Goal: Task Accomplishment & Management: Manage account settings

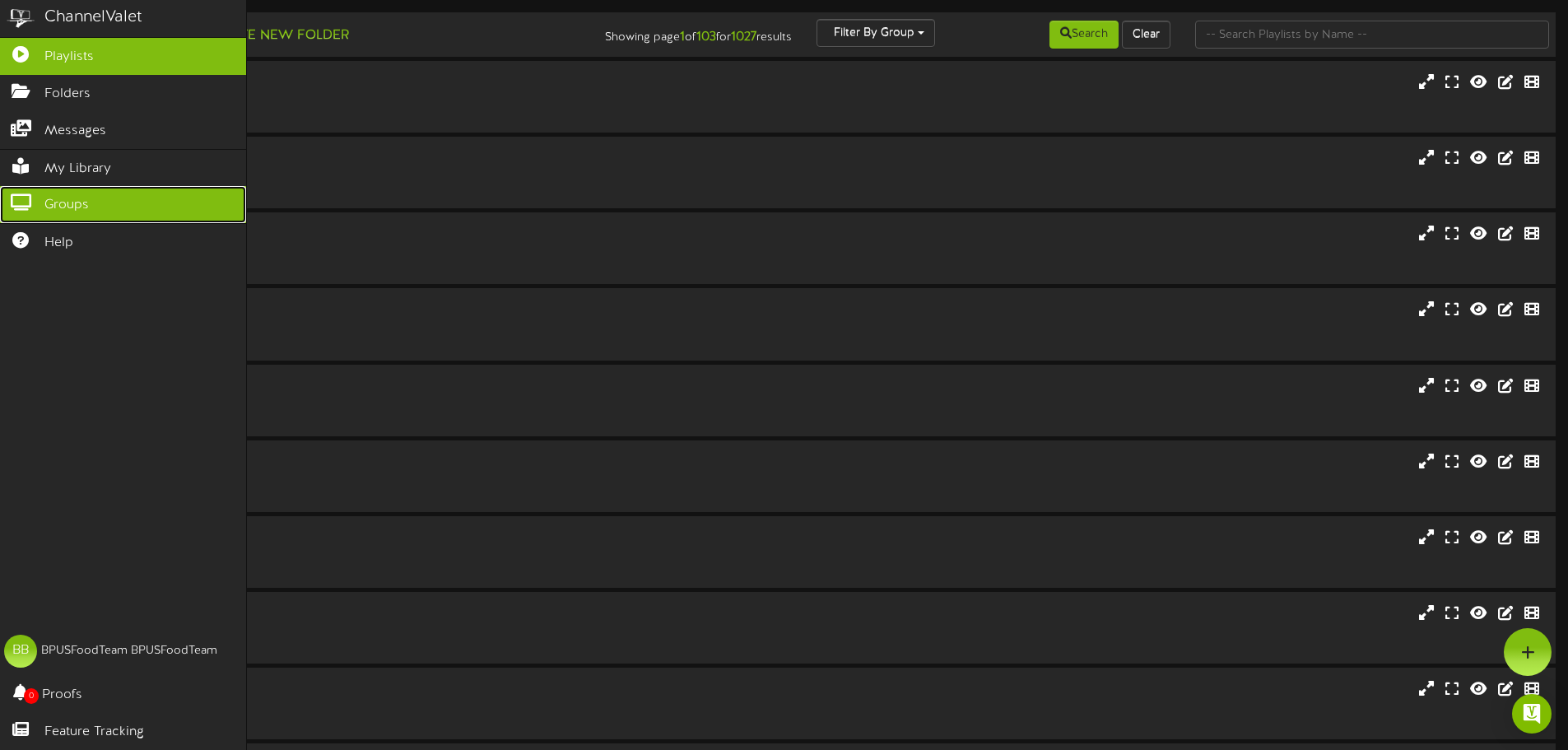
click at [31, 197] on icon at bounding box center [20, 200] width 41 height 12
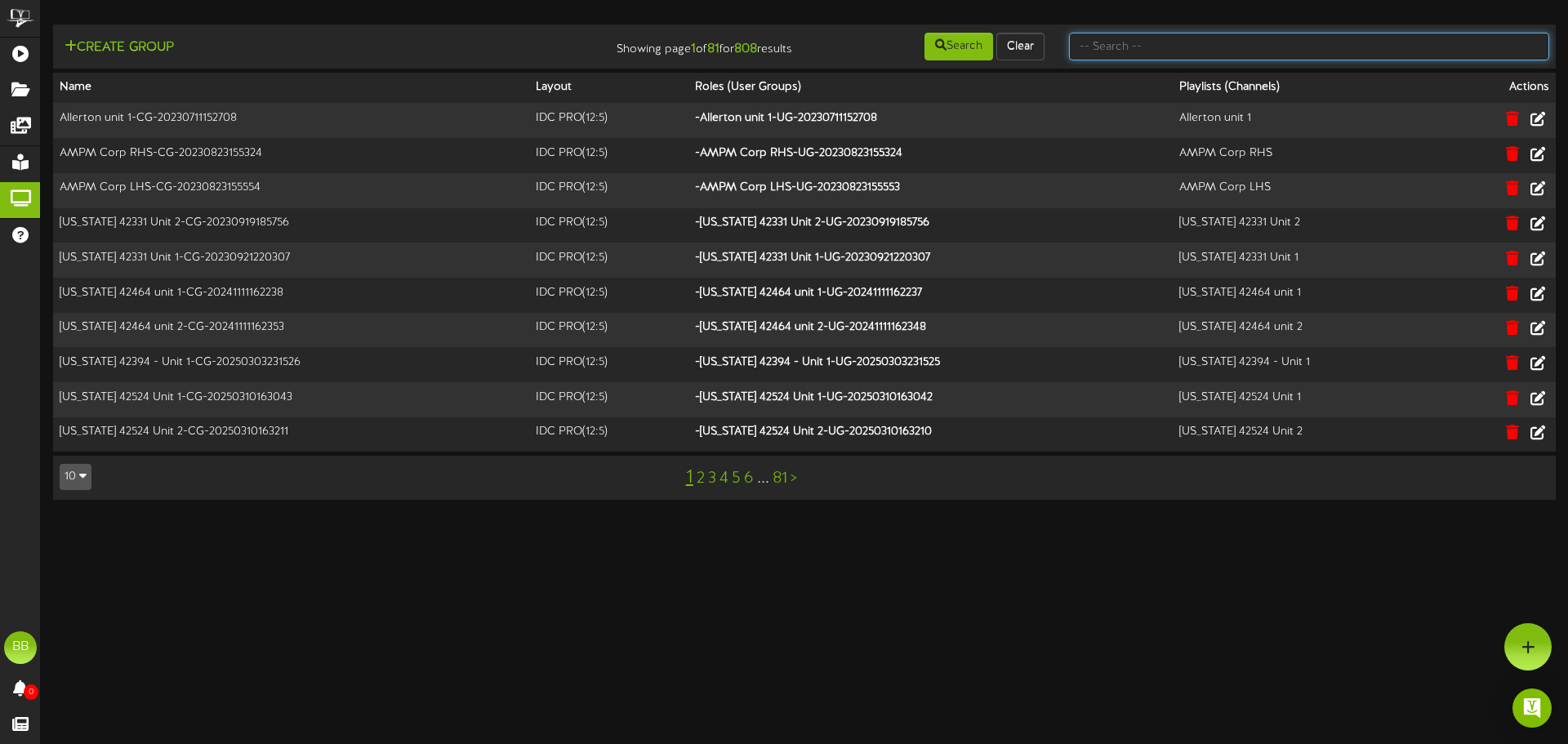
click at [1343, 46] on input "text" at bounding box center [1309, 46] width 481 height 28
type input "tfc southern"
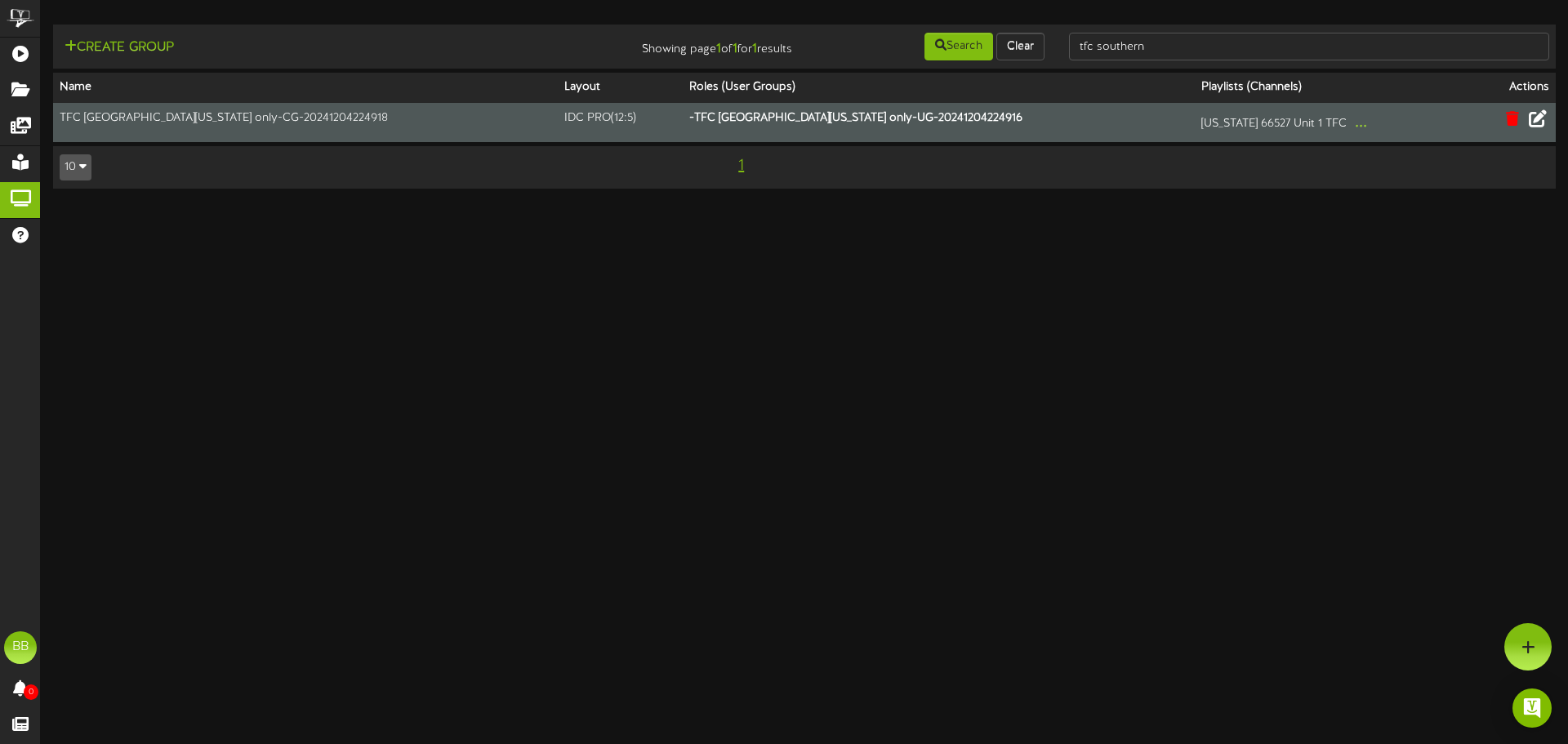
click at [1544, 121] on icon at bounding box center [1538, 118] width 18 height 18
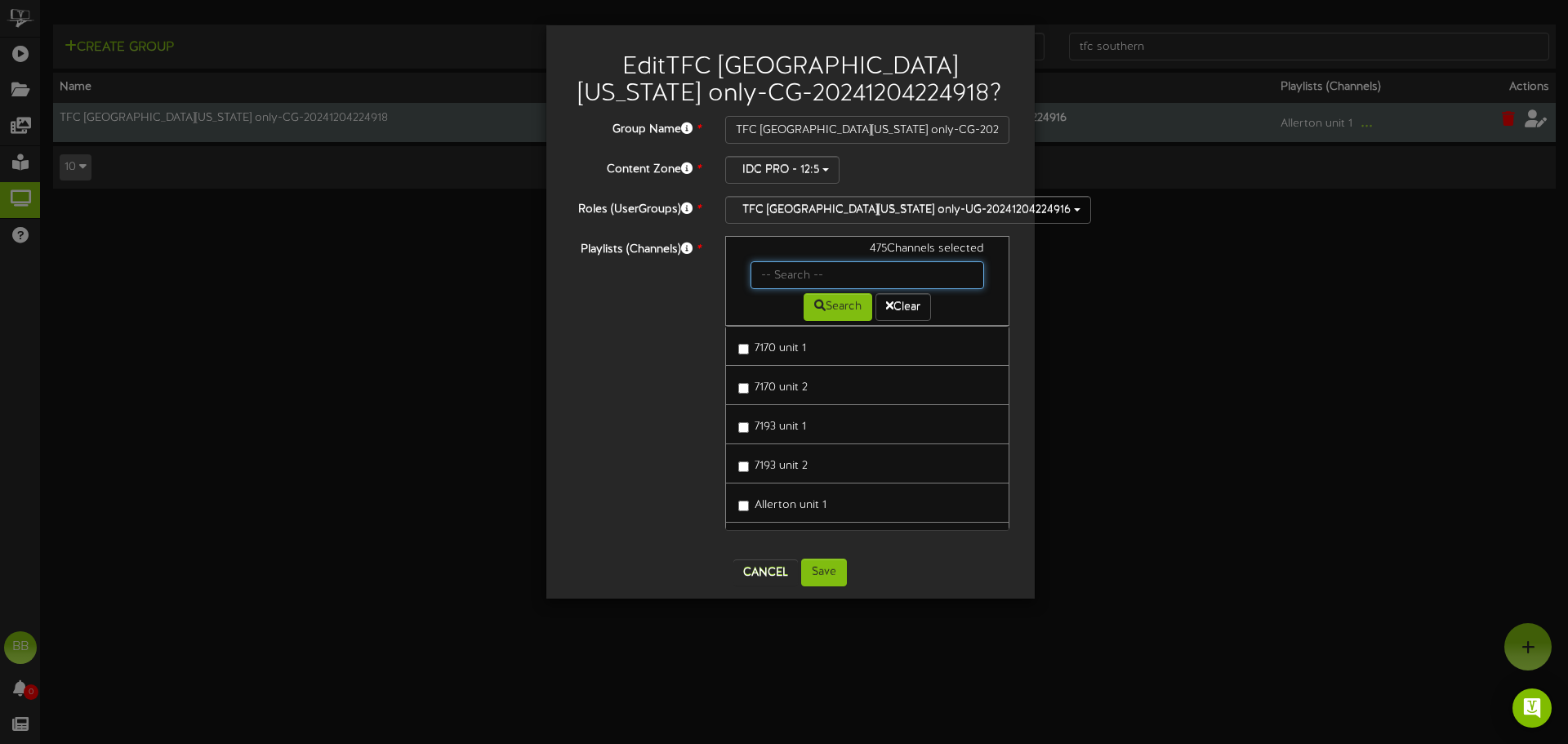
click at [823, 272] on input "text" at bounding box center [868, 275] width 235 height 28
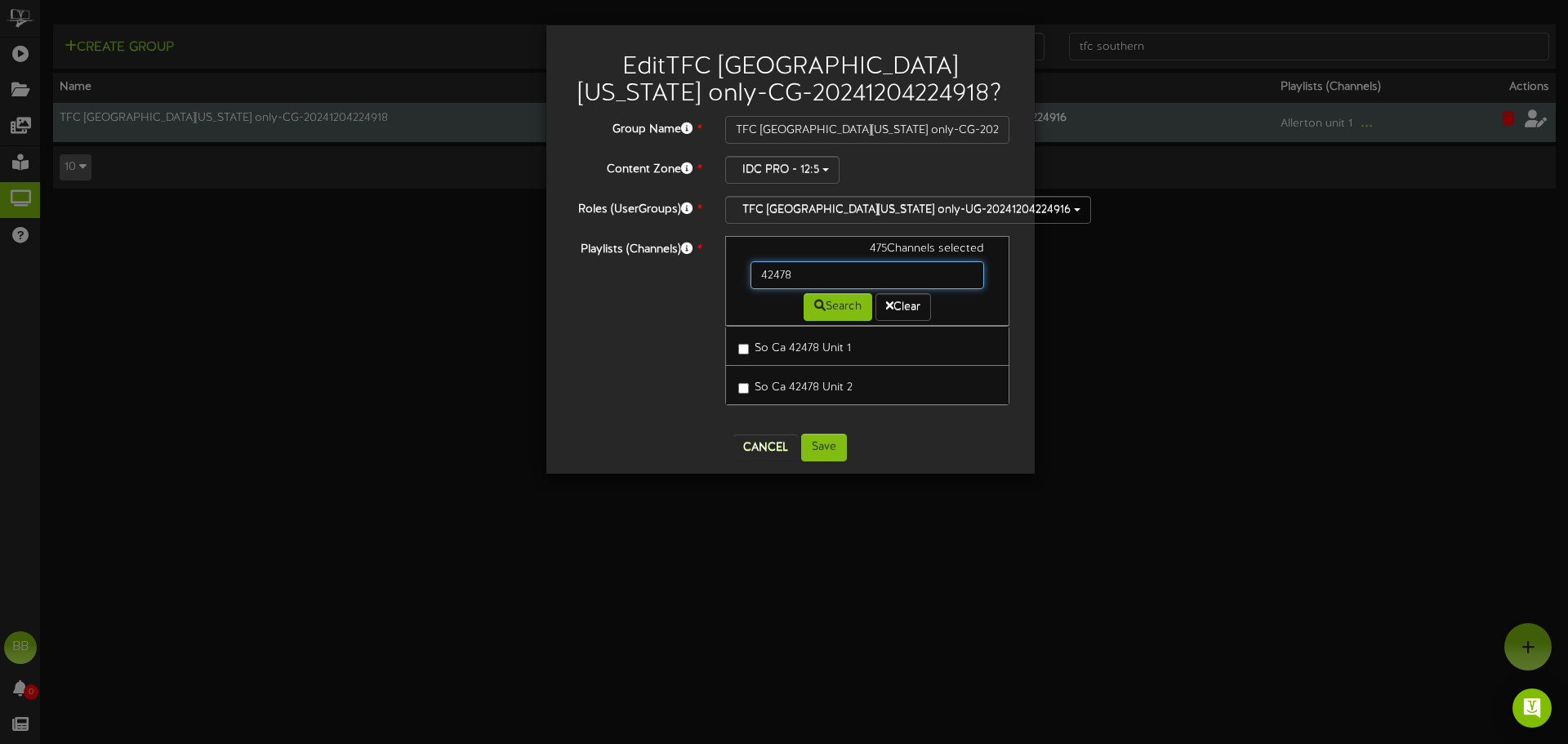
drag, startPoint x: 823, startPoint y: 272, endPoint x: 636, endPoint y: 289, distance: 187.8
click at [636, 289] on div "Playlists (Channels) * 475 Channels selected 42478 Search Clear So Ca 42478 Uni…" at bounding box center [790, 329] width 464 height 186
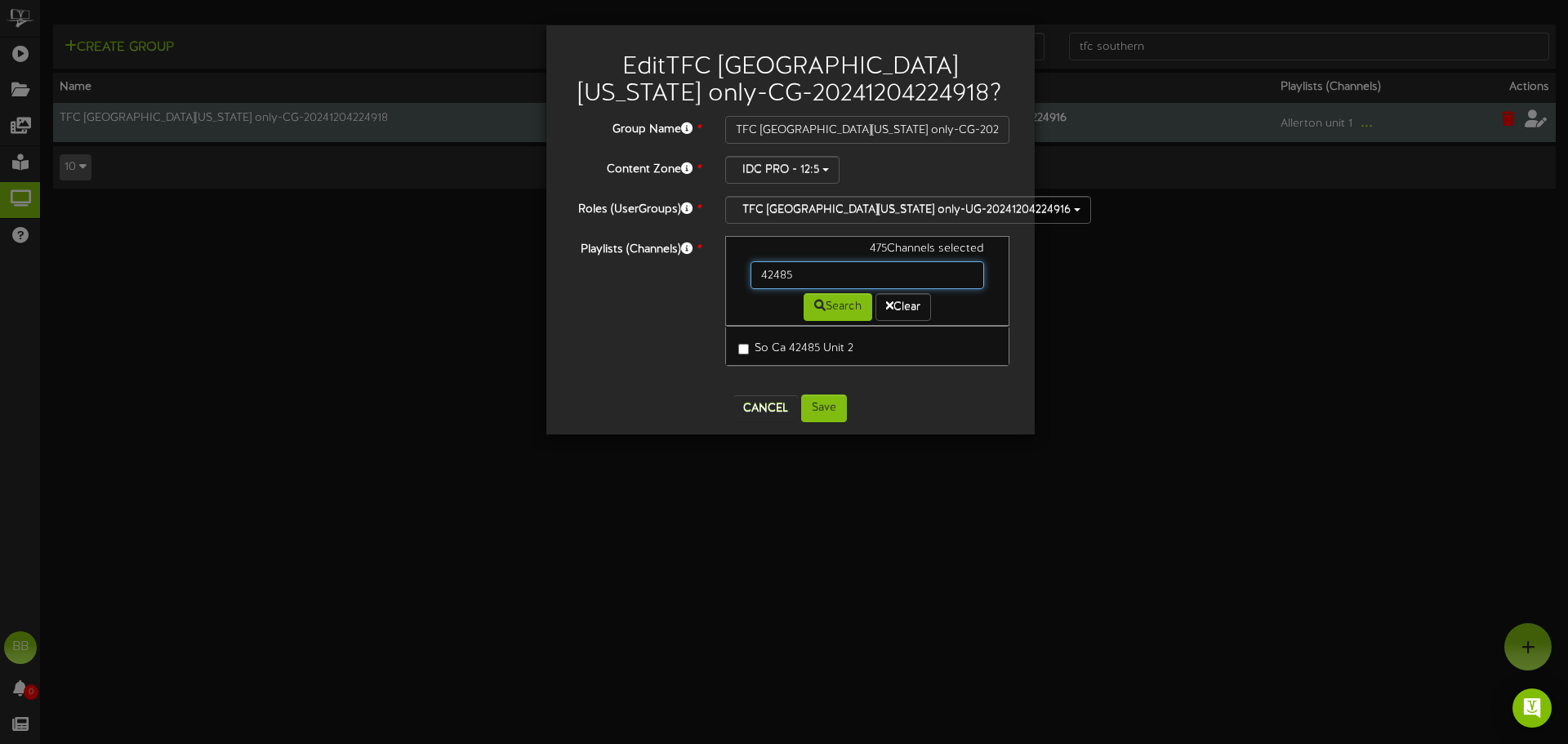
drag, startPoint x: 802, startPoint y: 270, endPoint x: 685, endPoint y: 279, distance: 117.3
click at [685, 279] on div "Playlists (Channels) * 475 Channels selected 42485 Search Clear So Ca 42485 Uni…" at bounding box center [790, 309] width 464 height 146
type input "42505"
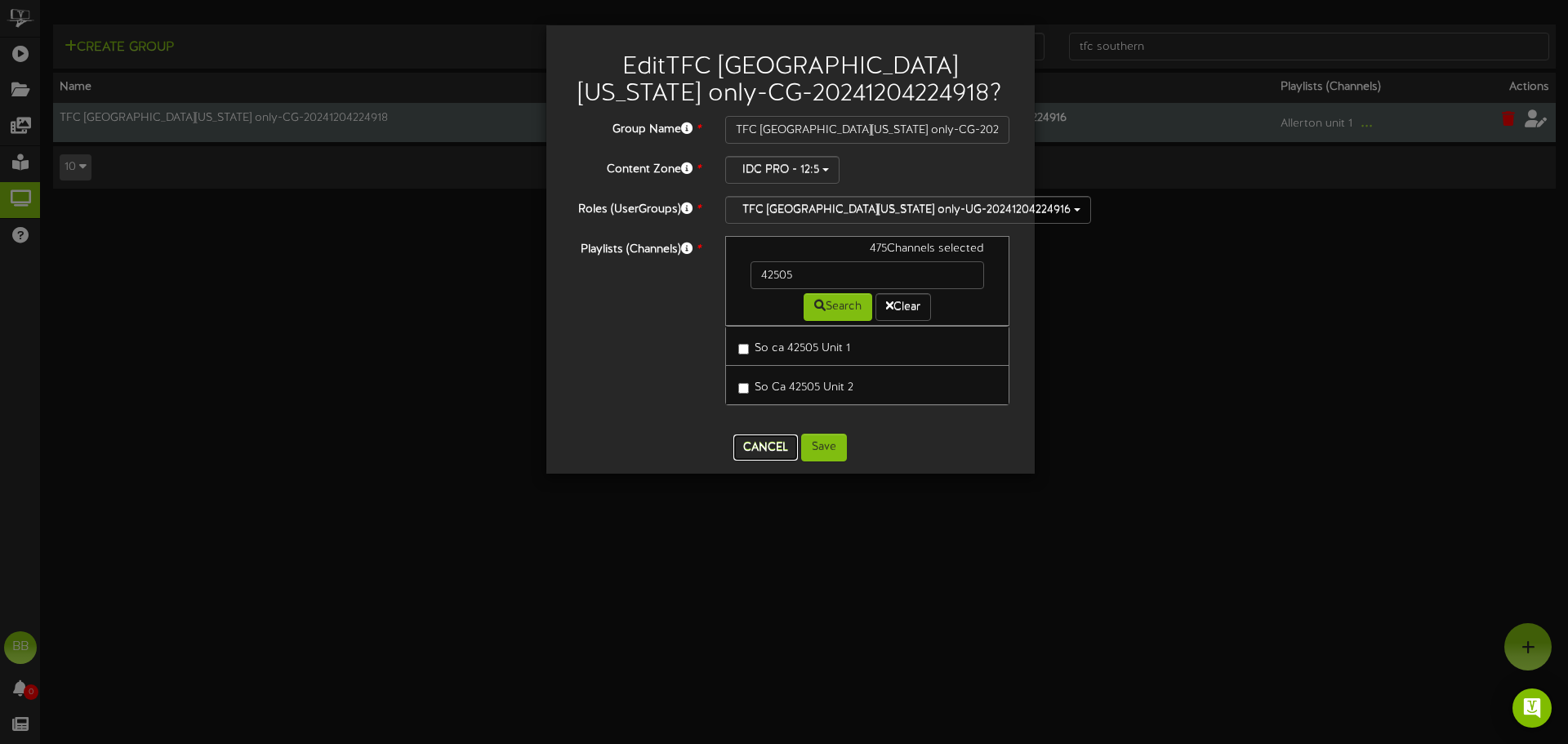
click at [762, 450] on button "Cancel" at bounding box center [765, 447] width 64 height 26
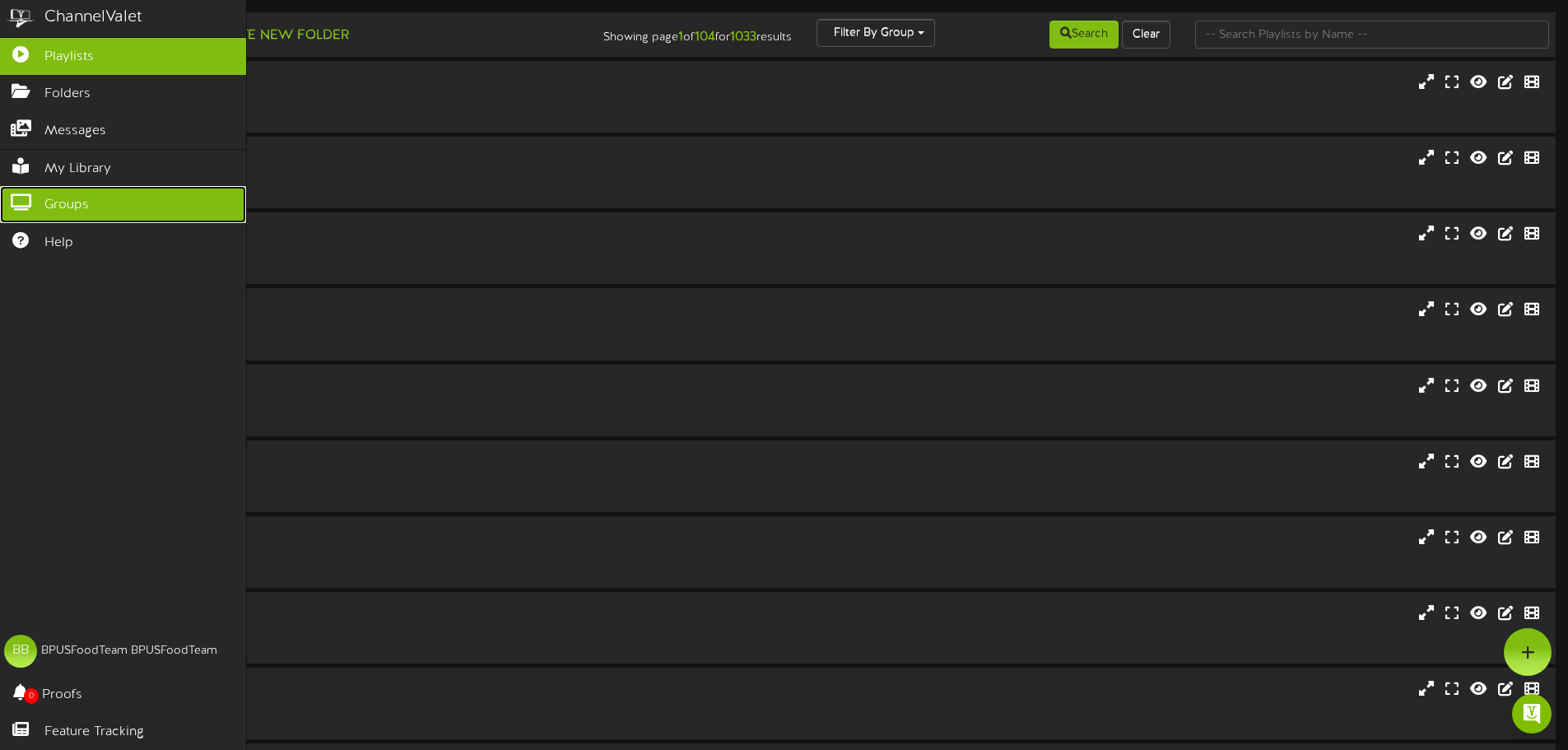
click at [32, 194] on icon at bounding box center [20, 200] width 41 height 12
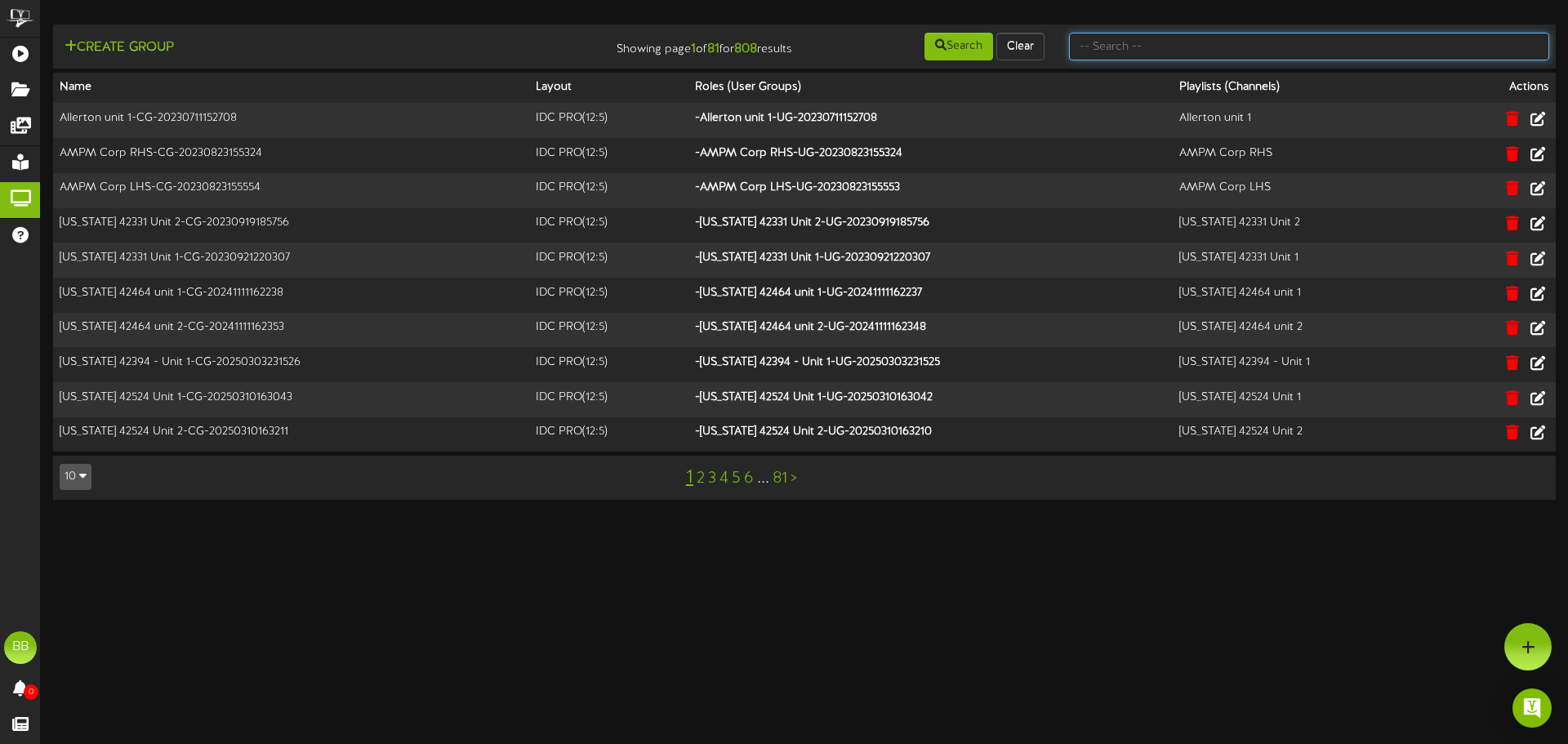
click at [1368, 49] on input "text" at bounding box center [1309, 46] width 481 height 28
type input "tfc southern"
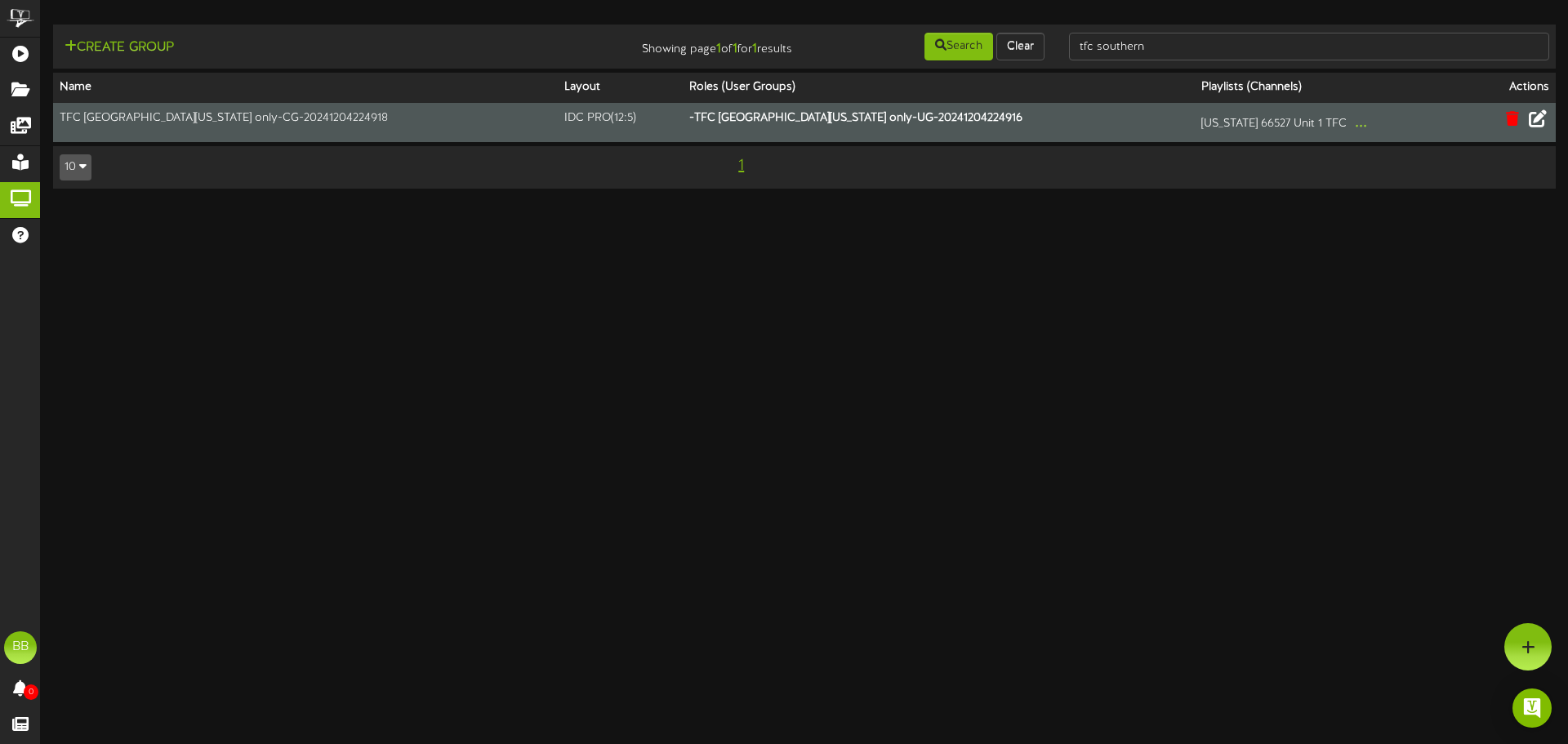
click at [1539, 121] on icon at bounding box center [1538, 118] width 18 height 18
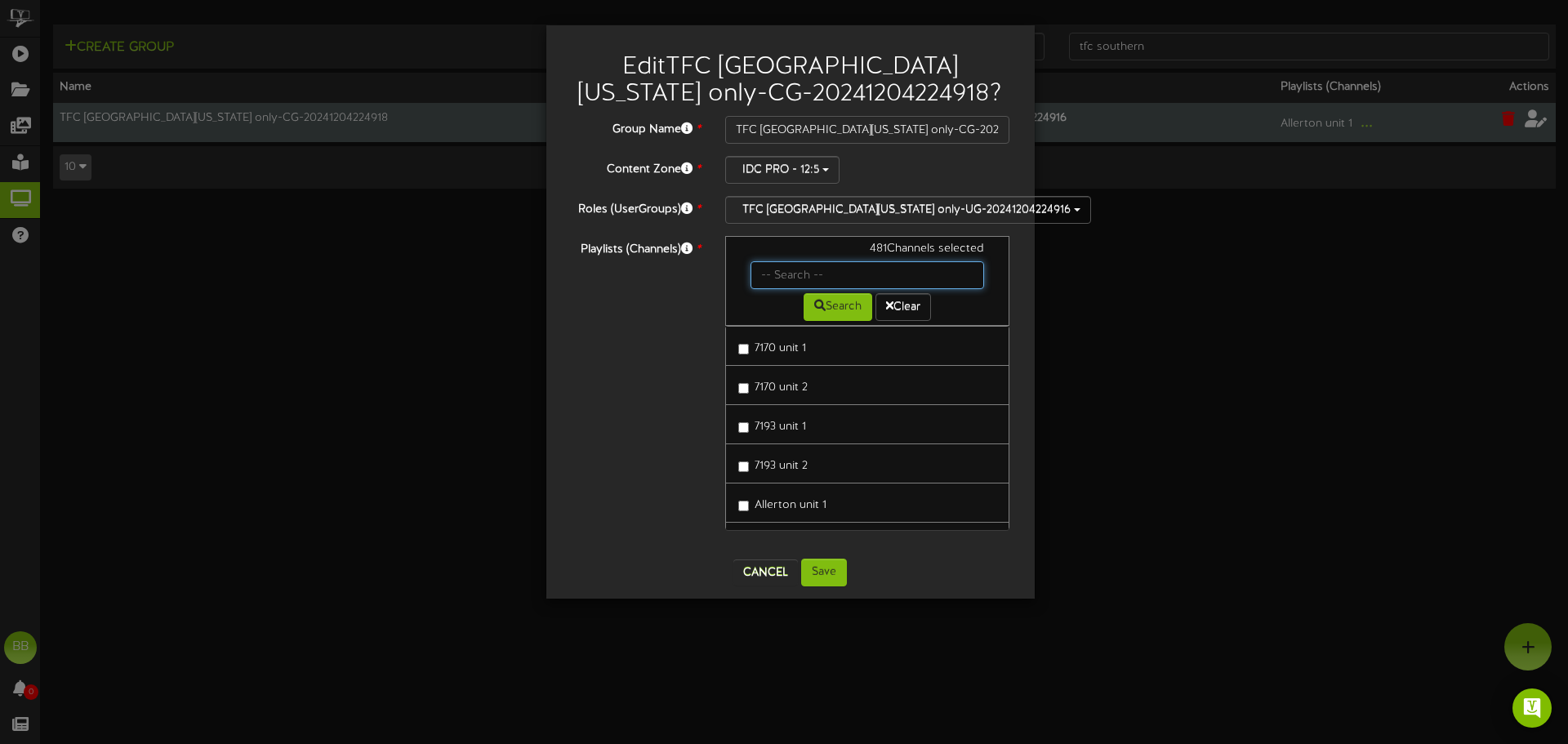
click at [842, 267] on input "text" at bounding box center [868, 275] width 235 height 28
type input "42517"
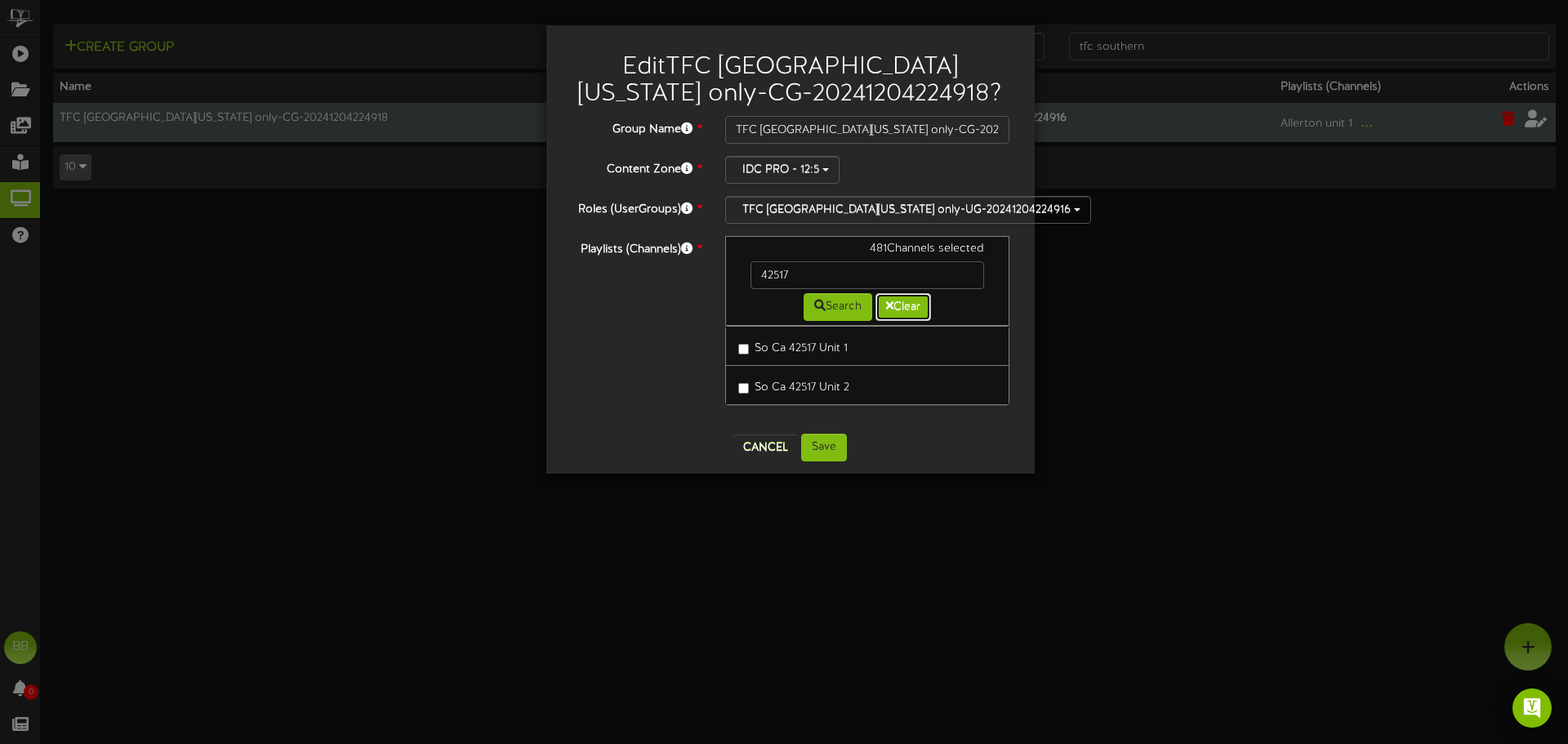
click at [919, 296] on button "Clear" at bounding box center [903, 307] width 55 height 28
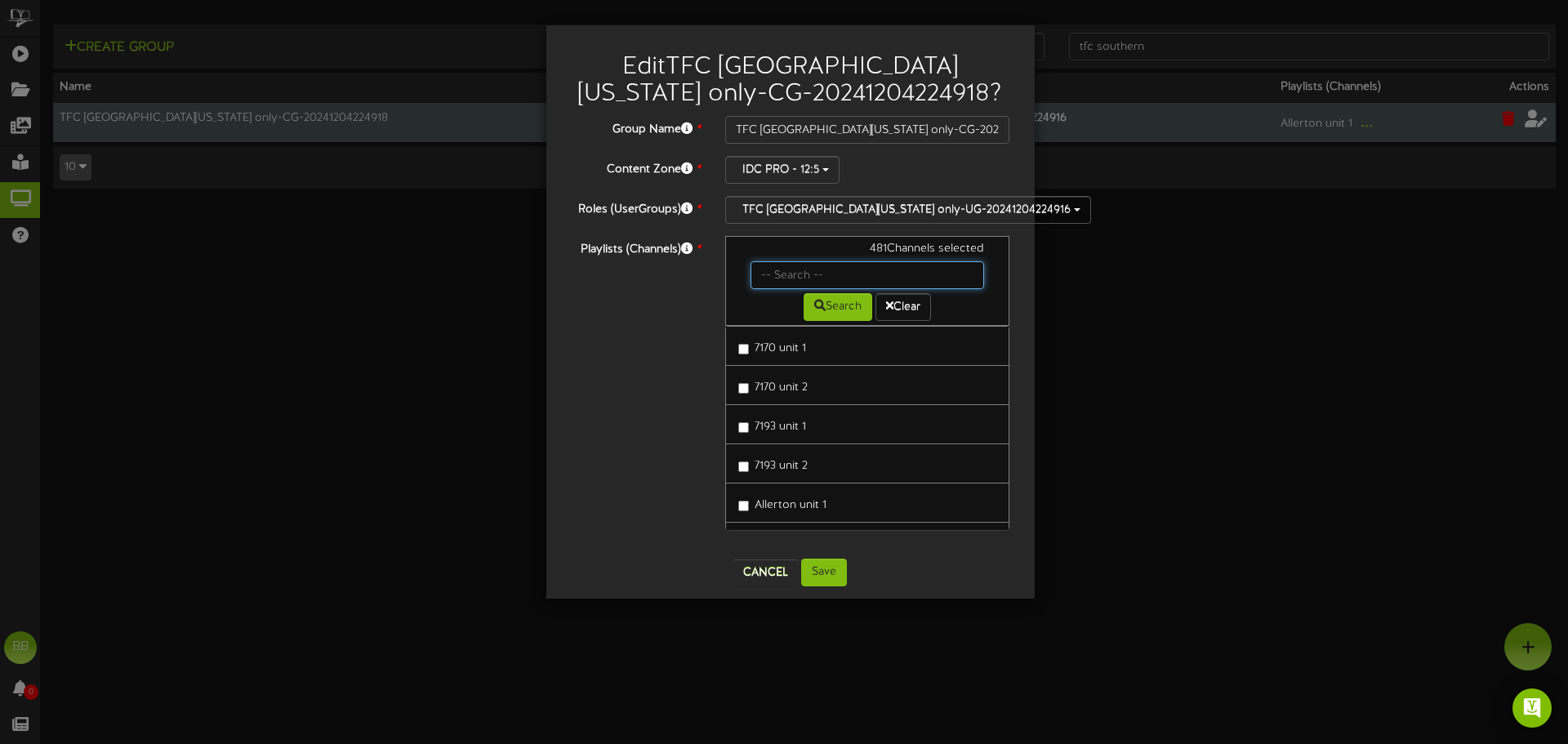
click at [833, 272] on input "text" at bounding box center [868, 275] width 235 height 28
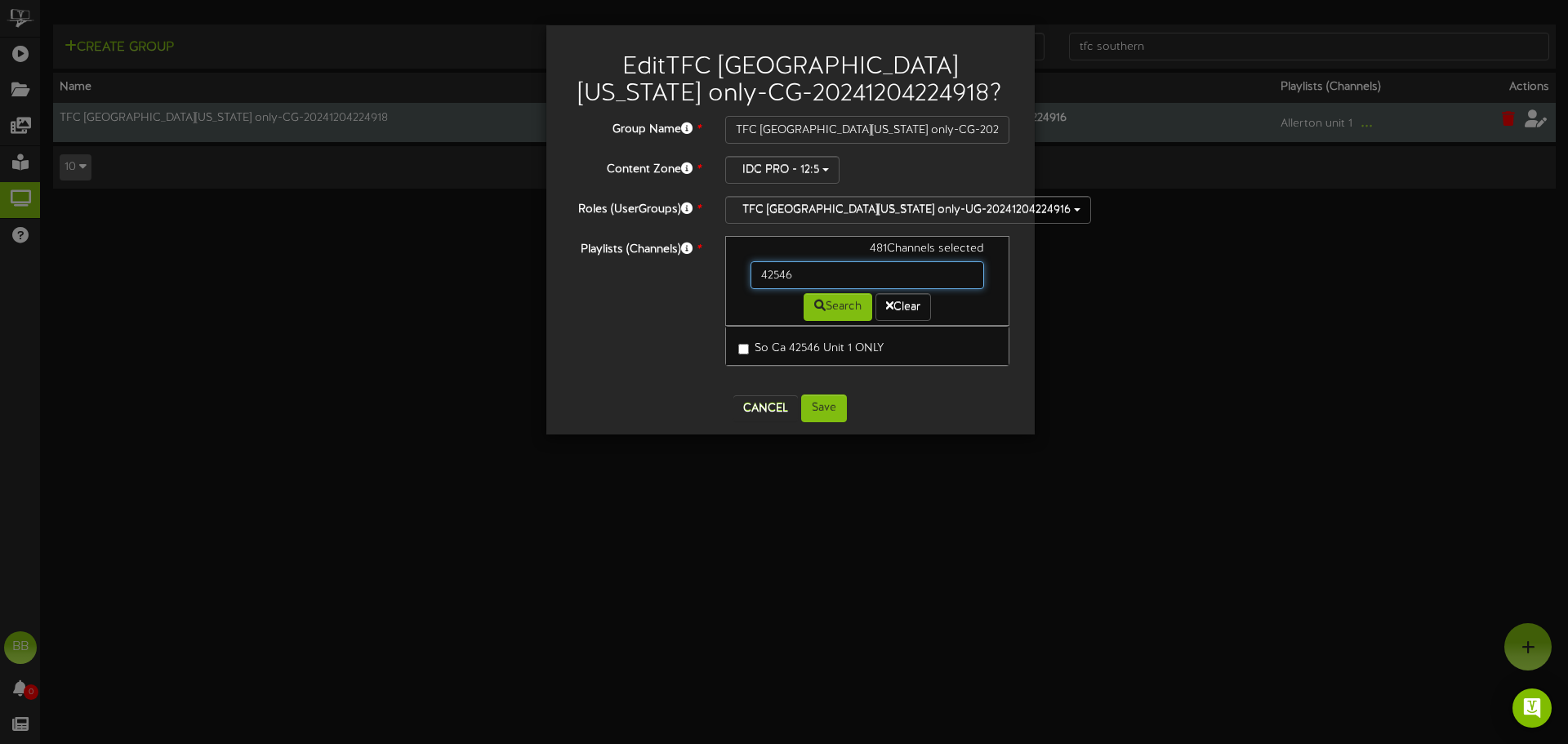
drag, startPoint x: 833, startPoint y: 272, endPoint x: 657, endPoint y: 279, distance: 176.1
click at [657, 279] on div "Playlists (Channels) * 481 Channels selected 42546 Search Clear So Ca 42546 Uni…" at bounding box center [790, 309] width 464 height 146
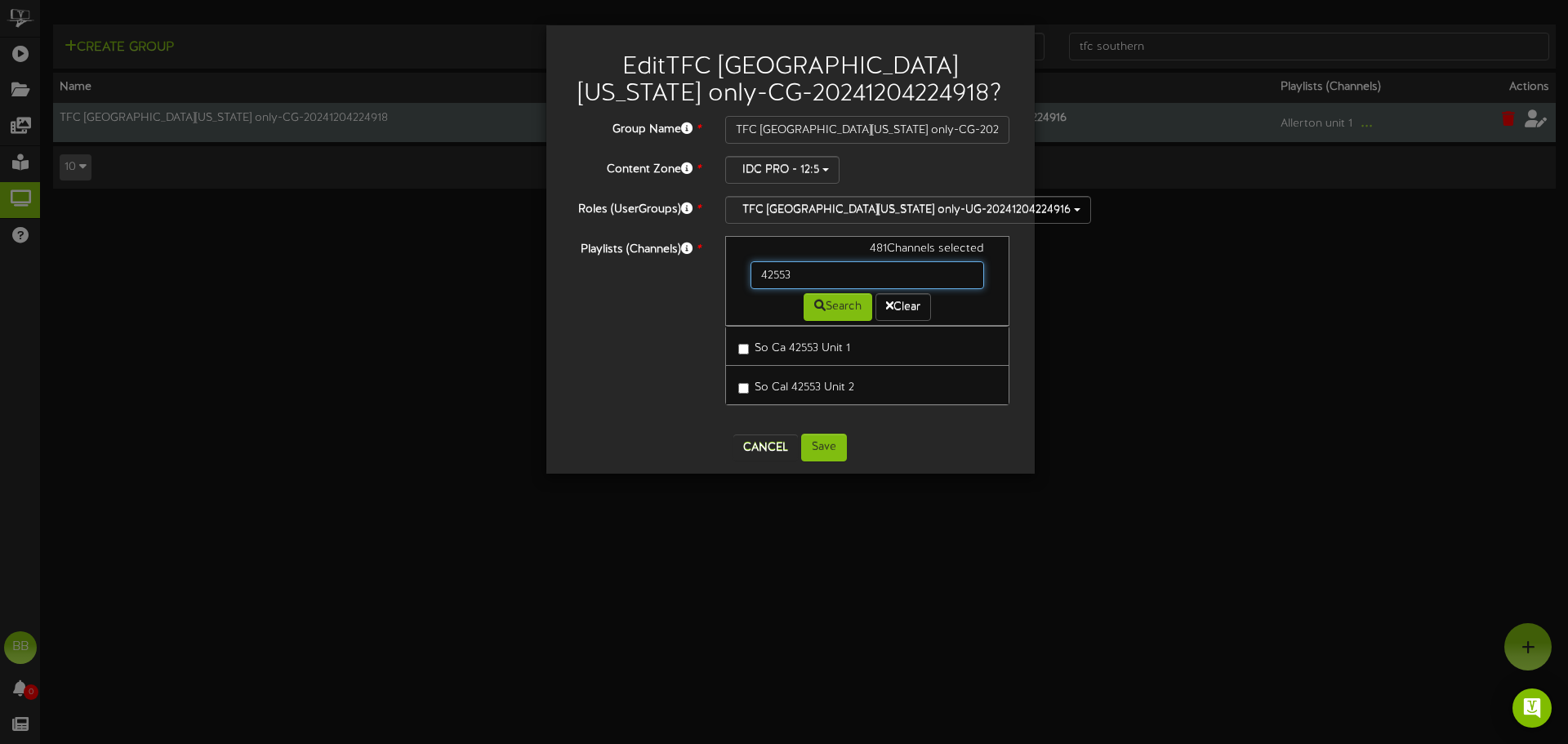
drag, startPoint x: 800, startPoint y: 277, endPoint x: 646, endPoint y: 276, distance: 154.0
click at [646, 276] on div "Playlists (Channels) * 481 Channels selected 42553 Search Clear So Ca 42553 Uni…" at bounding box center [790, 329] width 464 height 186
type input "42564"
click at [780, 449] on button "Cancel" at bounding box center [765, 447] width 64 height 26
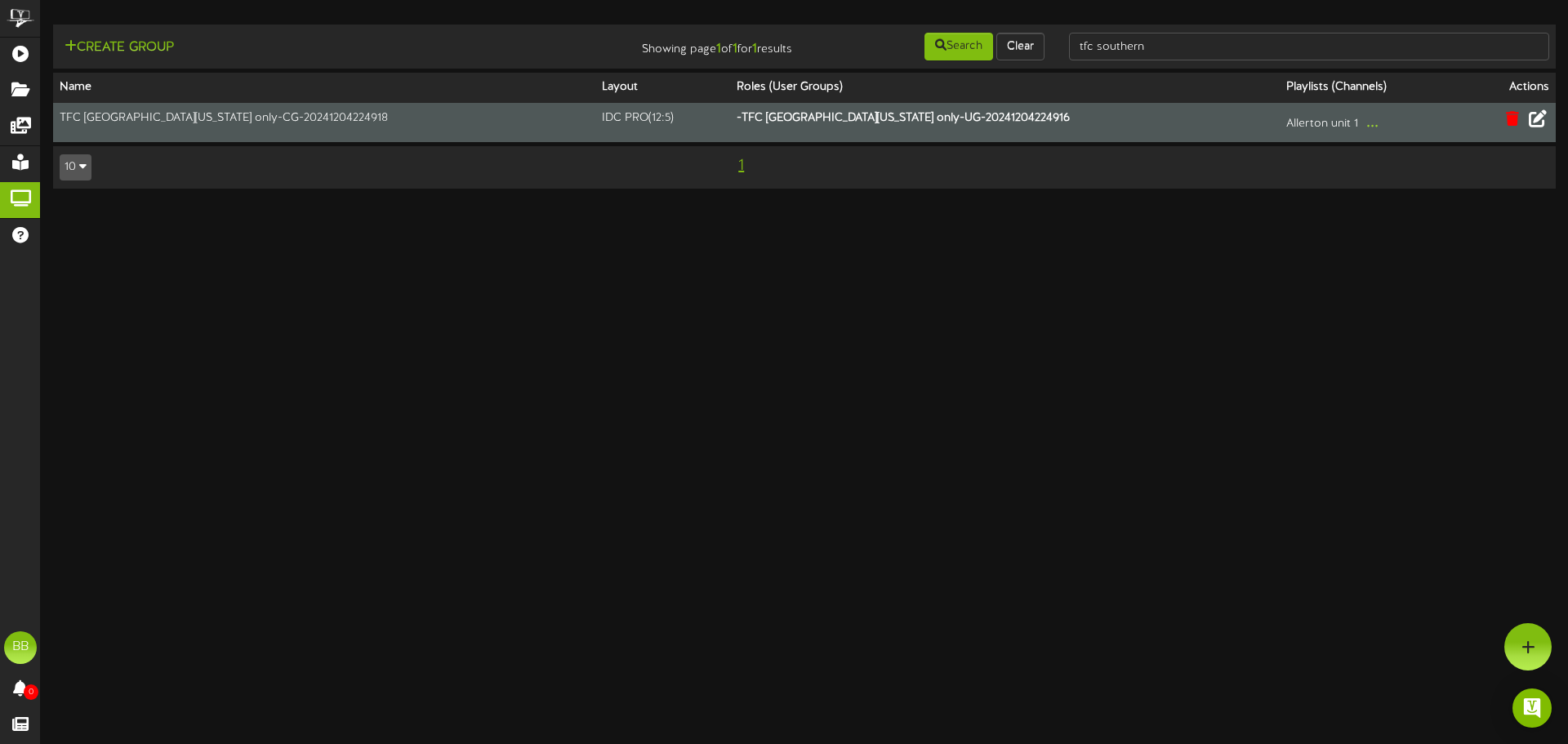
click at [287, 205] on html "ChannelValet Playlists Folders Messages My Library Groups Help BB BPUSFoodTeam …" at bounding box center [784, 103] width 1568 height 205
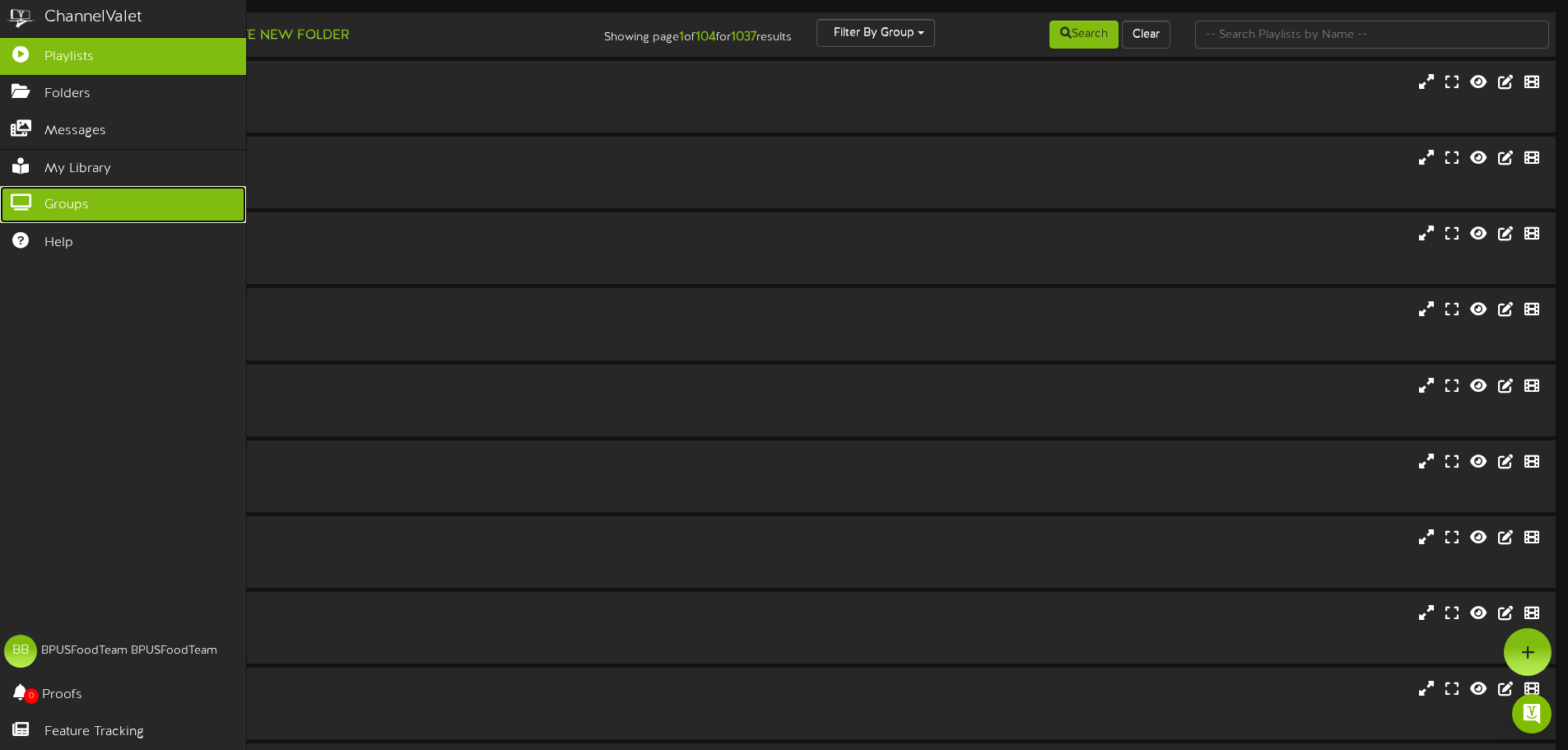
click at [26, 200] on icon at bounding box center [20, 200] width 41 height 12
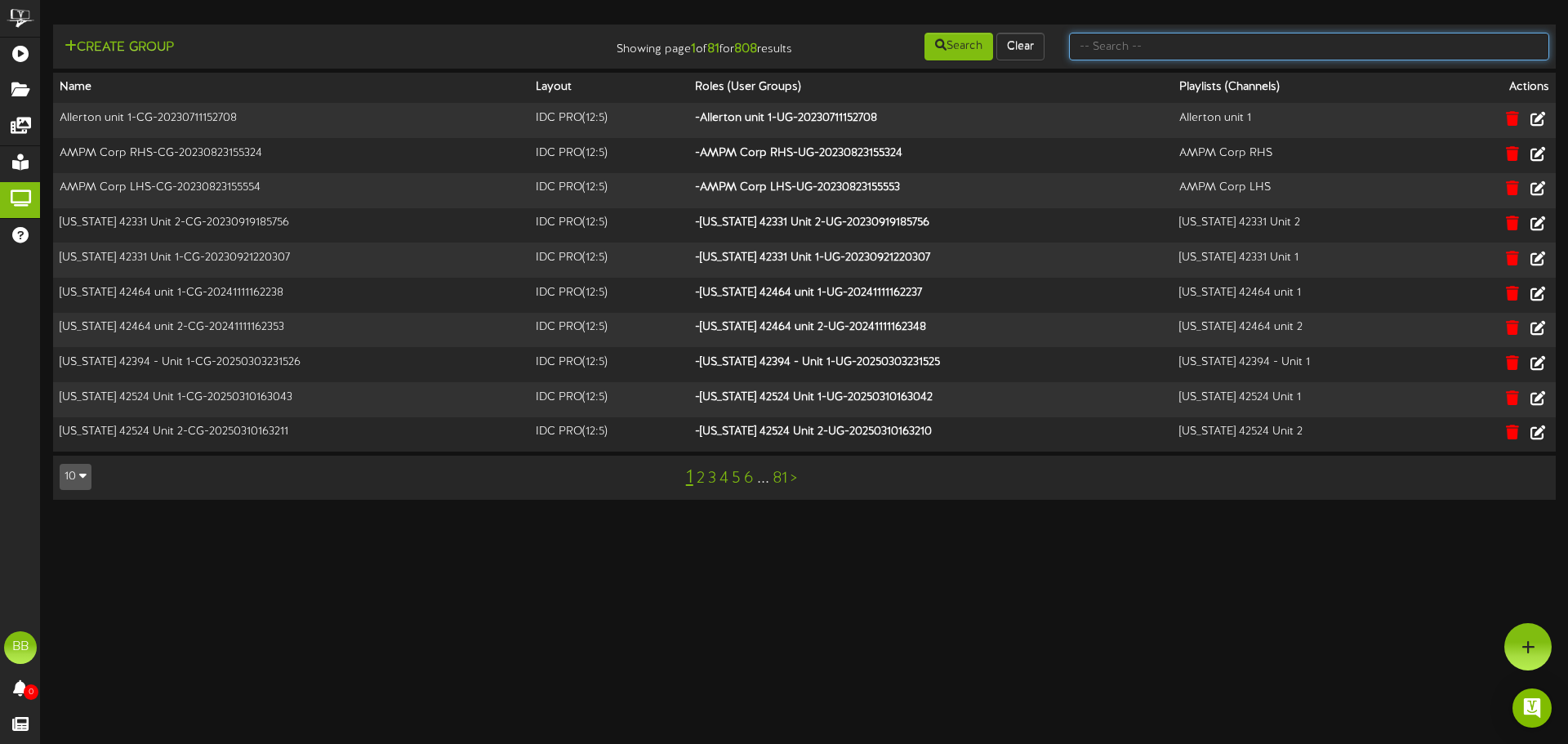
click at [1202, 36] on input "text" at bounding box center [1309, 46] width 481 height 28
type input "tfc southern"
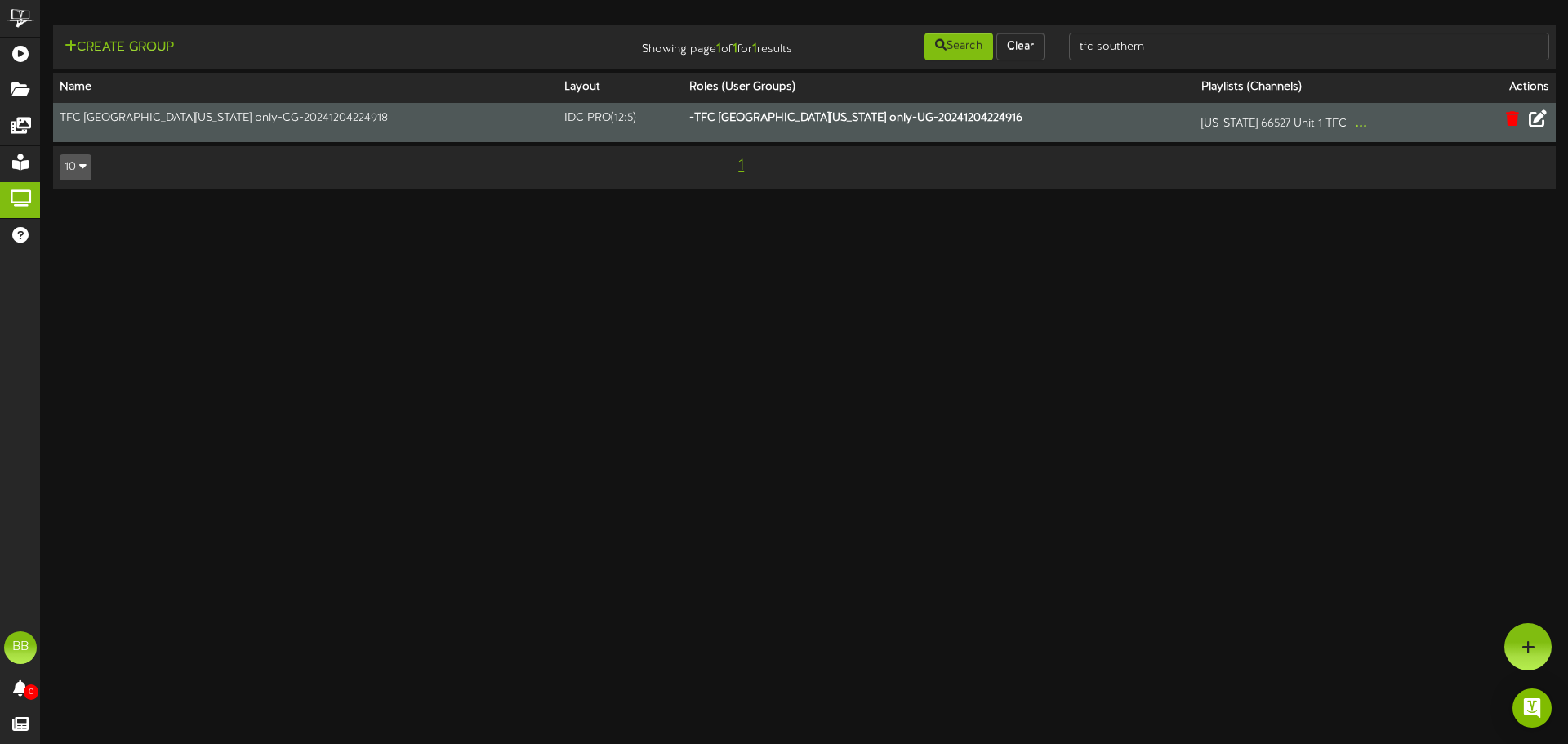
click at [1538, 121] on icon at bounding box center [1538, 118] width 18 height 18
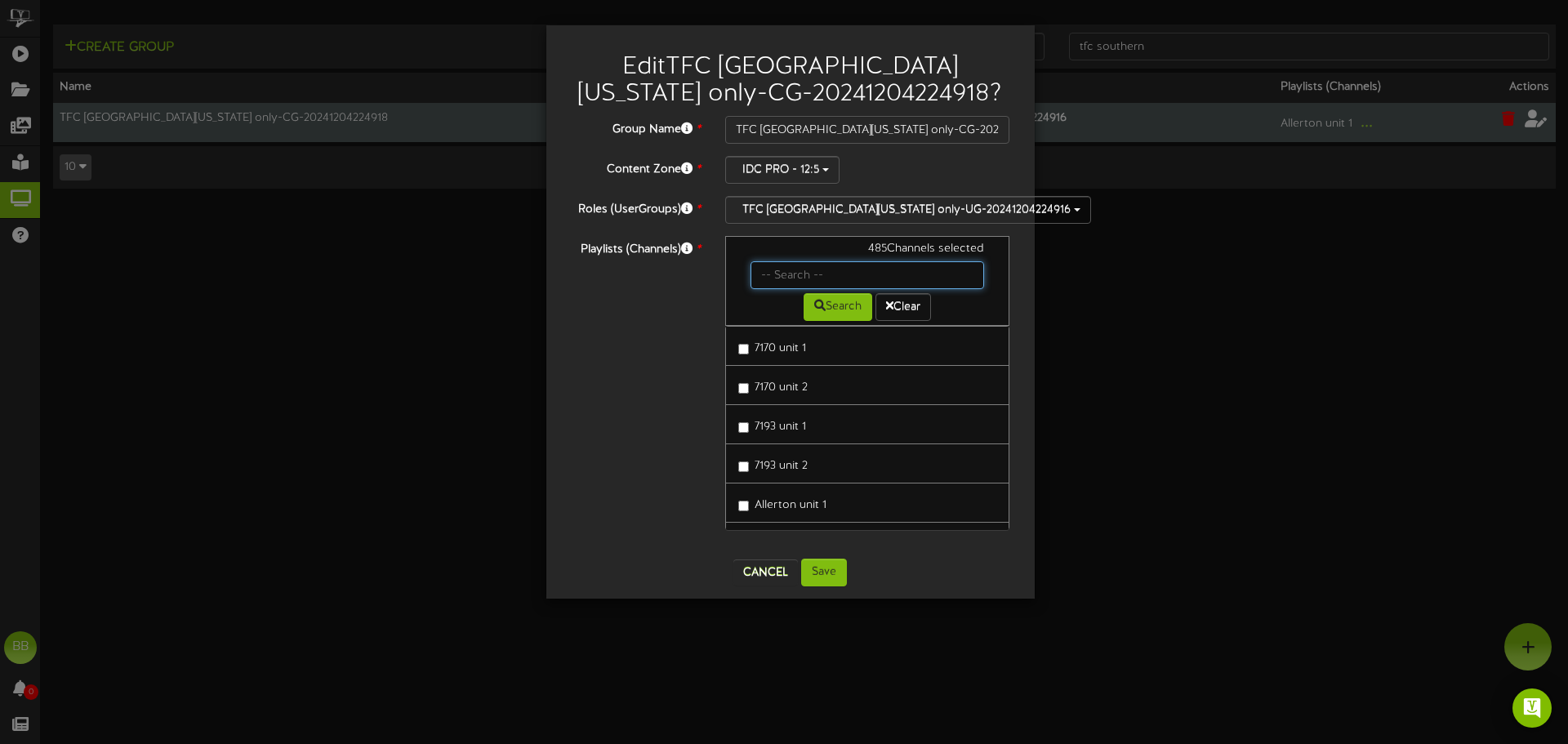
click at [781, 272] on input "text" at bounding box center [868, 275] width 235 height 28
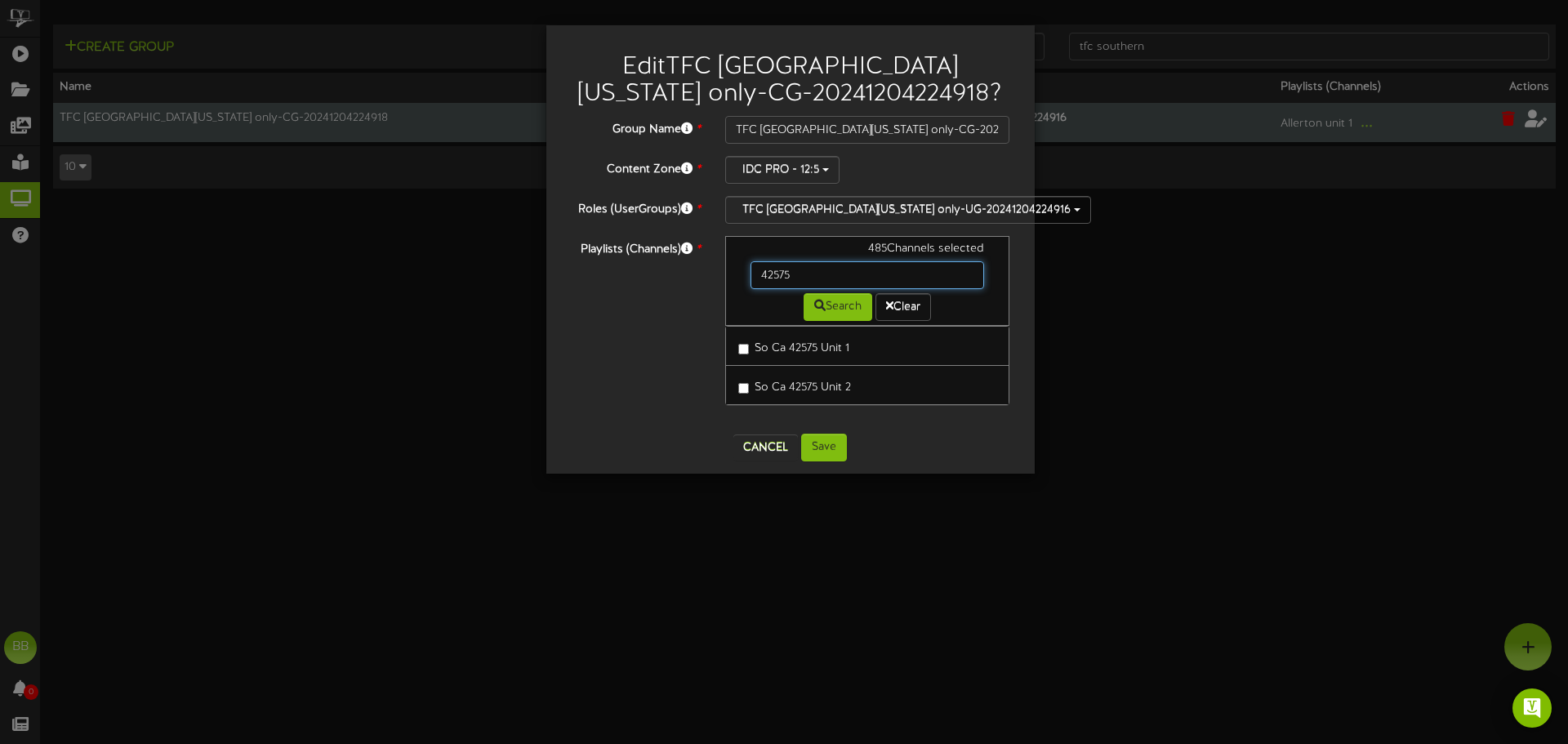
drag, startPoint x: 808, startPoint y: 278, endPoint x: 679, endPoint y: 278, distance: 129.0
click at [679, 278] on div "Playlists (Channels) * 485 Channels selected 42575 Search Clear So Ca 42575 Uni…" at bounding box center [790, 329] width 464 height 186
drag, startPoint x: 801, startPoint y: 274, endPoint x: 703, endPoint y: 268, distance: 98.2
click at [703, 268] on div "Playlists (Channels) * 485 Channels selected 42596 Search Clear So Ca 42596 Uni…" at bounding box center [790, 329] width 464 height 186
type input "42614"
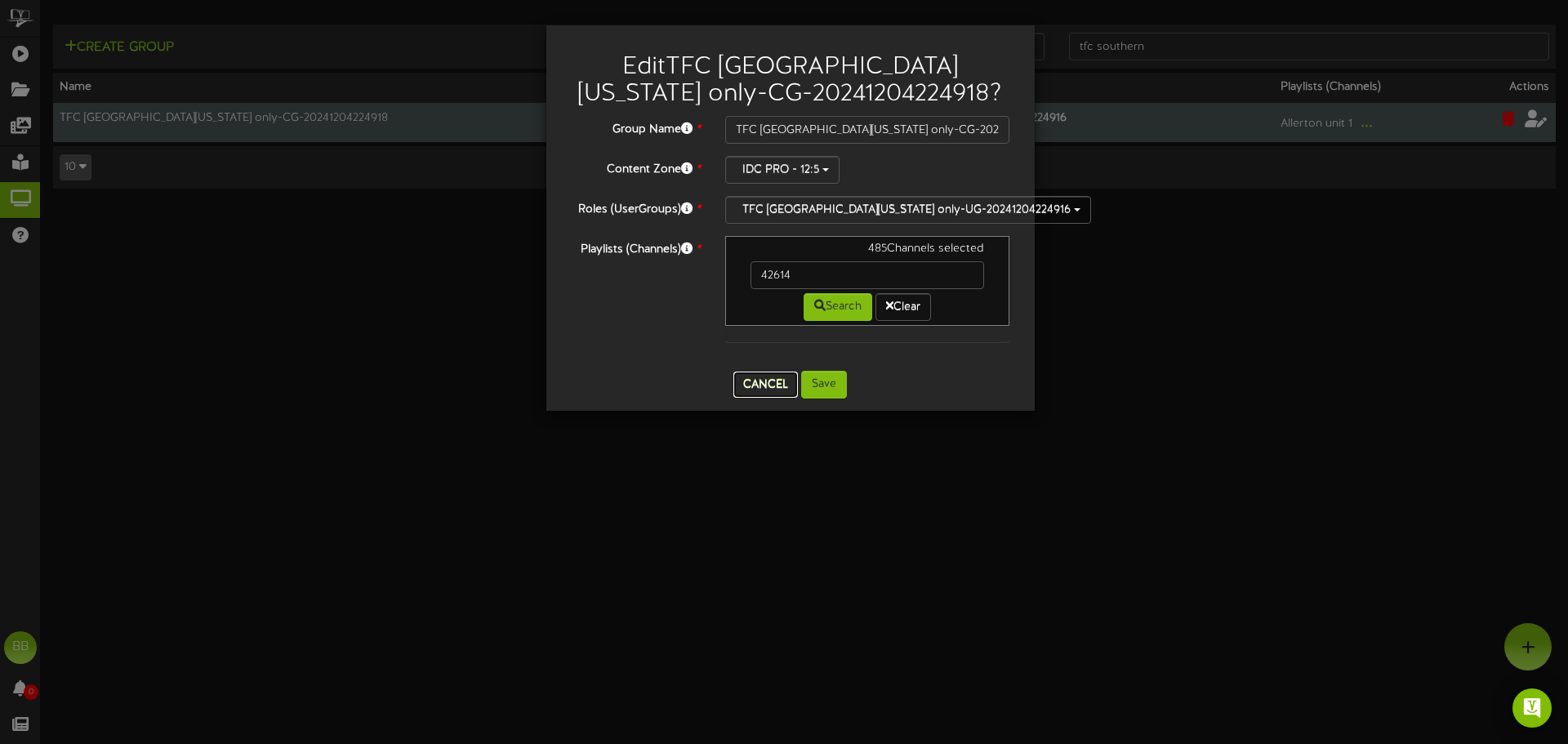
click at [771, 389] on button "Cancel" at bounding box center [765, 385] width 64 height 26
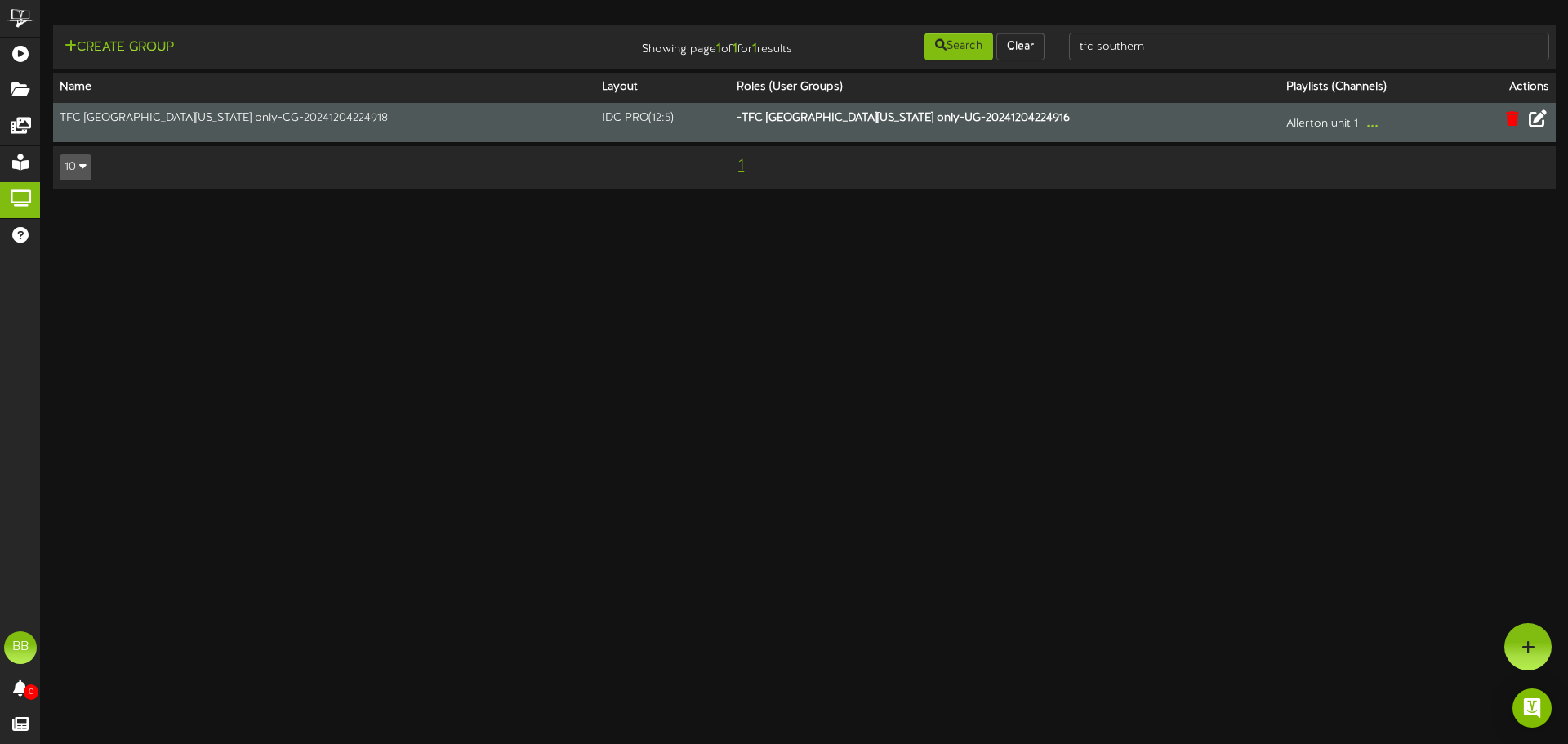
click at [1540, 119] on icon at bounding box center [1538, 118] width 18 height 18
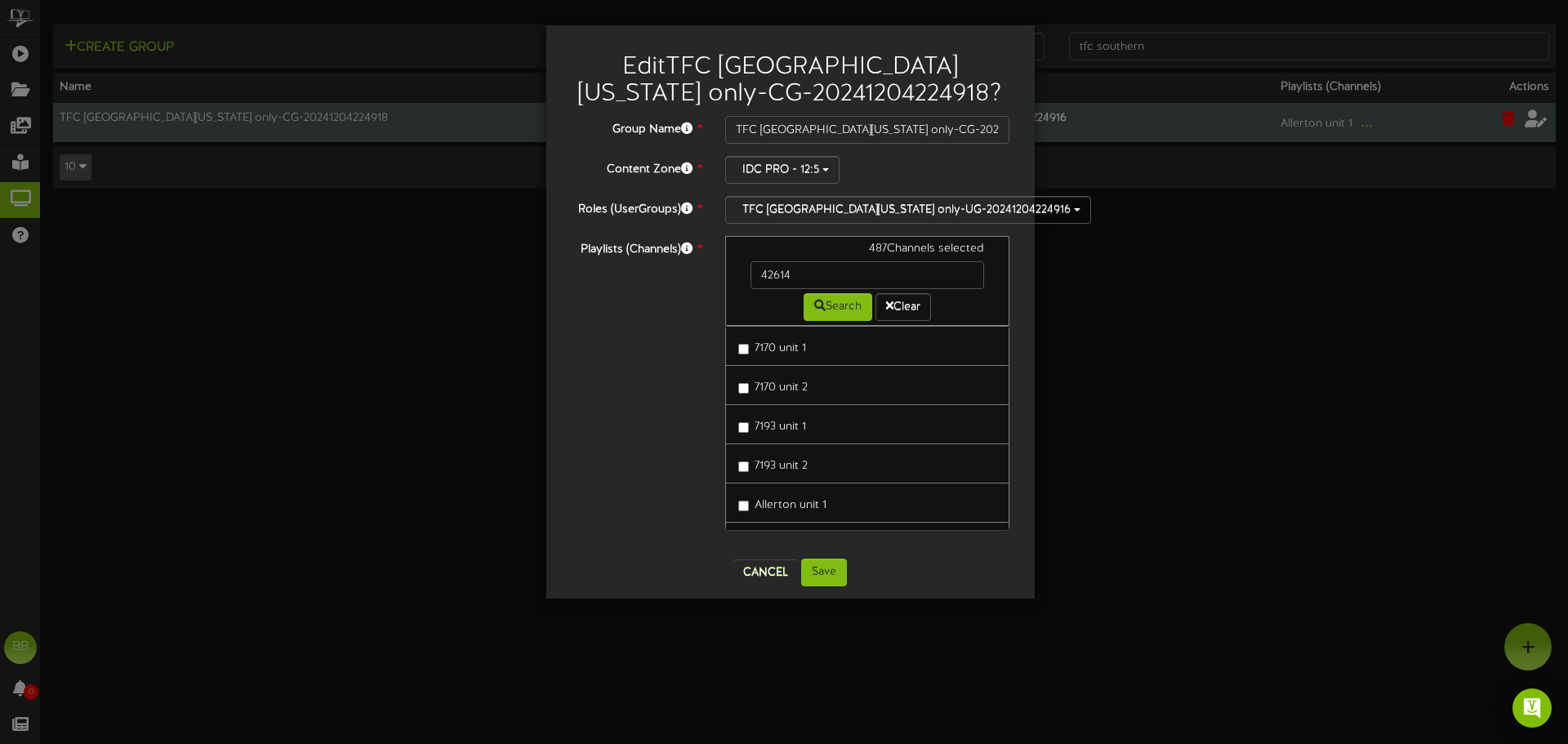
click at [822, 477] on link "7193 unit 2" at bounding box center [867, 464] width 285 height 40
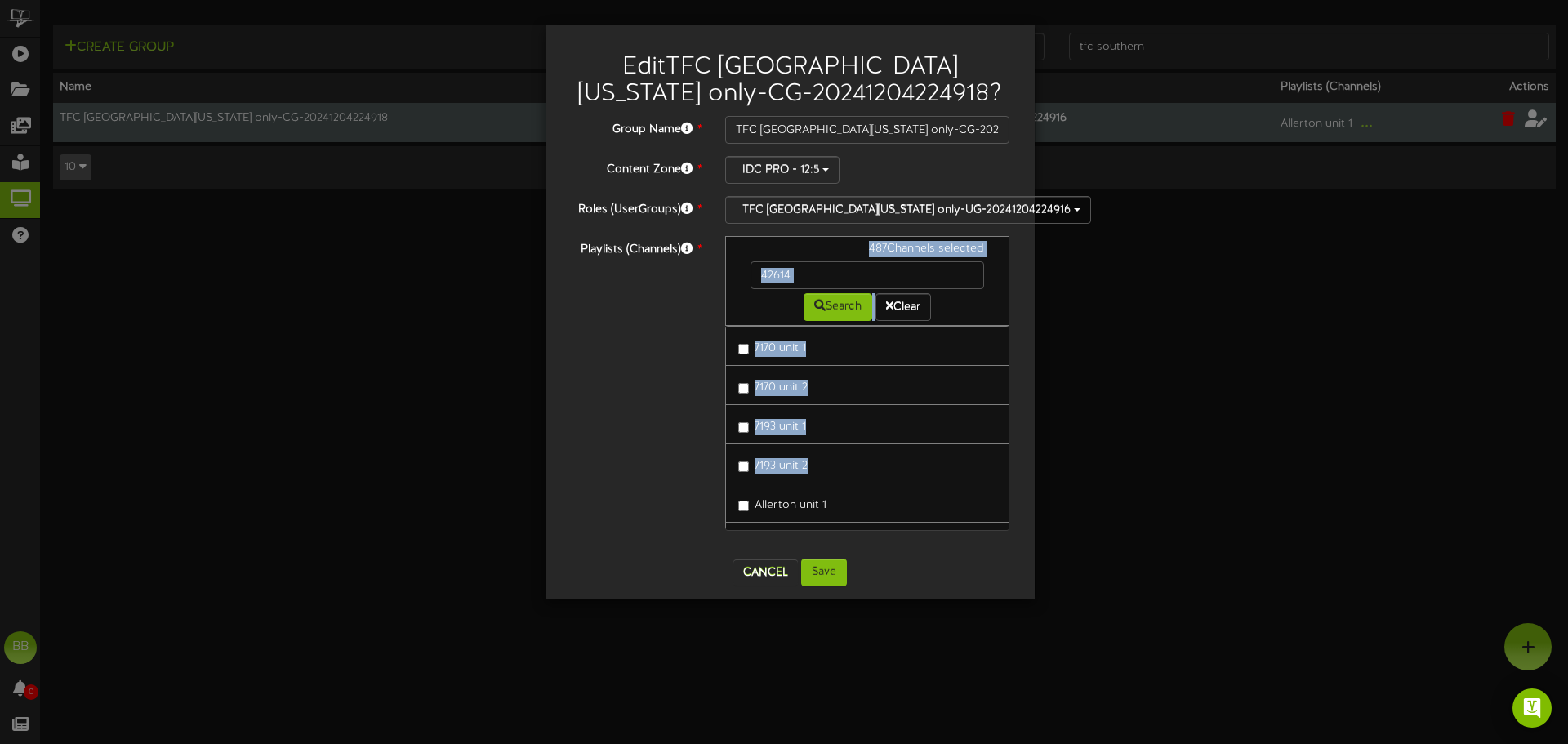
drag, startPoint x: 821, startPoint y: 475, endPoint x: 1074, endPoint y: 375, distance: 272.0
click at [1074, 375] on div "Edit TFC Southern California only-CG-20241204224918 ? Group Name * TFC Southern…" at bounding box center [784, 372] width 1568 height 744
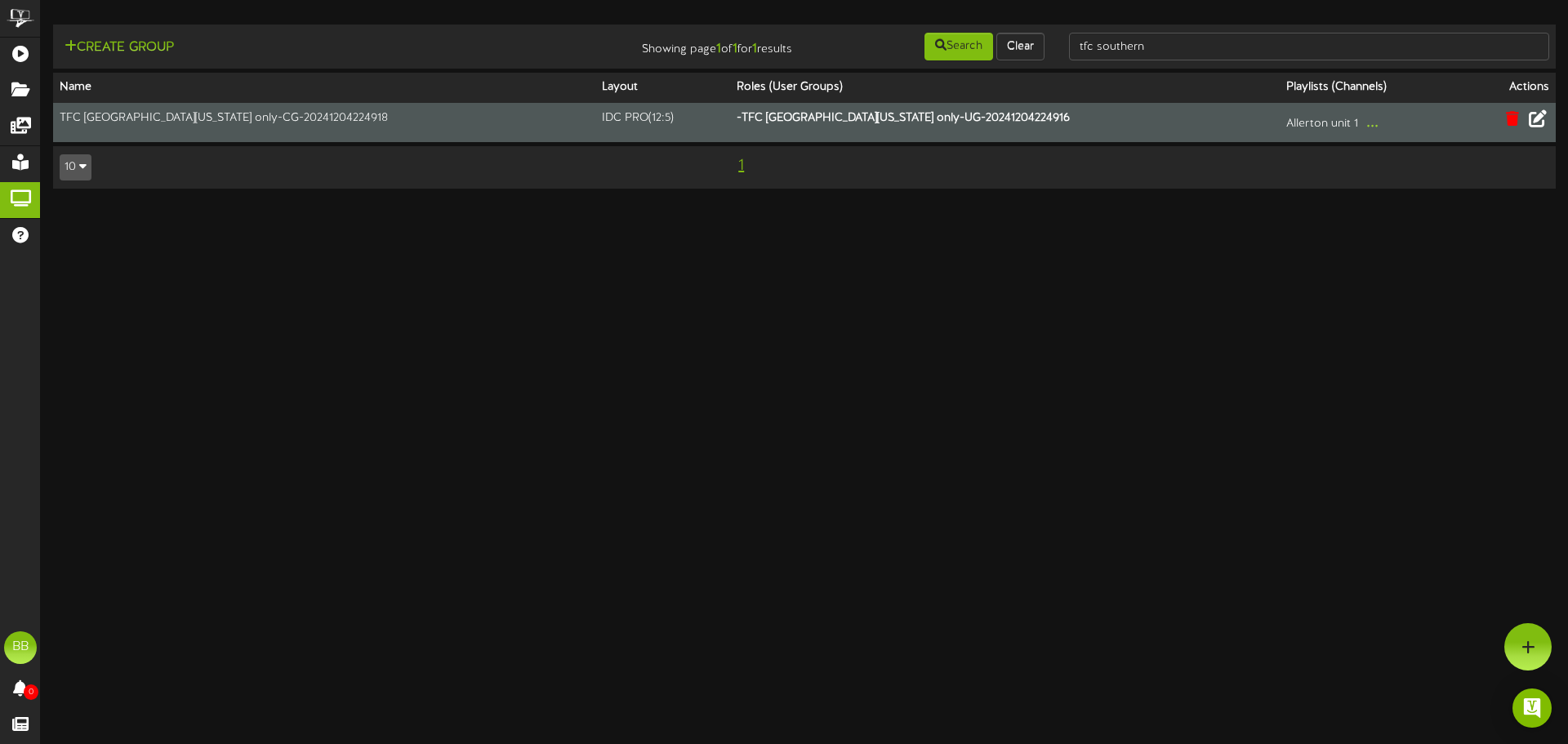
click at [1536, 121] on icon at bounding box center [1538, 118] width 18 height 18
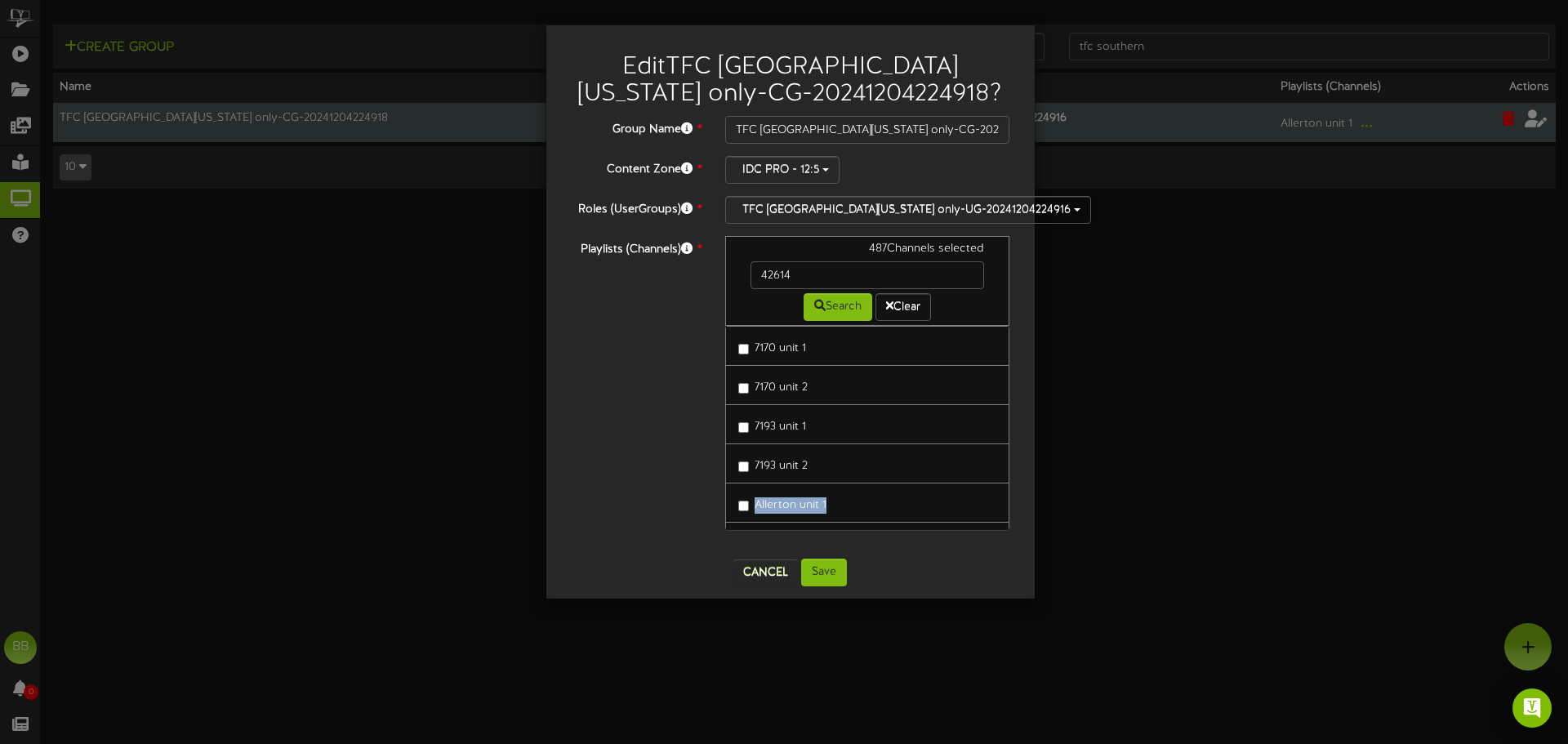
drag, startPoint x: 820, startPoint y: 474, endPoint x: 591, endPoint y: 434, distance: 232.5
click at [579, 440] on div "Playlists (Channels) * 487 Channels selected 42614 Search Clear 7170 unit 1 717…" at bounding box center [790, 391] width 464 height 311
click at [605, 427] on div "Playlists (Channels) * 487 Channels selected 42614 Search Clear 7170 unit 1 717…" at bounding box center [790, 391] width 464 height 311
drag, startPoint x: 809, startPoint y: 275, endPoint x: 672, endPoint y: 270, distance: 137.1
click at [676, 271] on div "Playlists (Channels) * 487 Channels selected 42614 Search Clear 7170 unit 1 717…" at bounding box center [790, 391] width 464 height 311
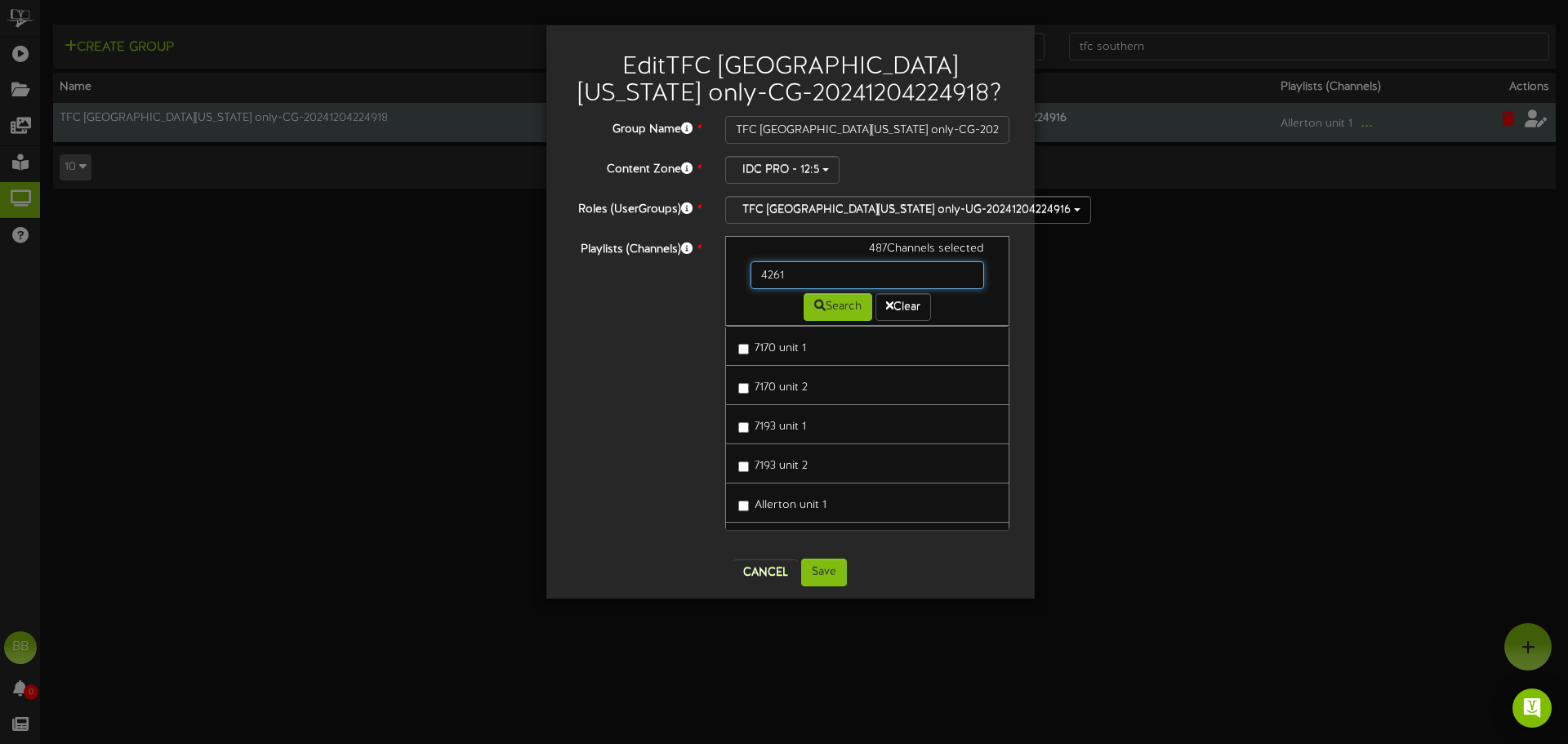
type input "42614"
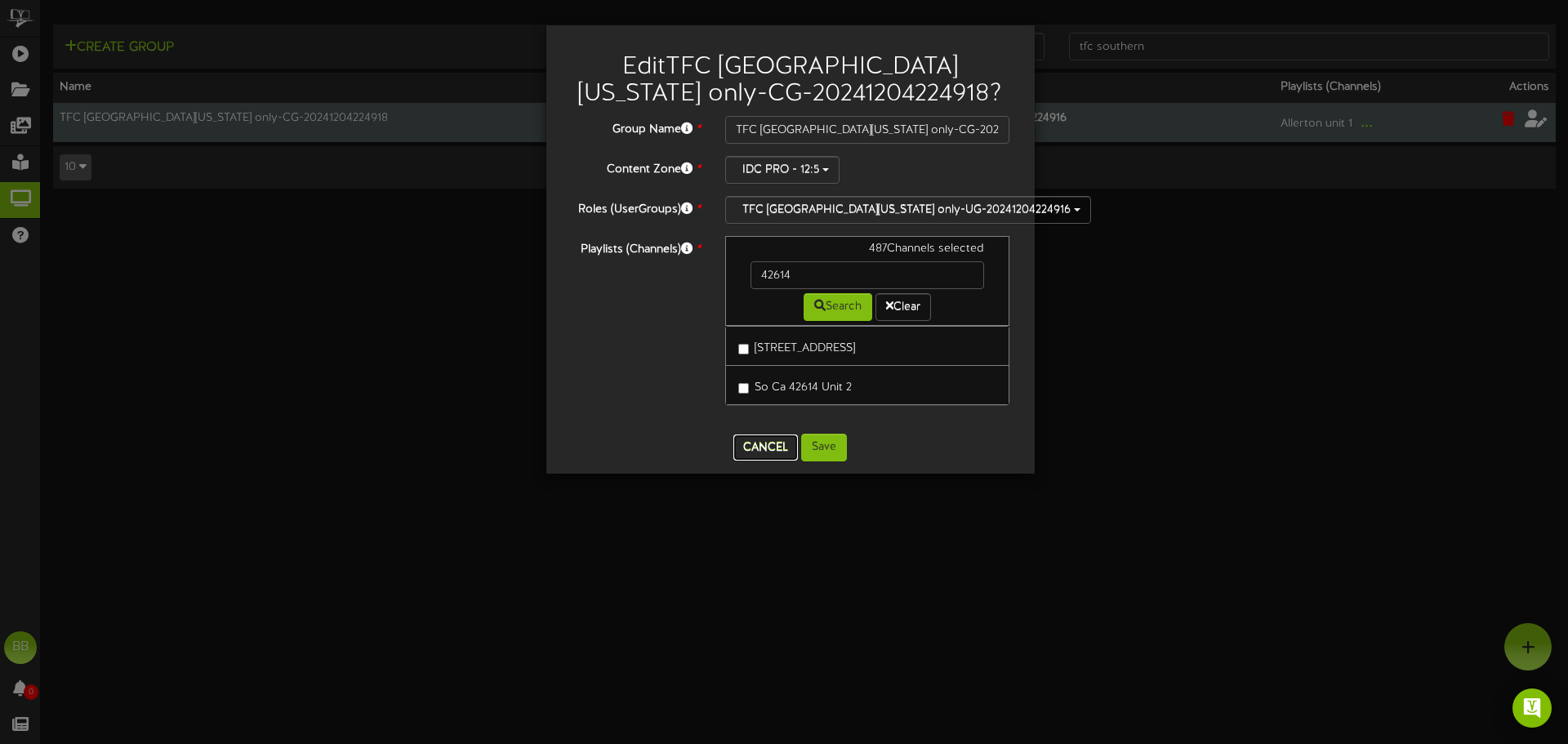
click at [764, 453] on button "Cancel" at bounding box center [765, 447] width 64 height 26
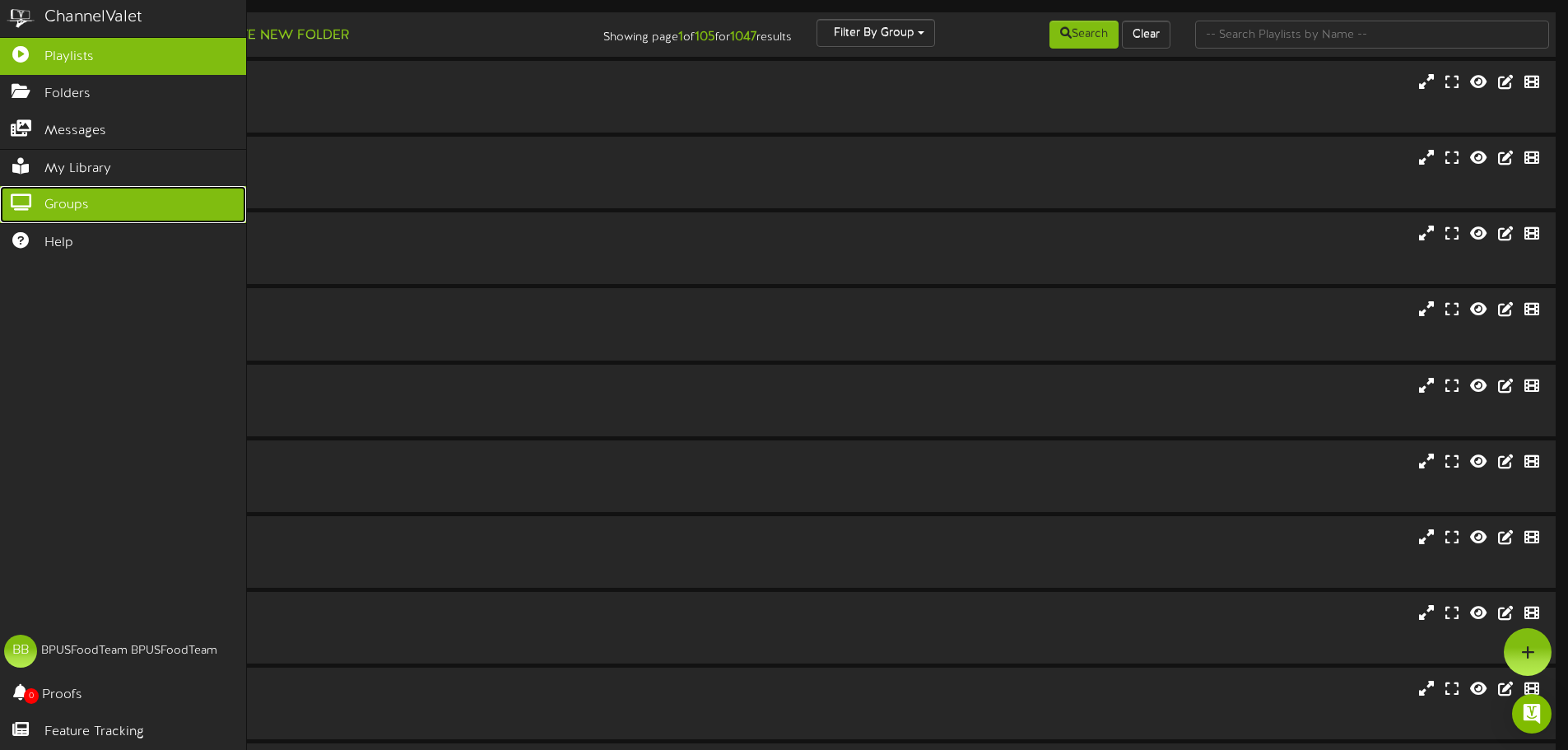
click at [27, 197] on icon at bounding box center [20, 200] width 41 height 12
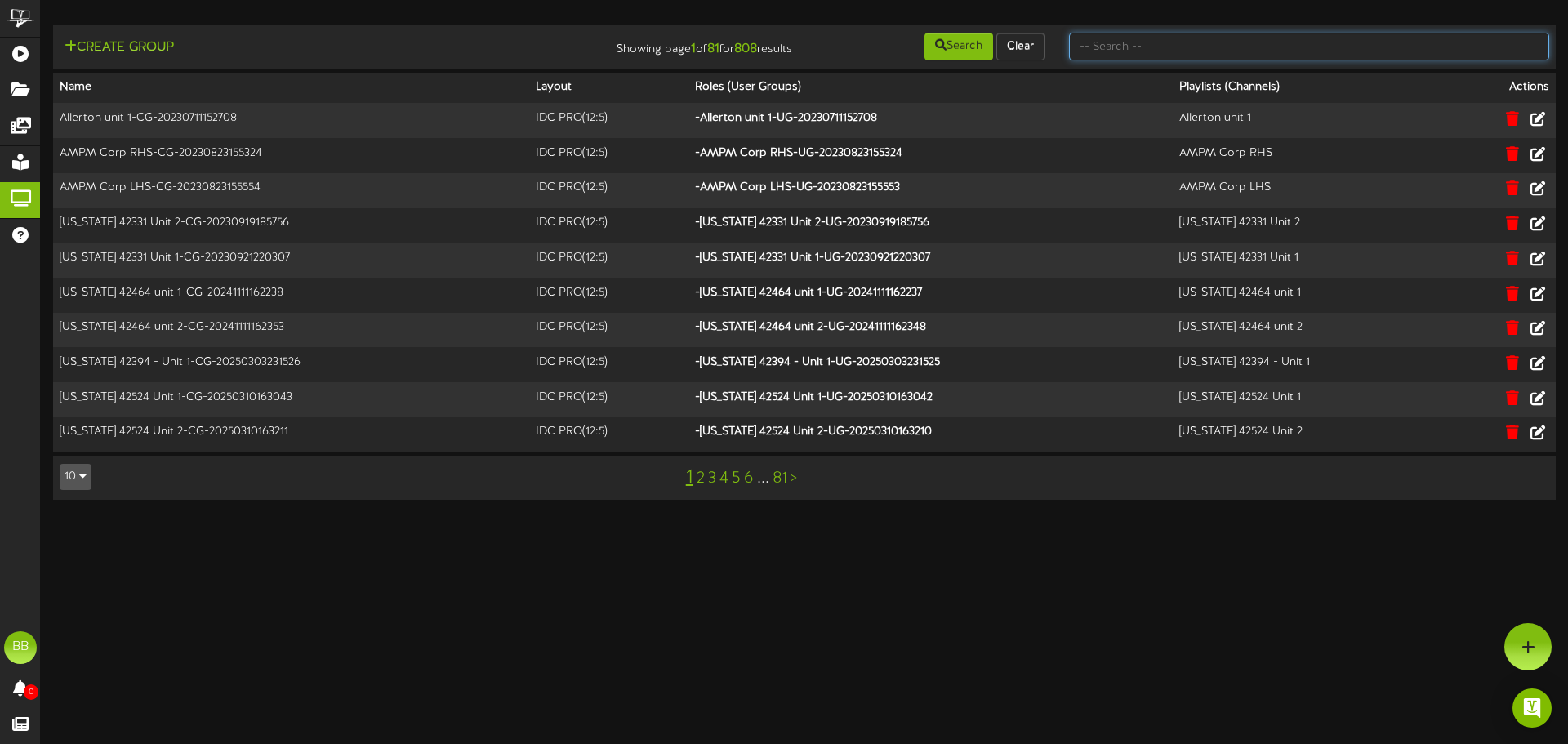
click at [1277, 45] on input "text" at bounding box center [1309, 46] width 481 height 28
type input "tfc southern"
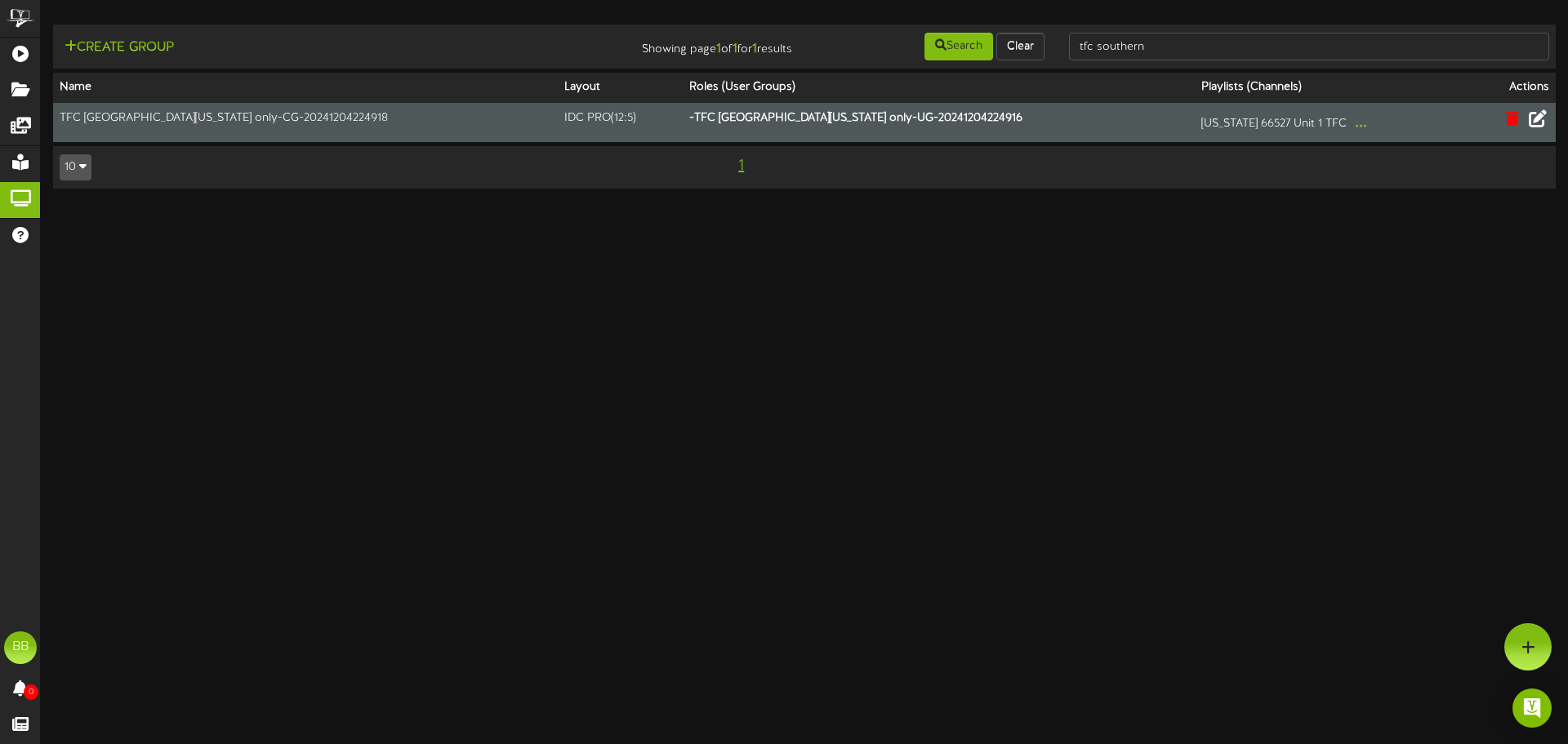
click at [1542, 124] on icon at bounding box center [1538, 118] width 18 height 18
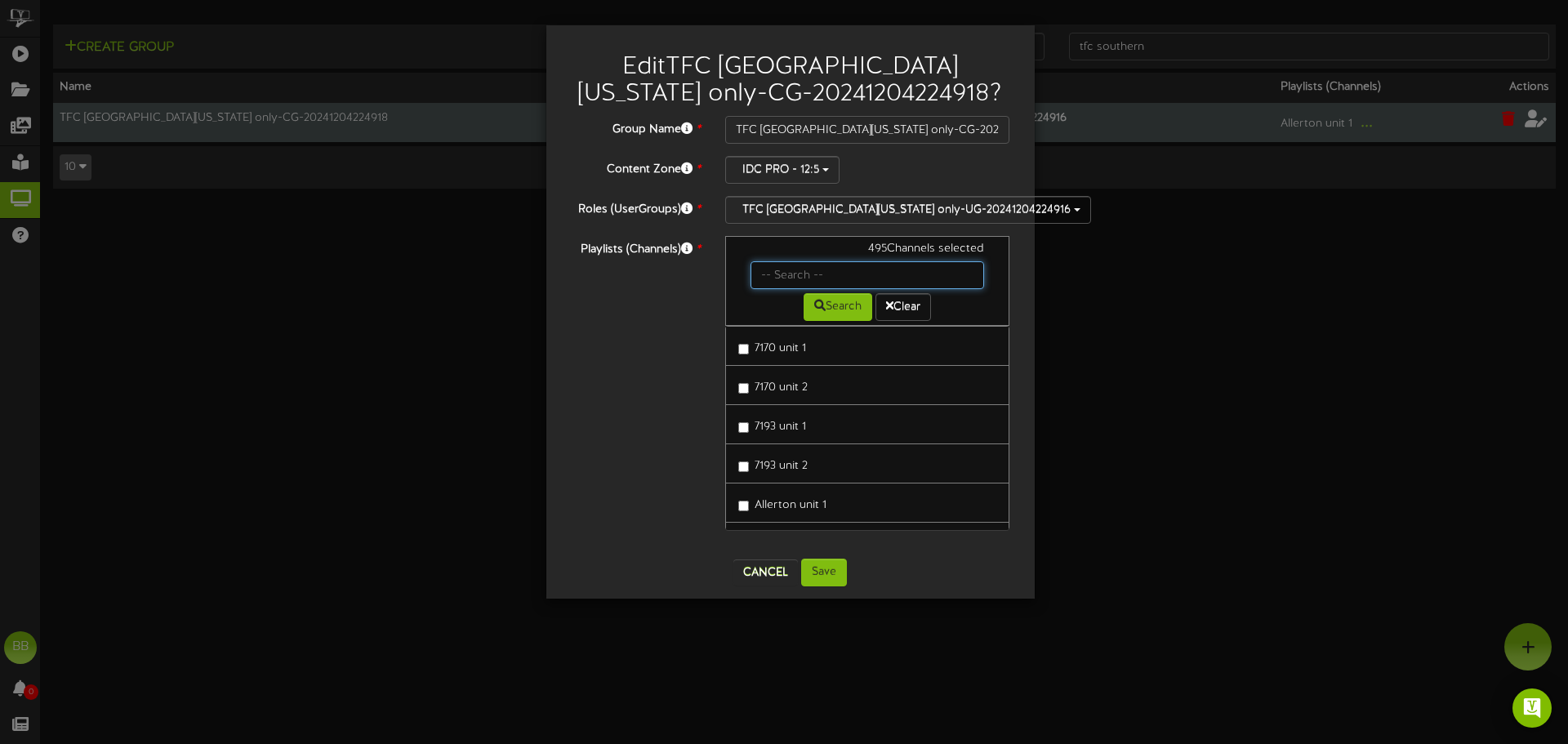
click at [831, 272] on input "text" at bounding box center [868, 275] width 235 height 28
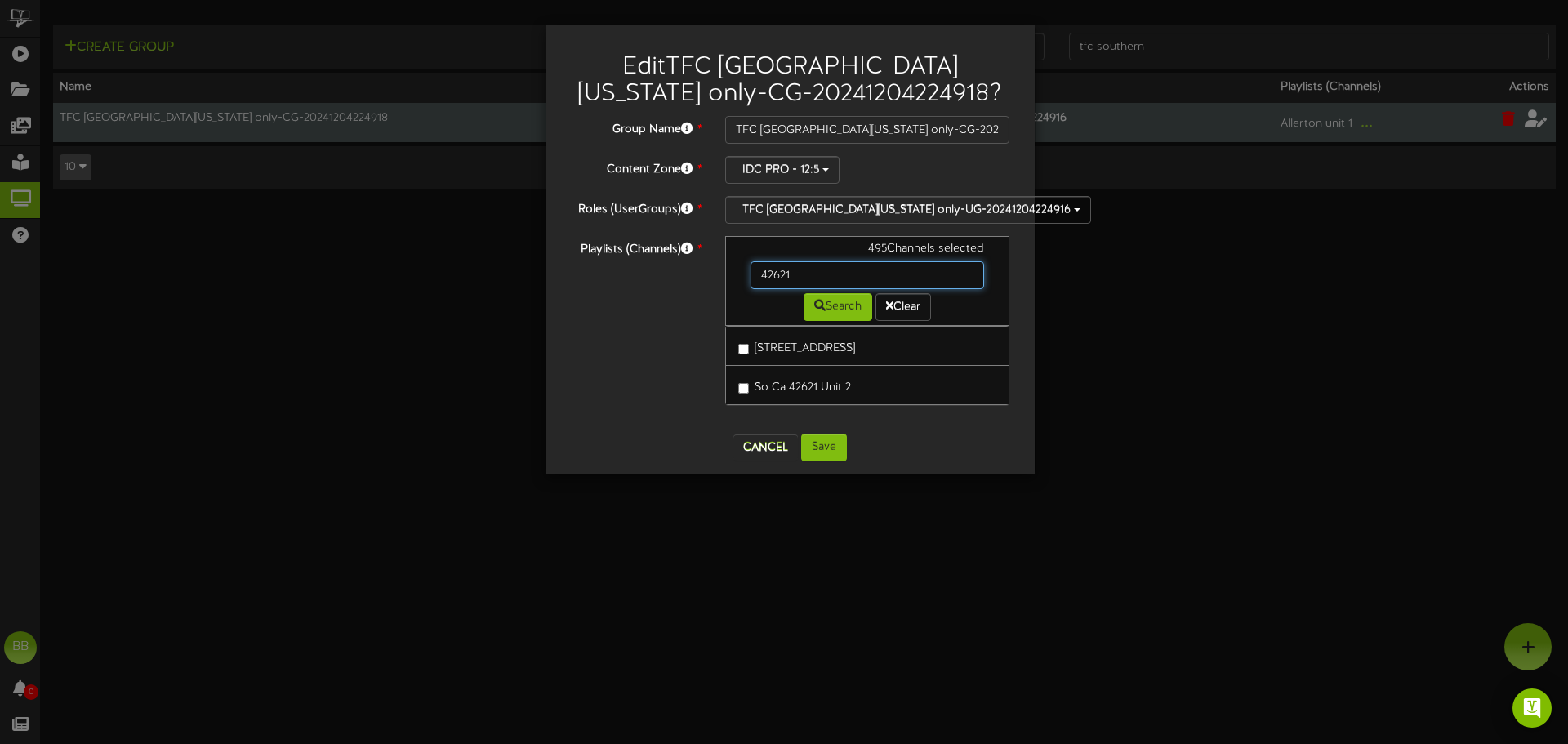
drag, startPoint x: 738, startPoint y: 277, endPoint x: 670, endPoint y: 272, distance: 68.2
click at [694, 273] on div "Playlists (Channels) * 495 Channels selected 42621 Search Clear So Ca 42621 Uni…" at bounding box center [790, 329] width 464 height 186
drag, startPoint x: 800, startPoint y: 272, endPoint x: 643, endPoint y: 272, distance: 157.0
click at [643, 272] on div "Playlists (Channels) * 495 Channels selected 42672 Search Clear So Ca 42672 Uni…" at bounding box center [790, 329] width 464 height 186
drag, startPoint x: 801, startPoint y: 268, endPoint x: 644, endPoint y: 275, distance: 157.2
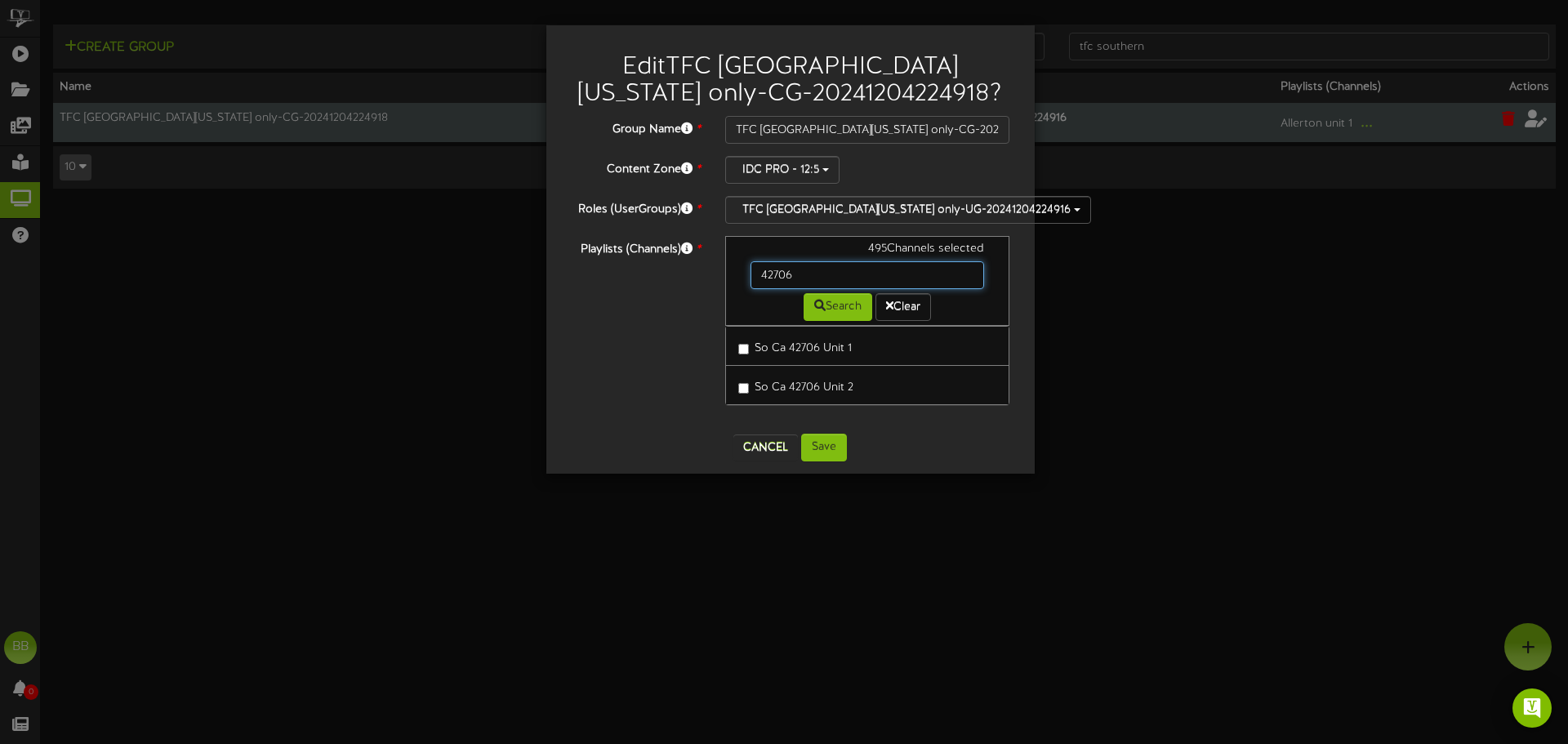
click at [645, 275] on div "Playlists (Channels) * 495 Channels selected 42706 Search Clear So Ca 42706 Uni…" at bounding box center [790, 329] width 464 height 186
type input "42730"
click at [762, 450] on button "Cancel" at bounding box center [765, 447] width 64 height 26
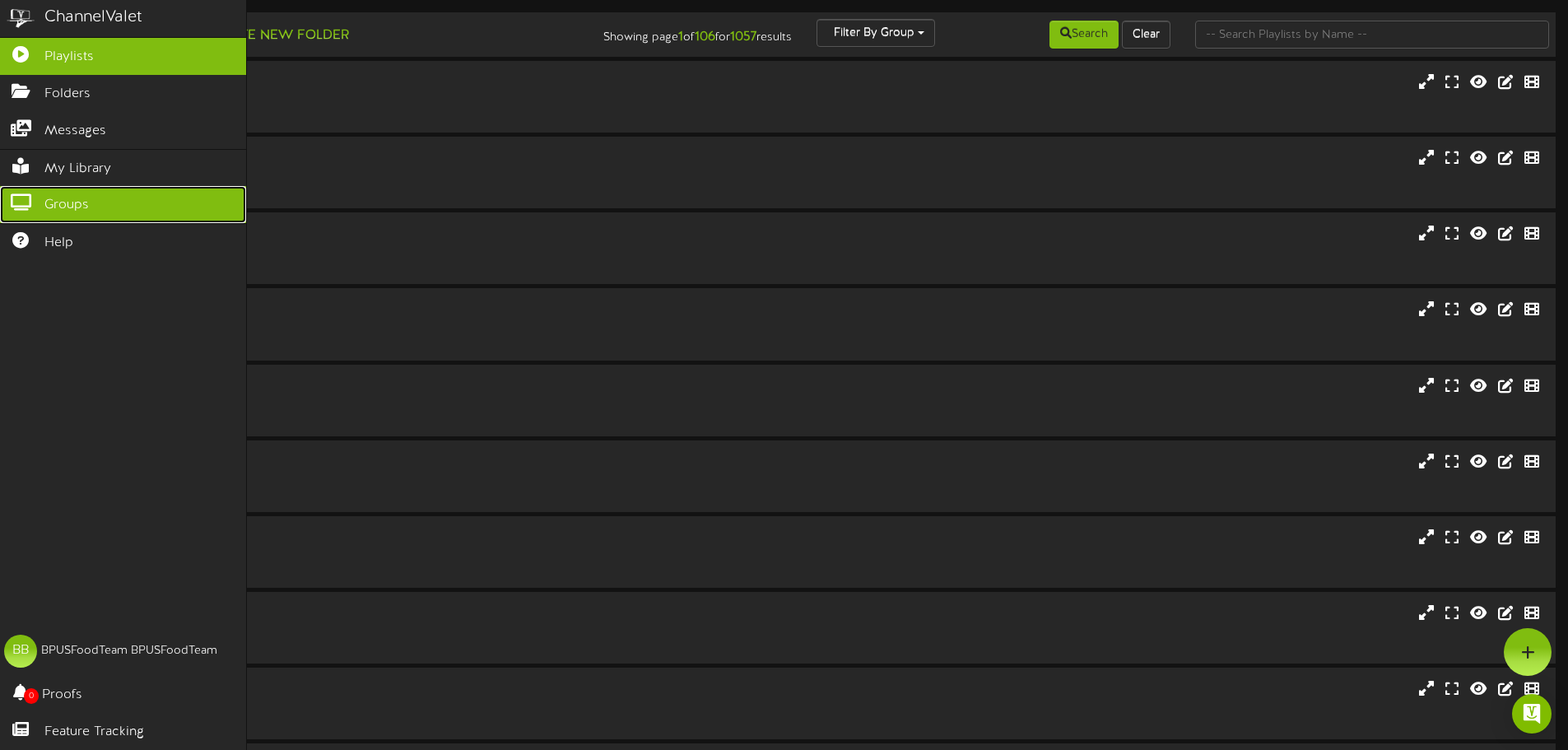
click at [26, 194] on icon at bounding box center [20, 200] width 41 height 12
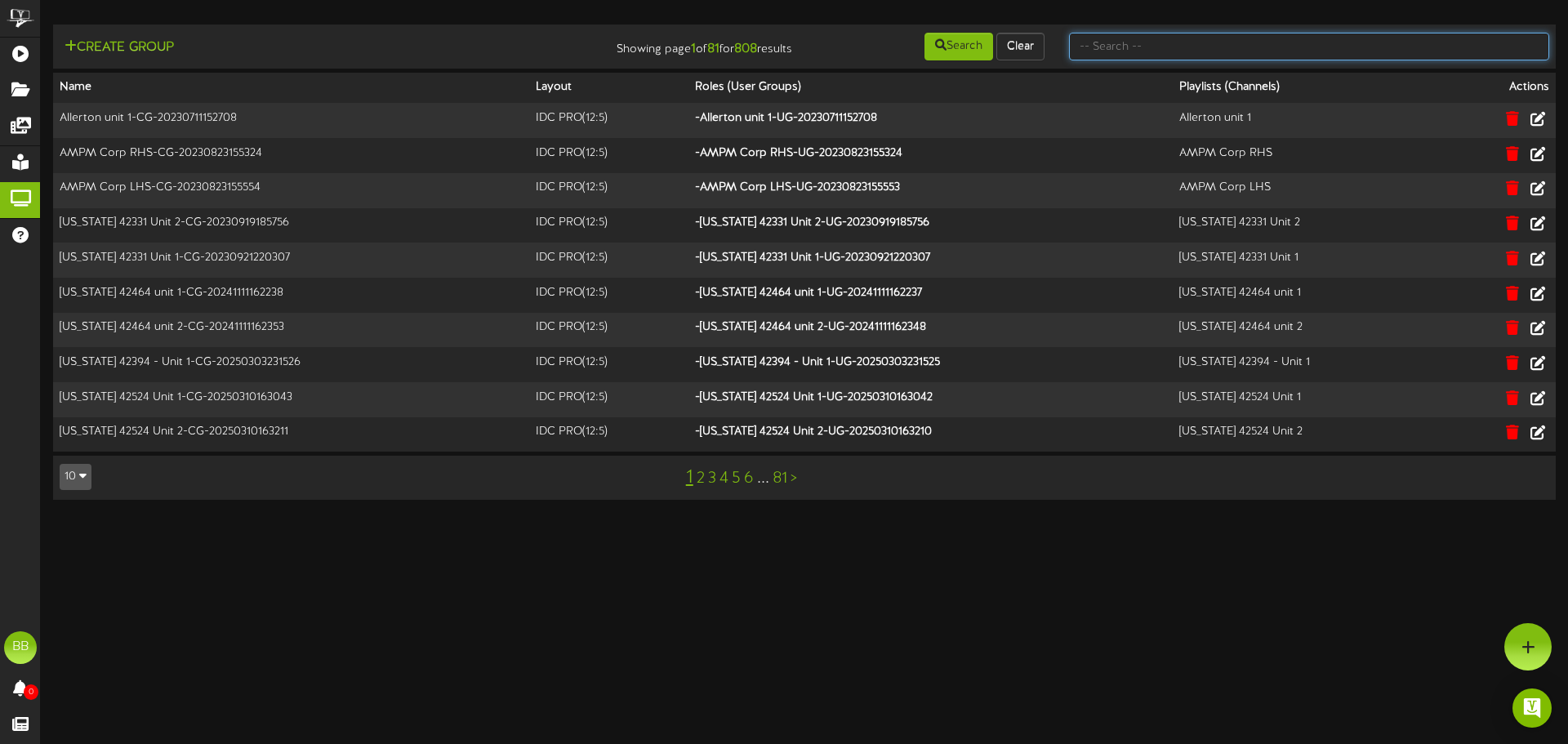
click at [1386, 37] on input "text" at bounding box center [1309, 46] width 481 height 28
type input "tfc southern"
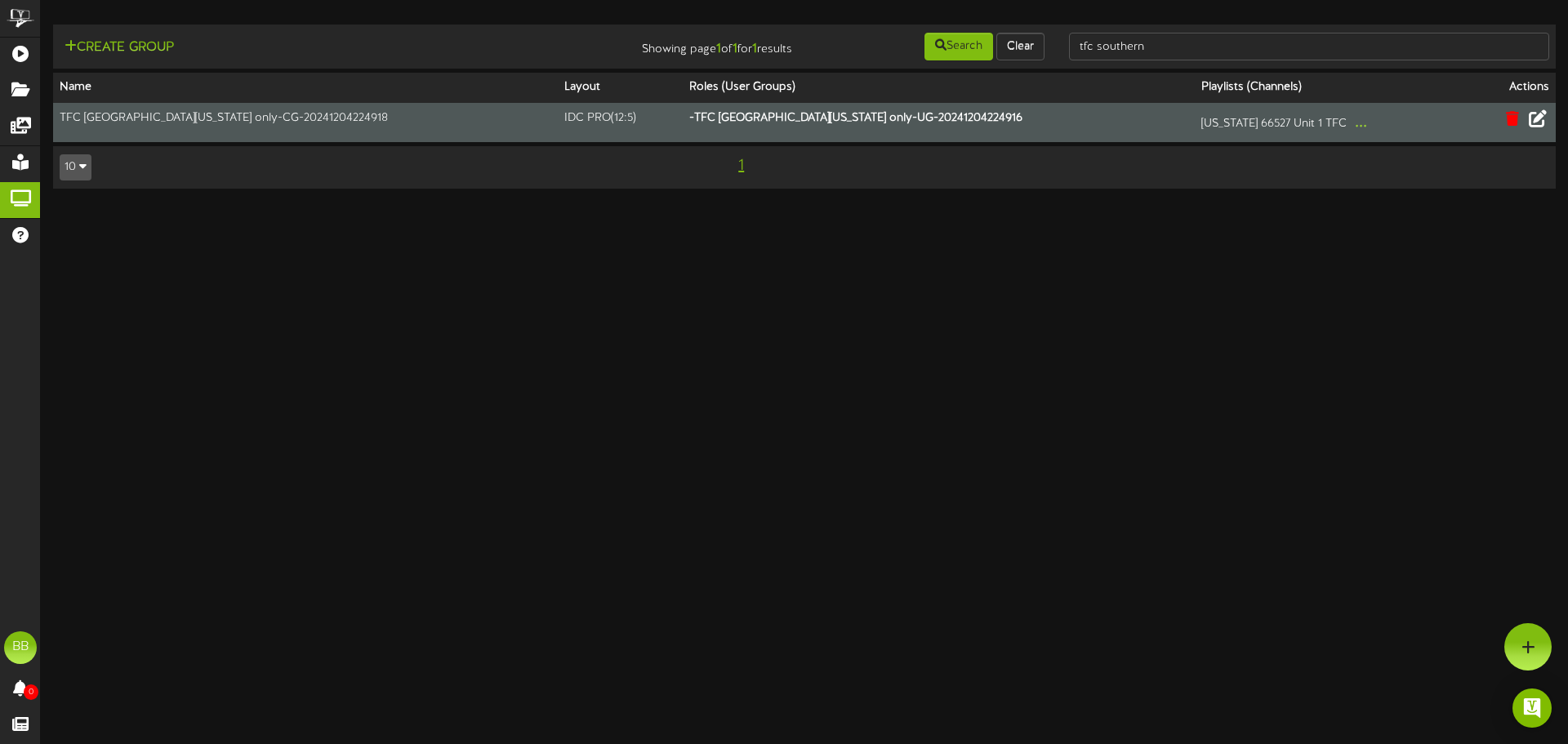
click at [1536, 121] on icon at bounding box center [1538, 118] width 18 height 18
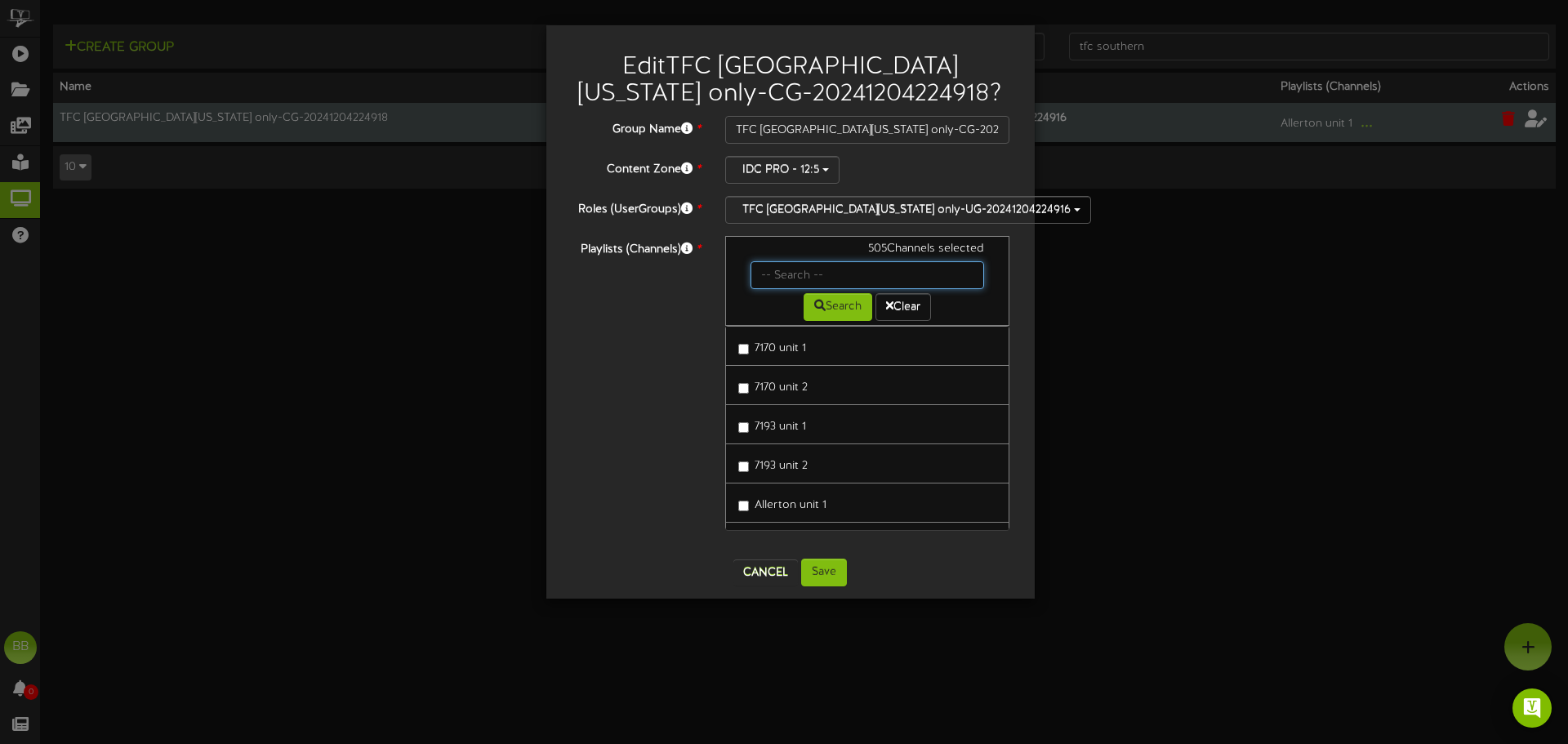
click at [878, 278] on input "text" at bounding box center [868, 275] width 235 height 28
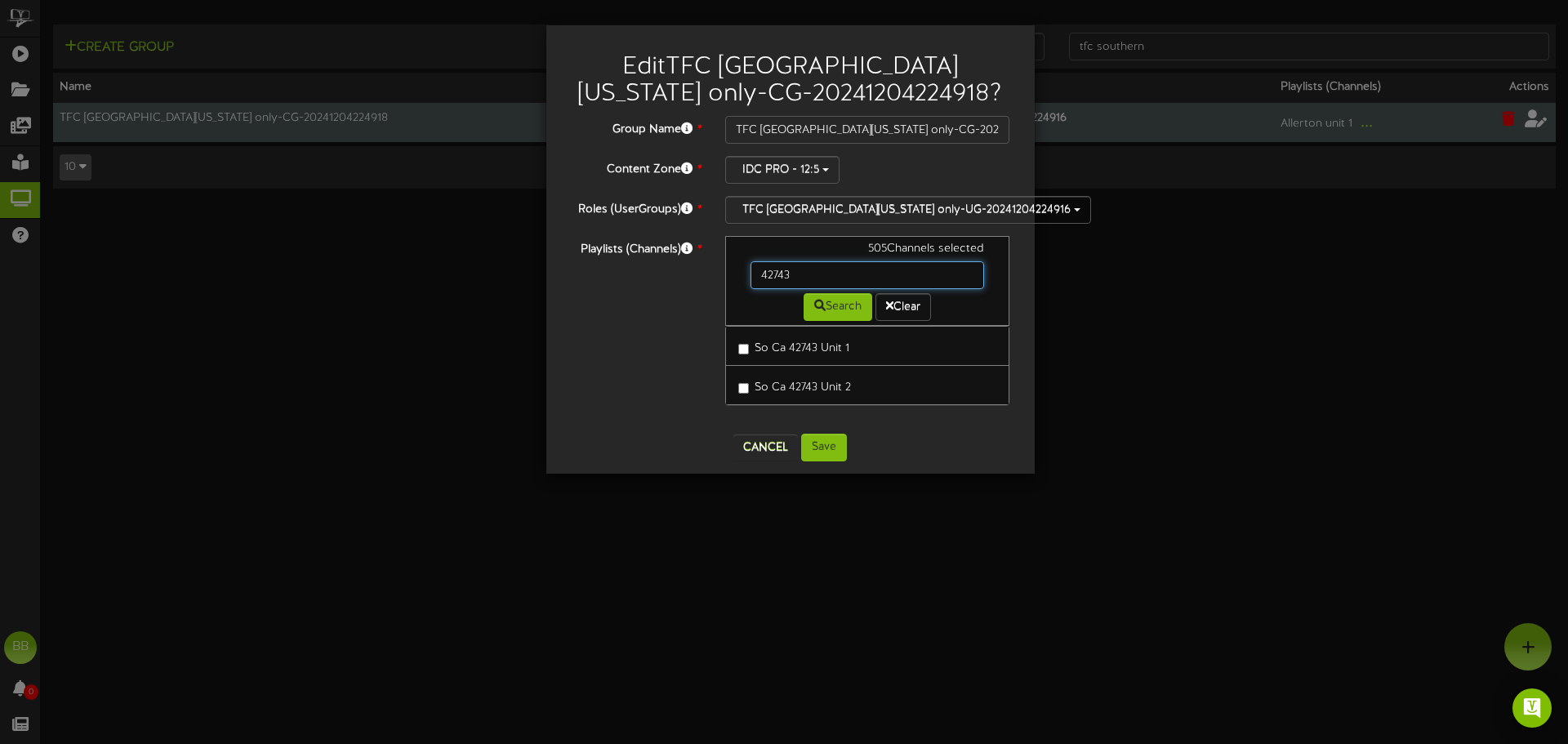
drag, startPoint x: 878, startPoint y: 278, endPoint x: 667, endPoint y: 283, distance: 211.1
click at [679, 284] on div "Playlists (Channels) * 505 Channels selected 42743 Search Clear So Ca 42743 Uni…" at bounding box center [790, 329] width 464 height 186
drag, startPoint x: 823, startPoint y: 274, endPoint x: 635, endPoint y: 264, distance: 188.3
click at [636, 264] on div "Playlists (Channels) * 505 Channels selected 42770 Search Clear So Ca 42770 Uni…" at bounding box center [790, 329] width 464 height 186
drag, startPoint x: 810, startPoint y: 276, endPoint x: 602, endPoint y: 255, distance: 209.1
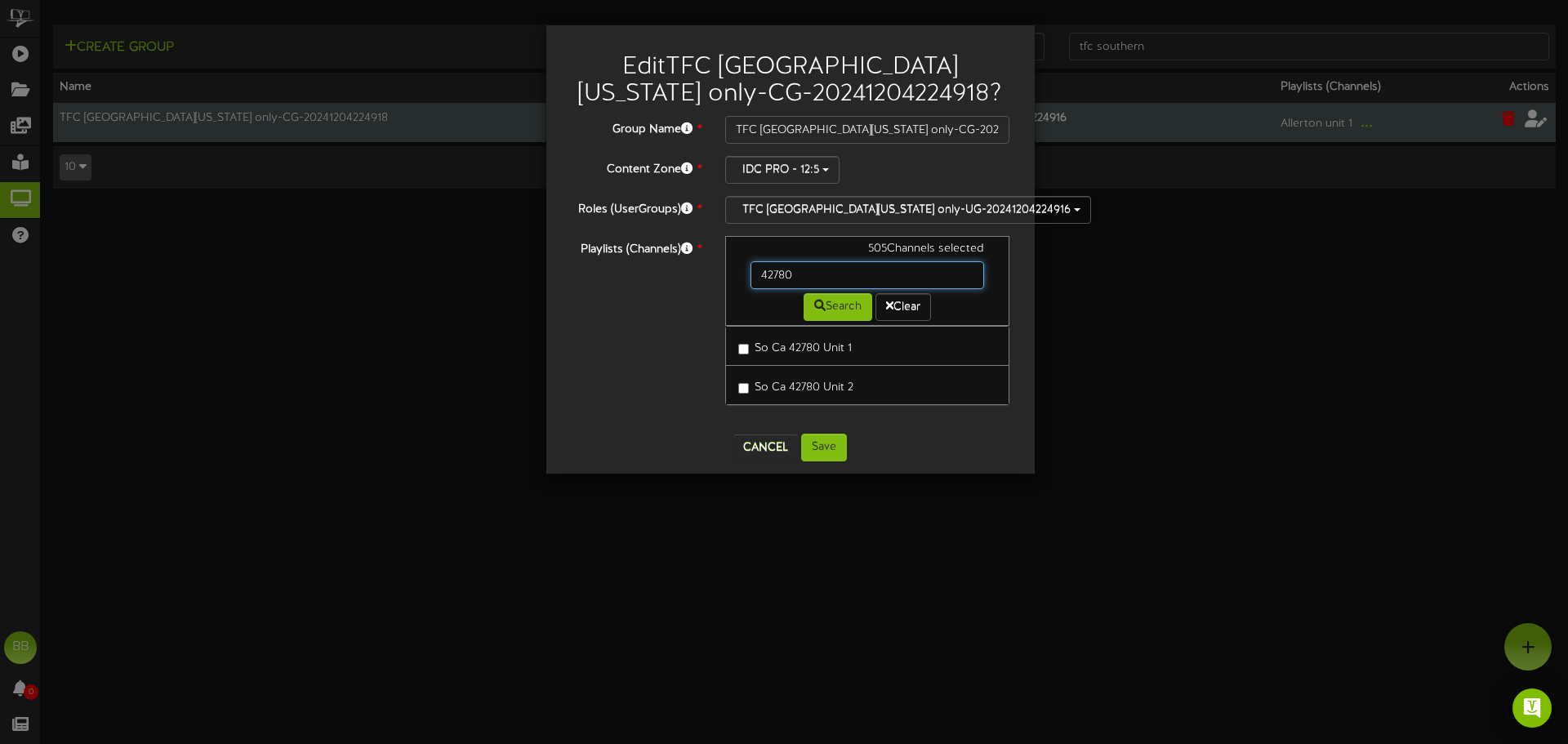
click at [605, 256] on div "Playlists (Channels) * 505 Channels selected 42780 Search Clear So Ca 42780 Uni…" at bounding box center [790, 329] width 464 height 186
drag, startPoint x: 682, startPoint y: 271, endPoint x: 581, endPoint y: 277, distance: 101.2
click at [581, 277] on div "Playlists (Channels) * 505 Channels selected 42837 Search Clear So Ca 42837 Uni…" at bounding box center [790, 329] width 464 height 186
type input "42850"
click at [766, 453] on button "Cancel" at bounding box center [765, 447] width 64 height 26
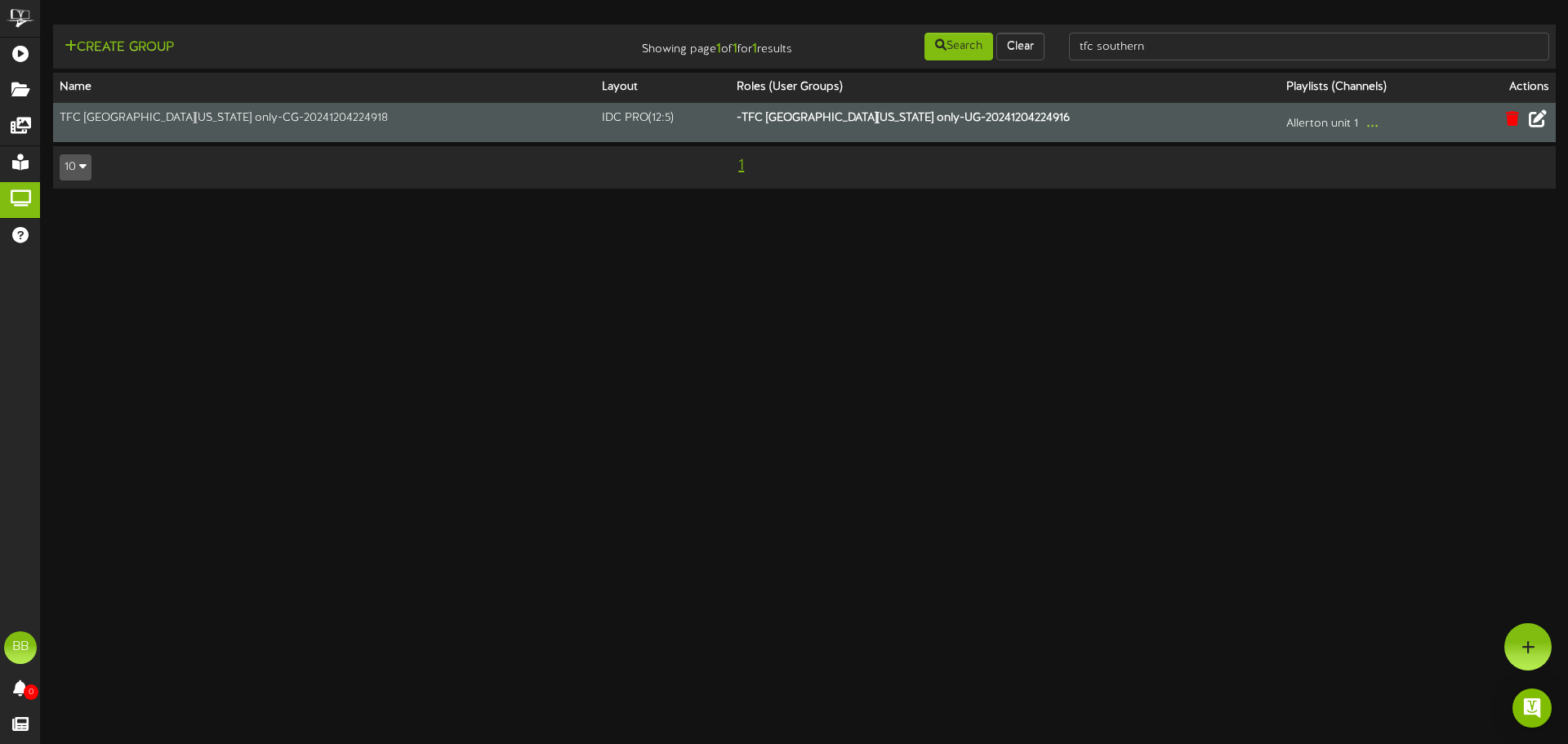
click at [1538, 124] on icon at bounding box center [1538, 118] width 18 height 18
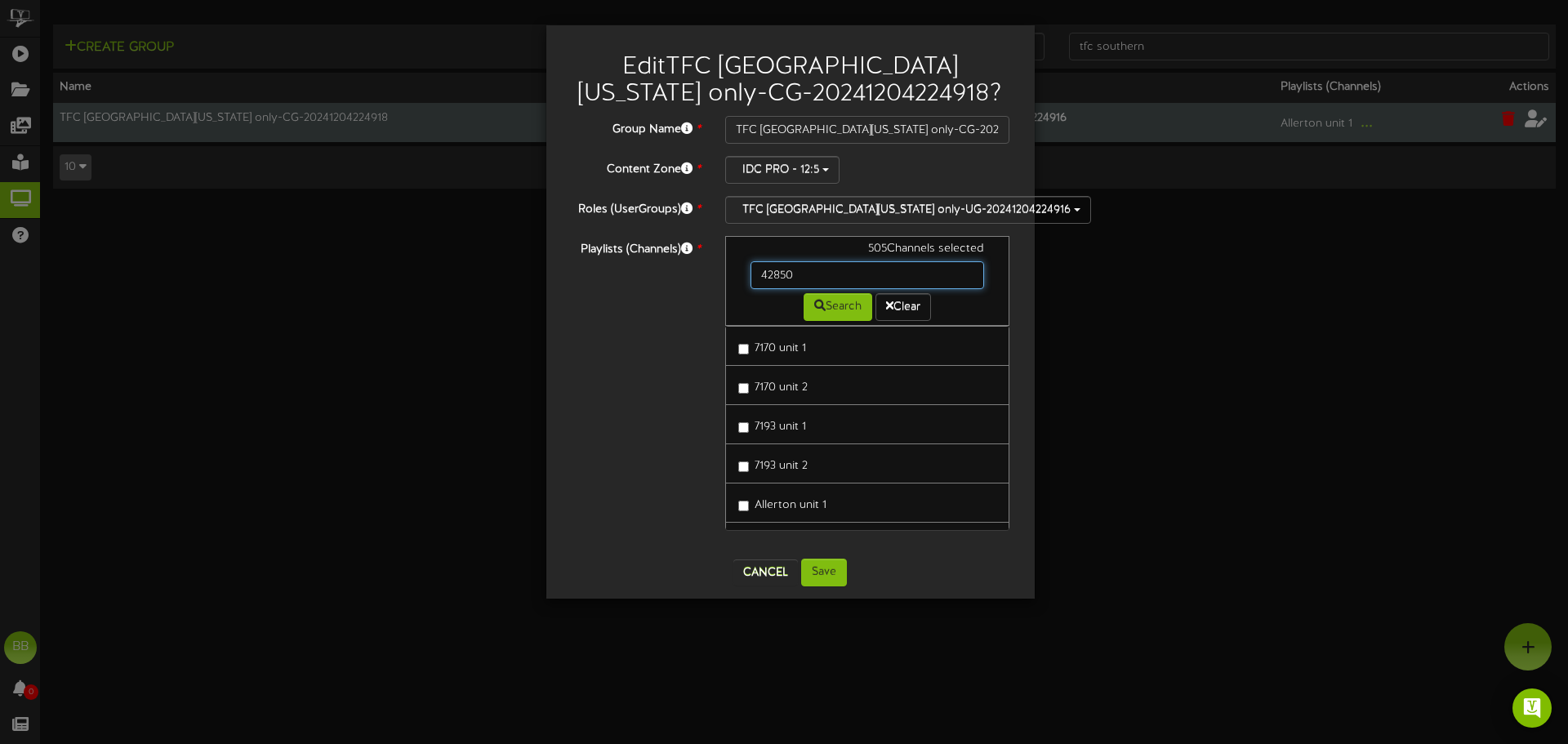
drag, startPoint x: 868, startPoint y: 274, endPoint x: 592, endPoint y: 270, distance: 276.0
click at [599, 270] on div "Playlists (Channels) * 505 Channels selected 42850 Search Clear 7170 unit 1 717…" at bounding box center [790, 391] width 464 height 311
type input "42851"
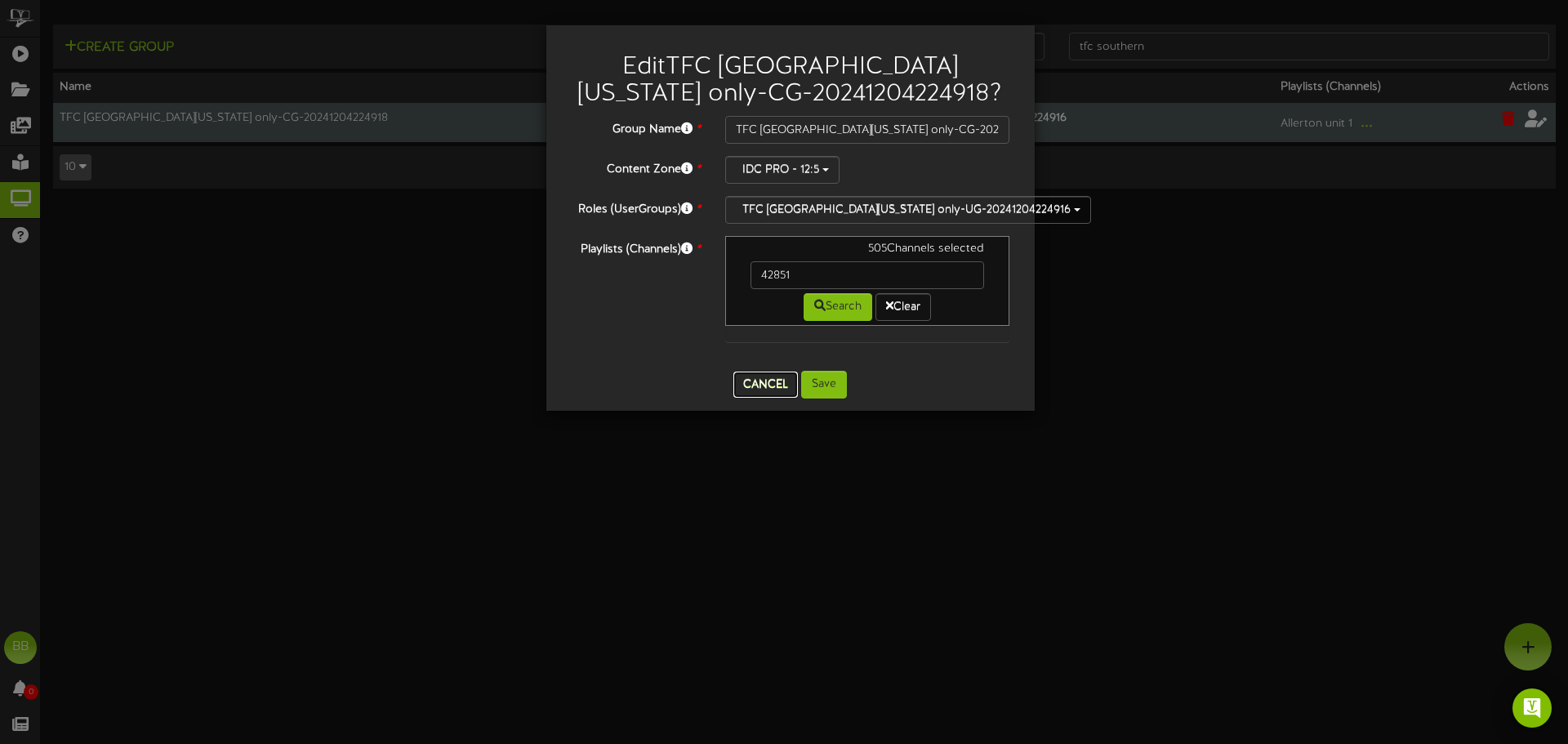
click at [752, 391] on button "Cancel" at bounding box center [765, 385] width 64 height 26
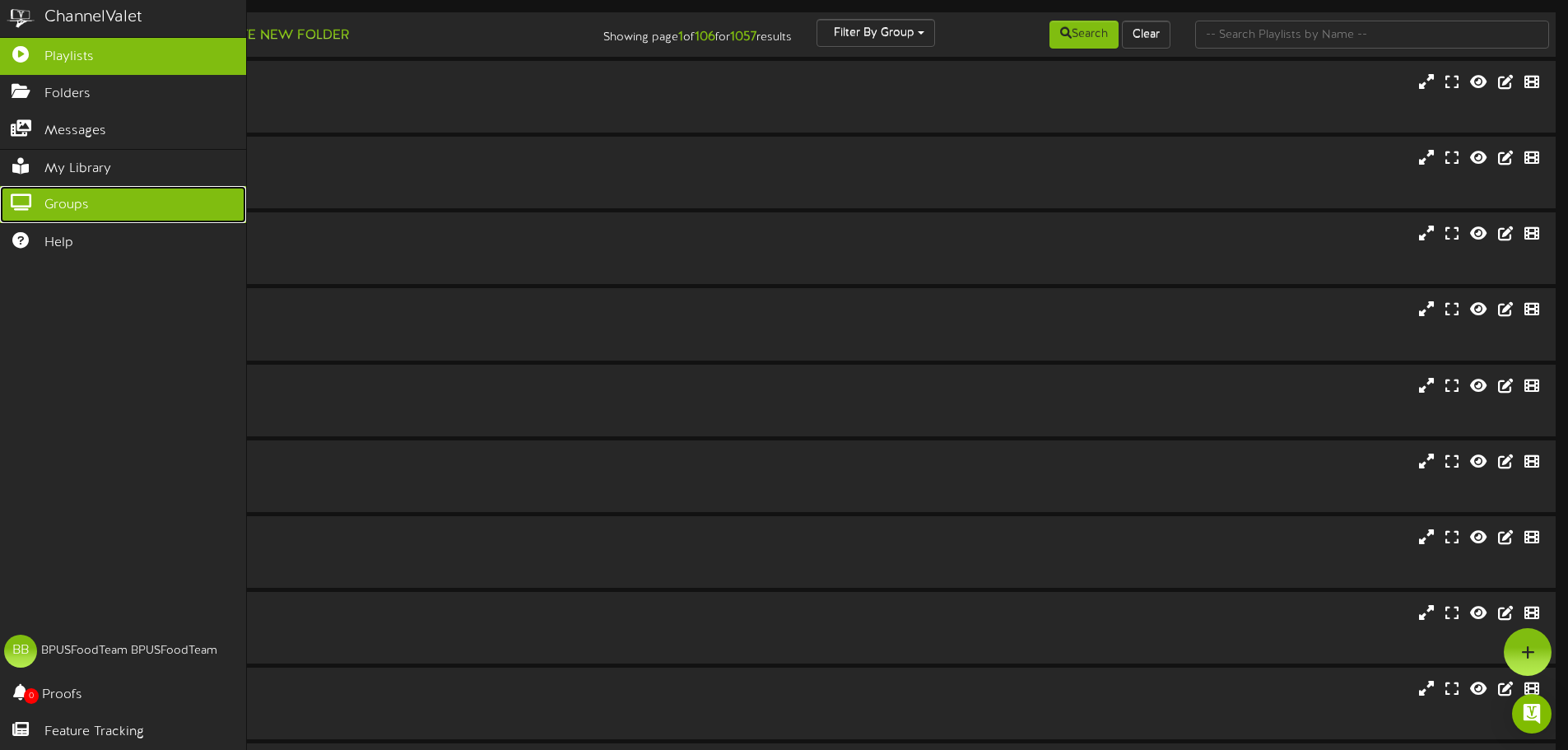
click at [11, 197] on icon at bounding box center [20, 200] width 41 height 12
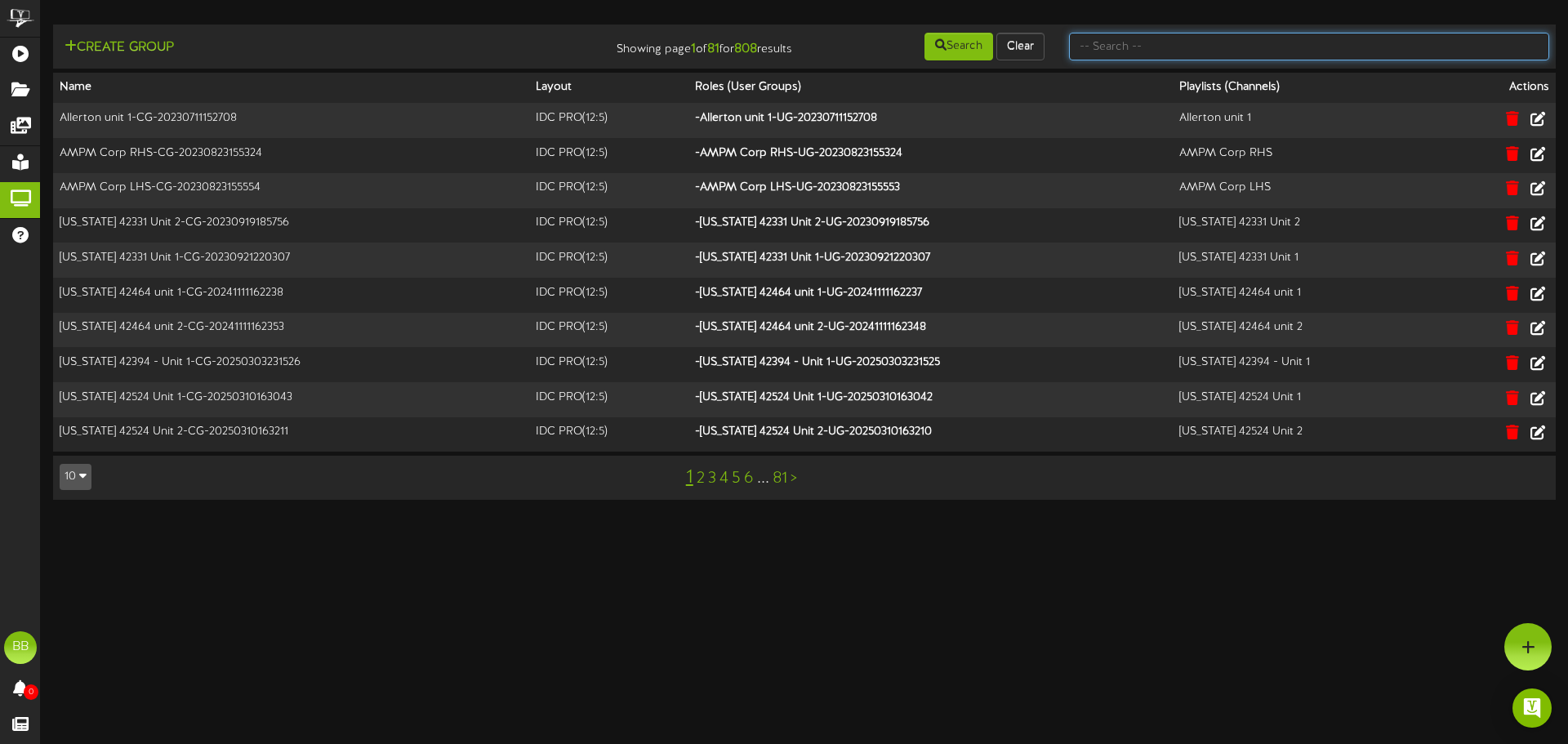
click at [1407, 44] on input "text" at bounding box center [1309, 46] width 481 height 28
type input "tfc southern"
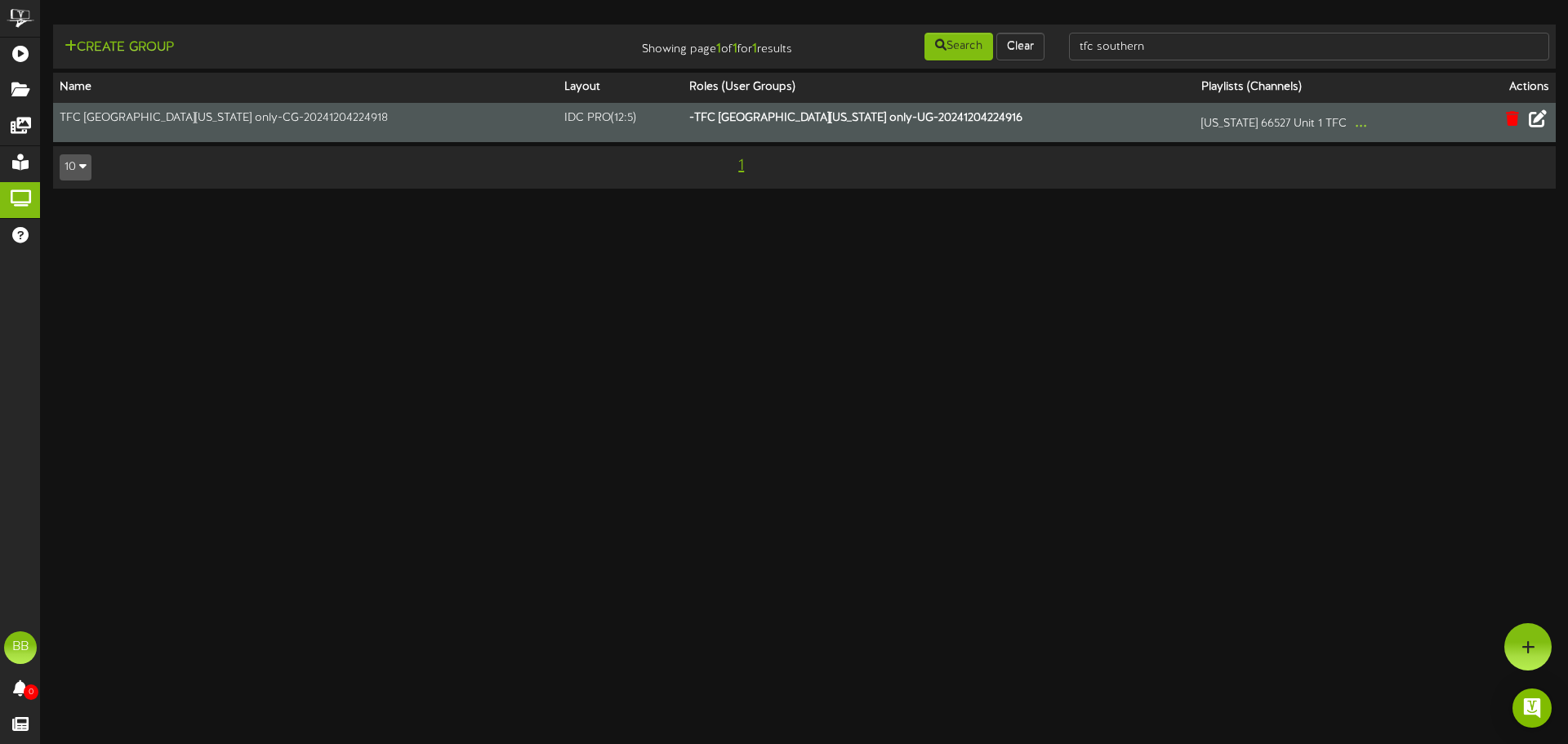
click at [1542, 123] on icon at bounding box center [1538, 118] width 18 height 18
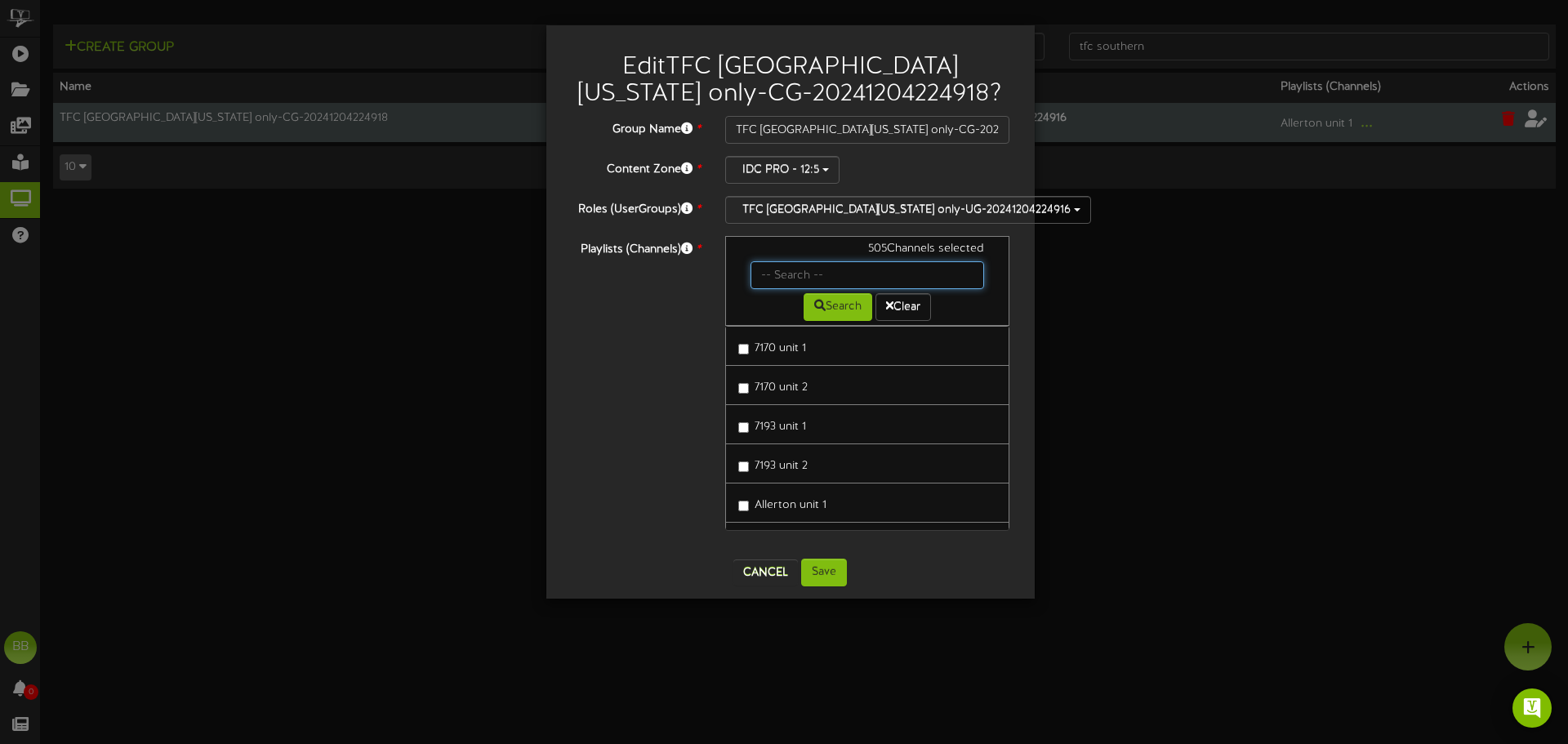
click at [791, 277] on input "text" at bounding box center [868, 275] width 235 height 28
type input "42851"
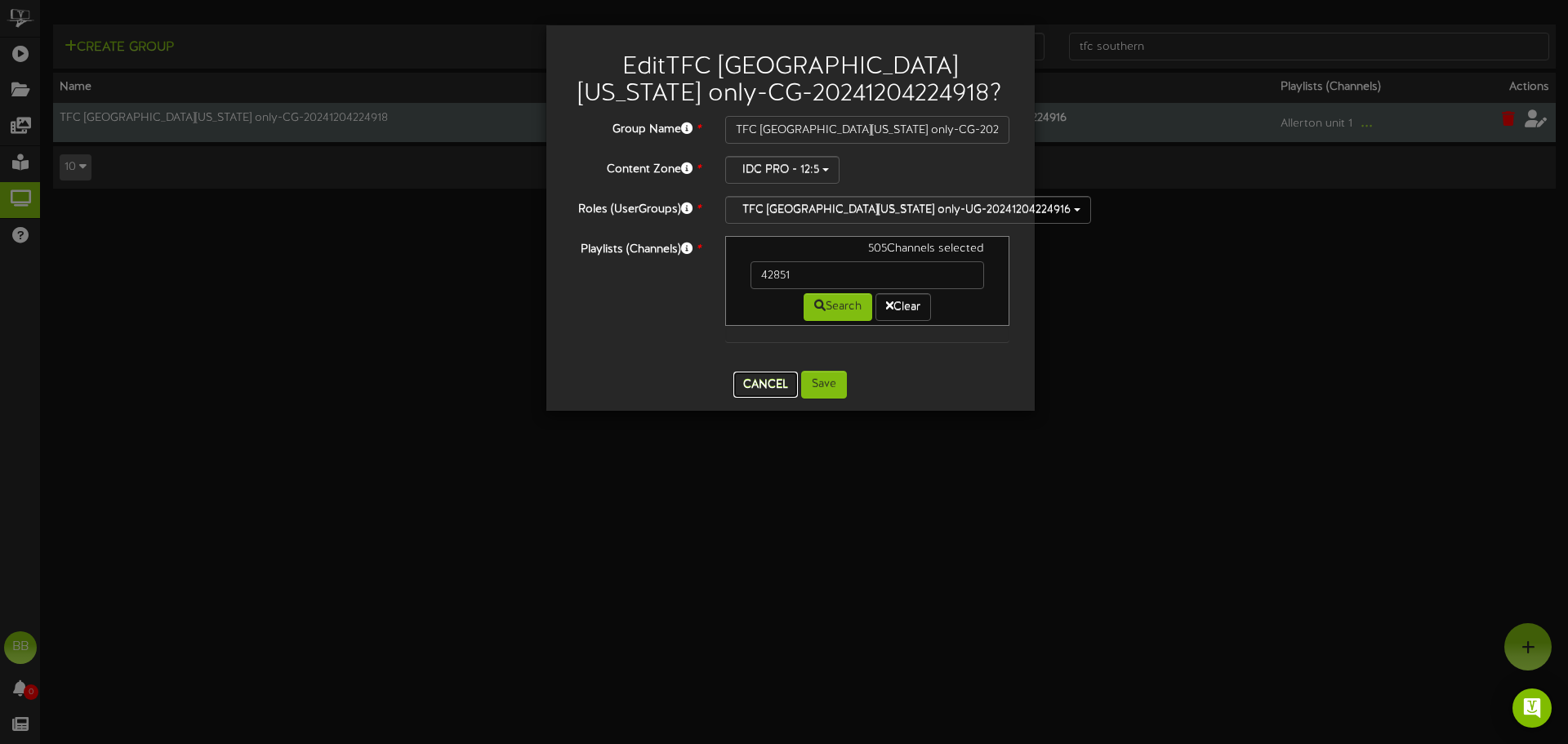
click at [752, 378] on button "Cancel" at bounding box center [765, 385] width 64 height 26
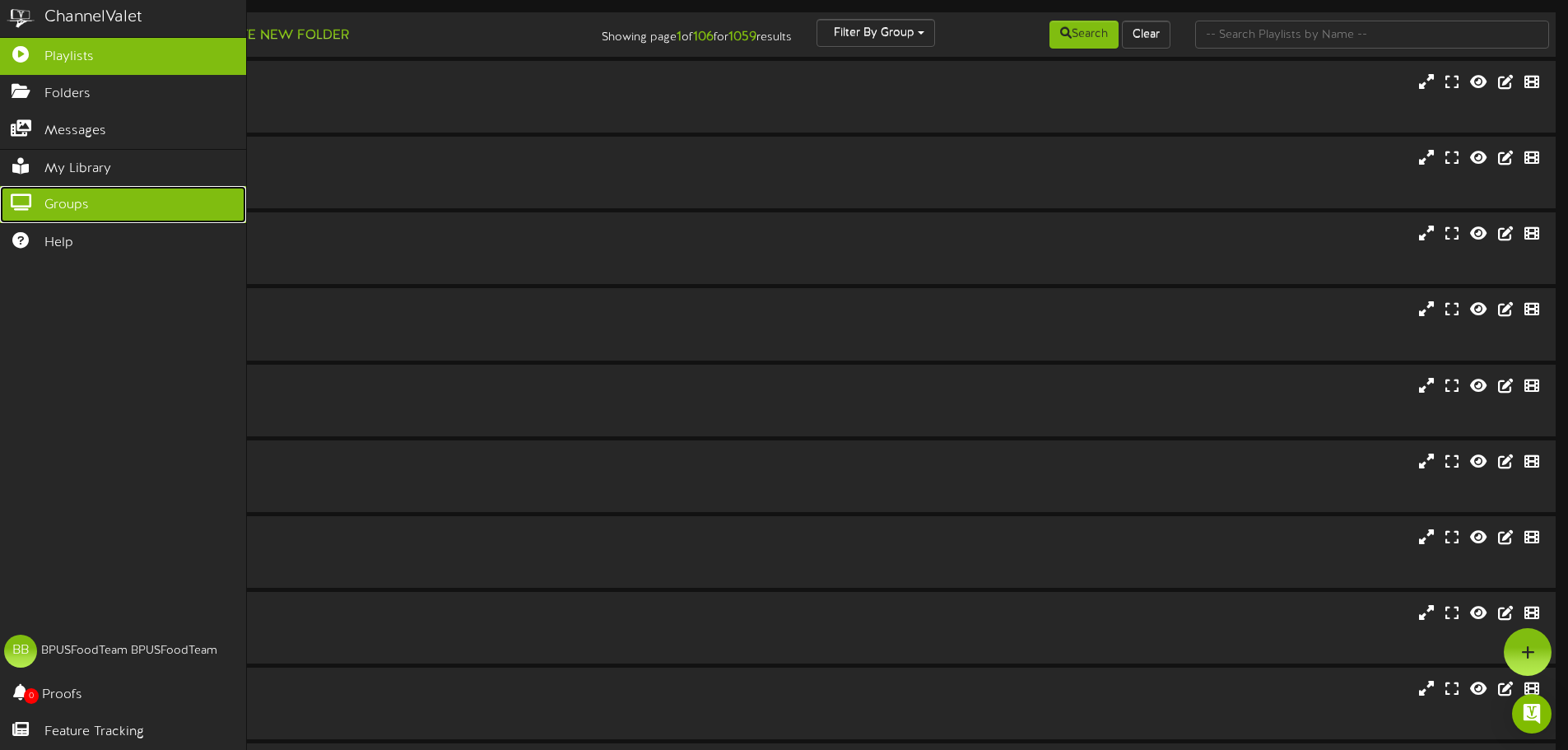
click at [32, 194] on icon at bounding box center [20, 200] width 41 height 12
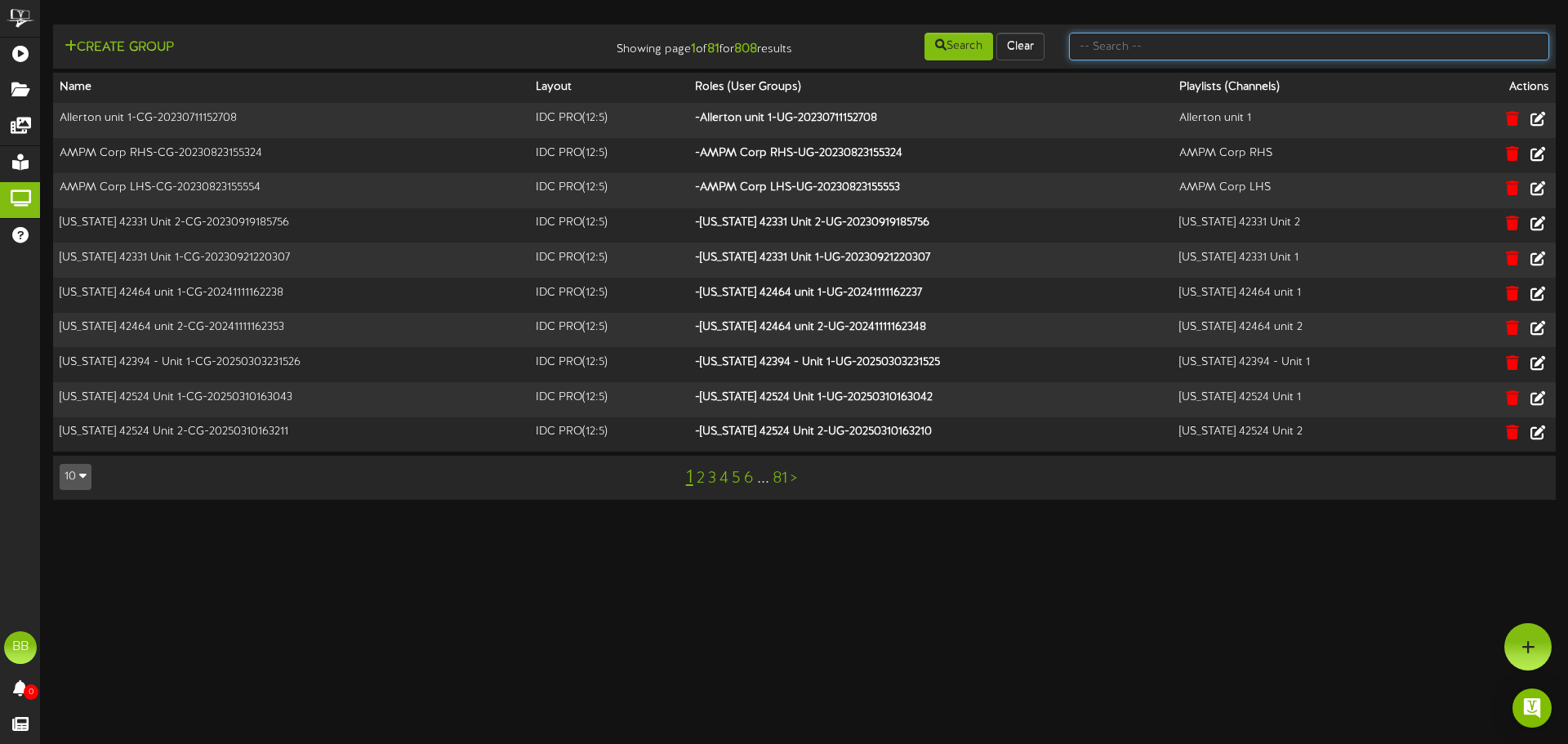
click at [1340, 48] on input "text" at bounding box center [1309, 46] width 481 height 28
type input "tfc southern"
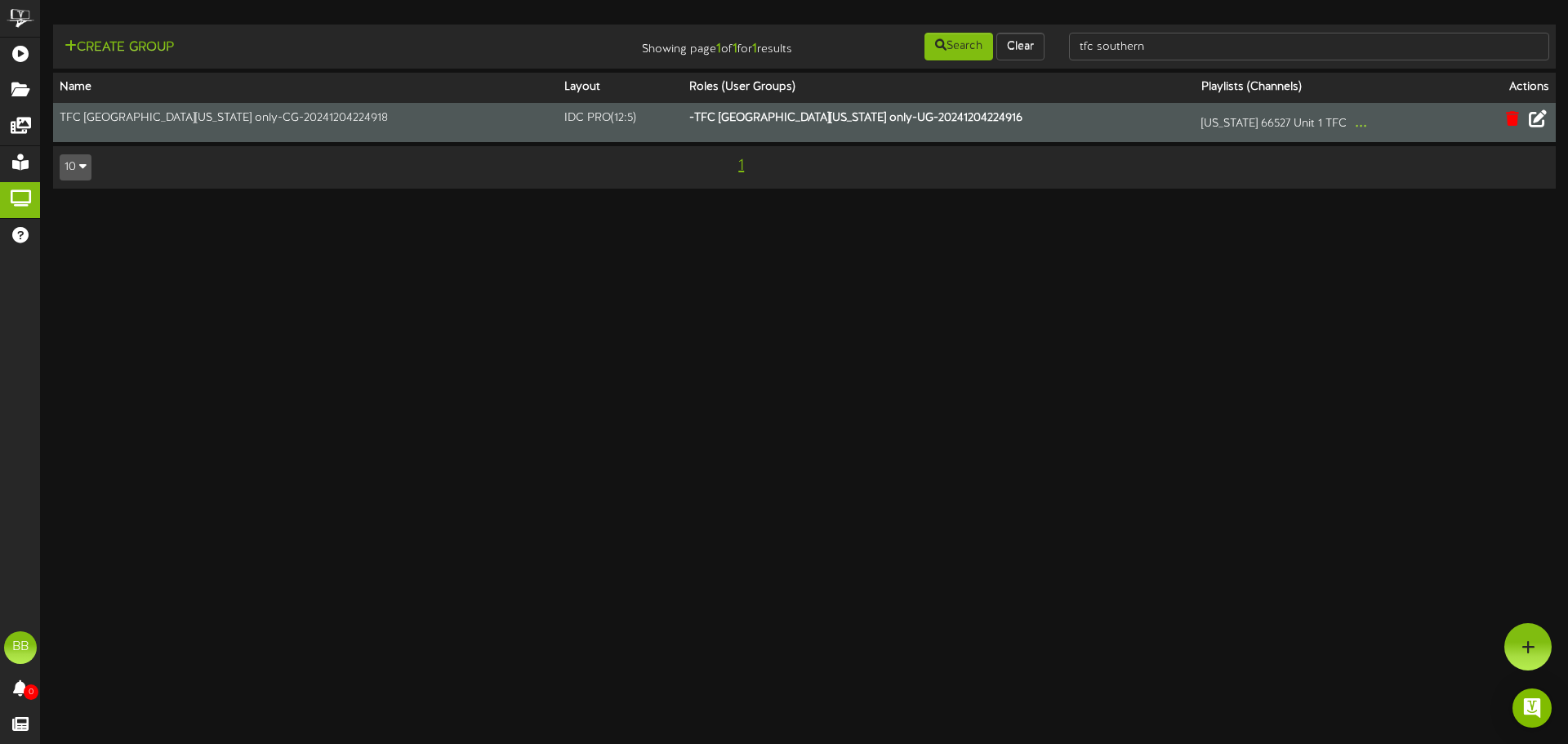
click at [1542, 123] on icon at bounding box center [1538, 118] width 18 height 18
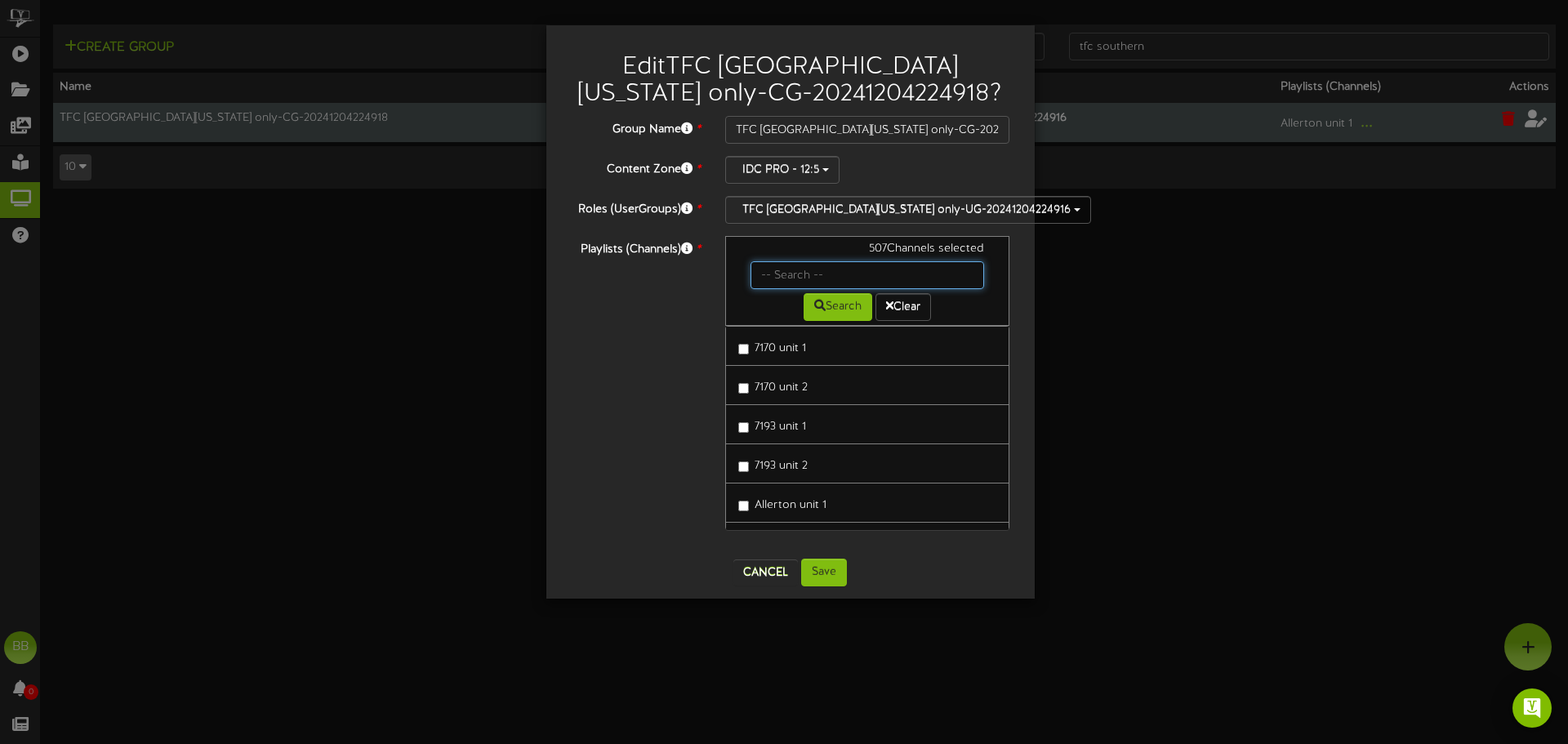
click at [838, 274] on input "text" at bounding box center [868, 275] width 235 height 28
type input "42851"
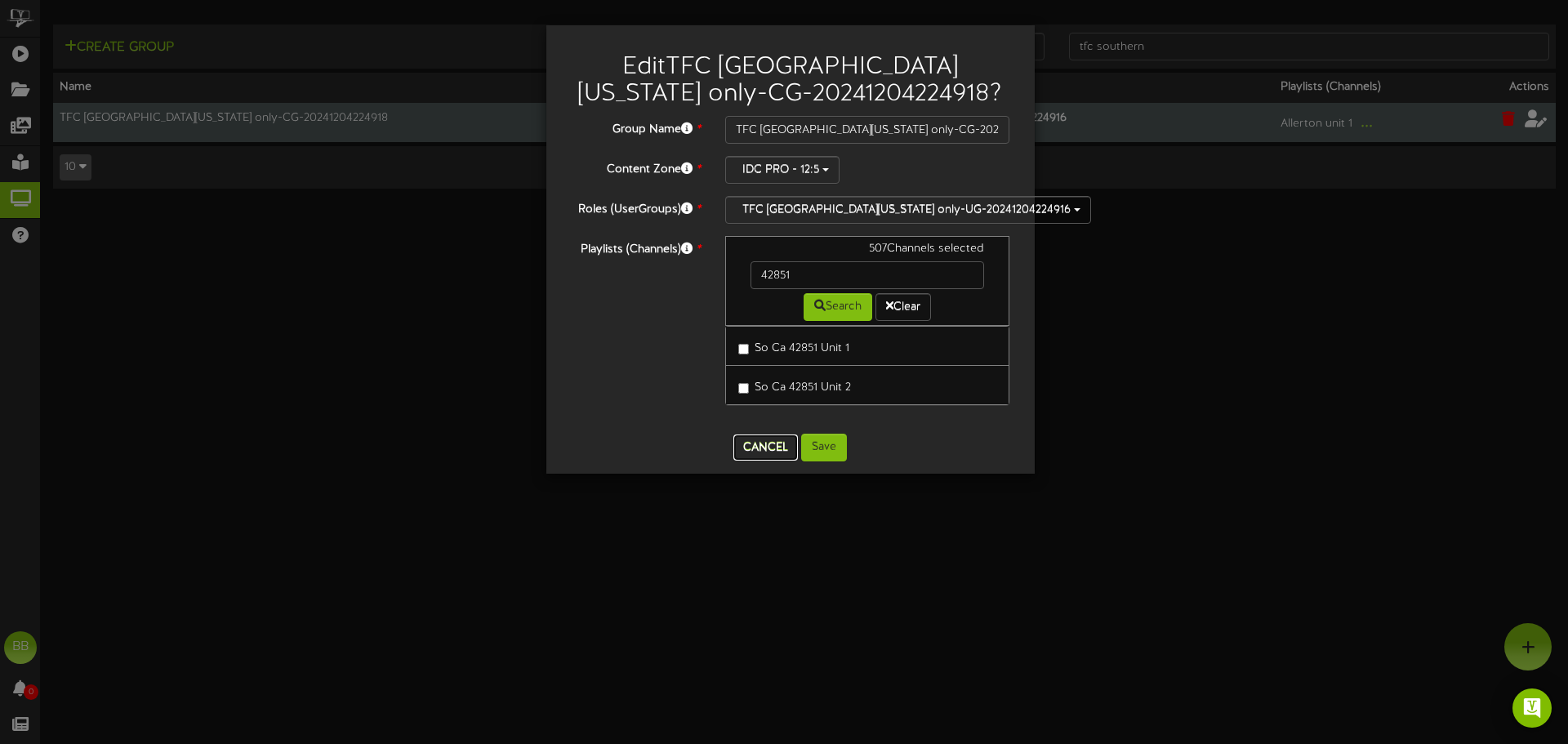
click at [756, 444] on button "Cancel" at bounding box center [765, 447] width 64 height 26
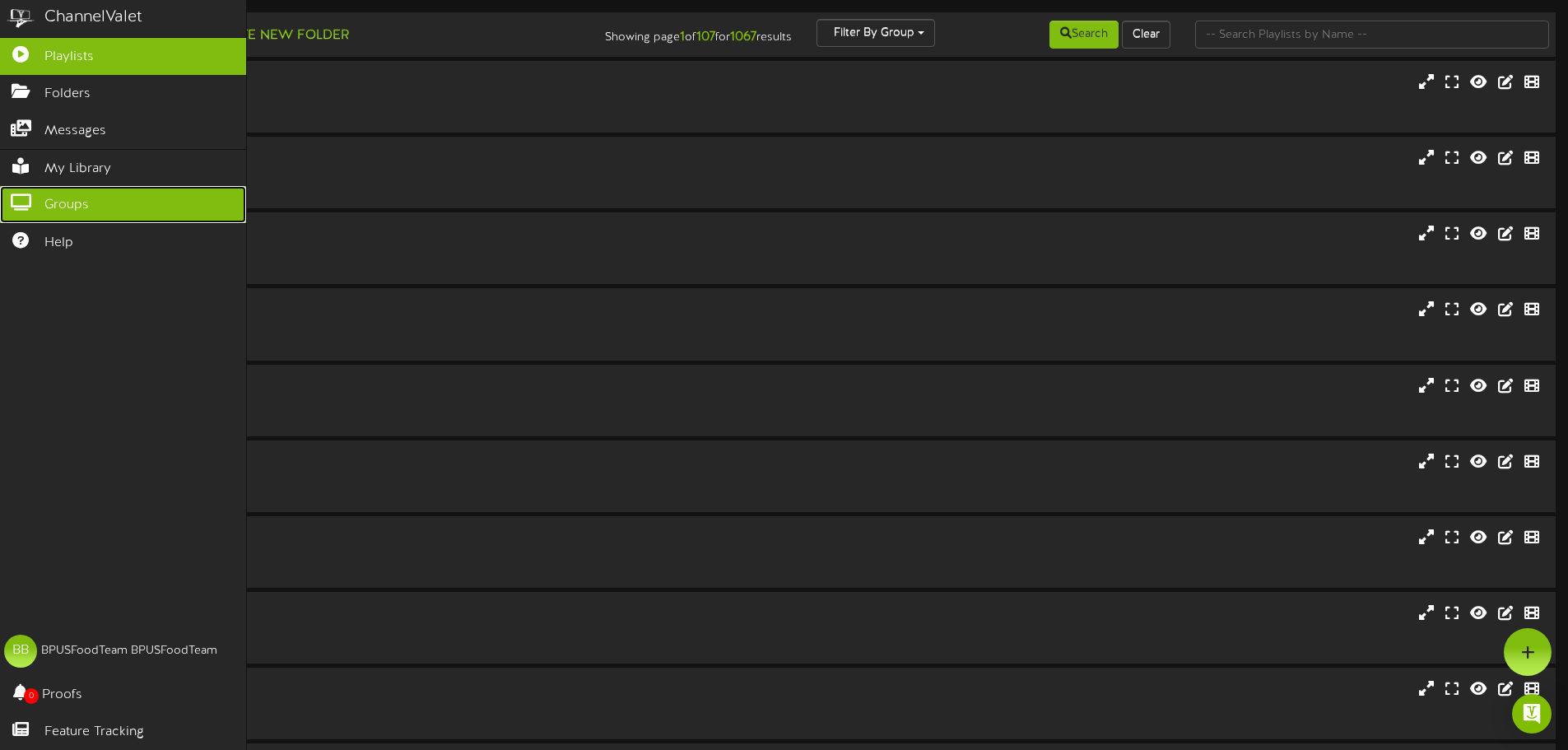
click at [29, 194] on icon at bounding box center [20, 200] width 41 height 12
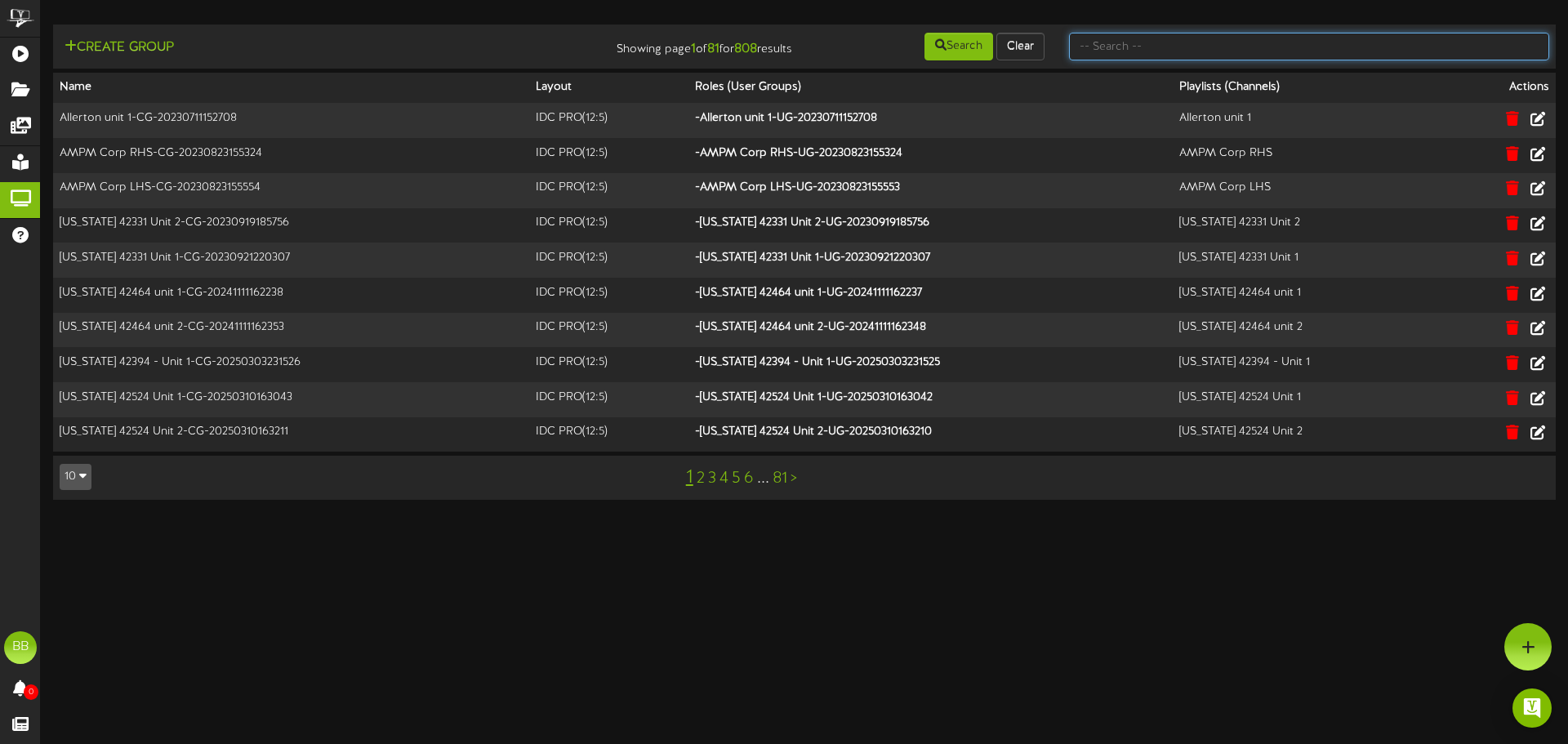
click at [1382, 47] on input "text" at bounding box center [1309, 46] width 481 height 28
type input "tfc southern"
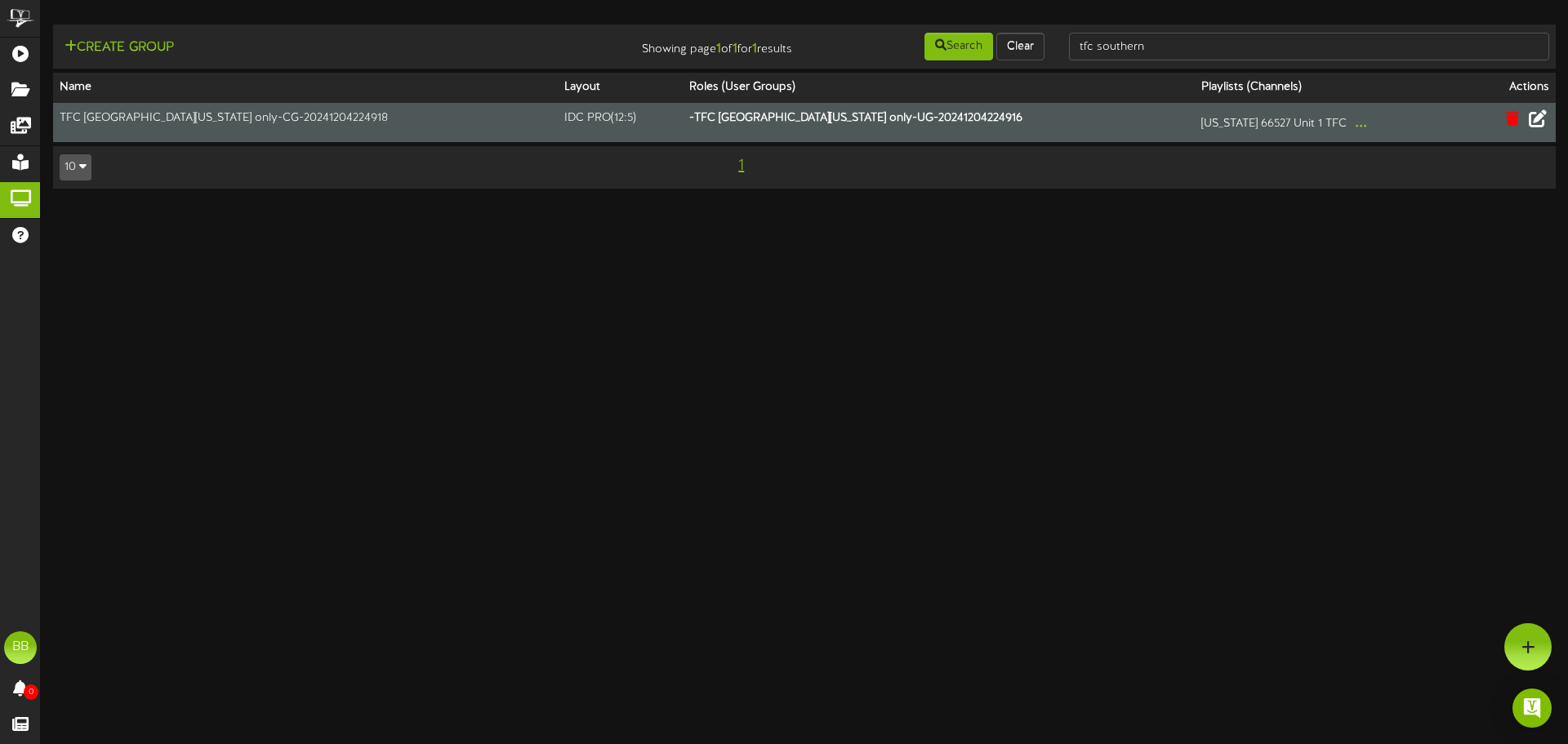
click at [1548, 113] on button at bounding box center [1538, 120] width 28 height 26
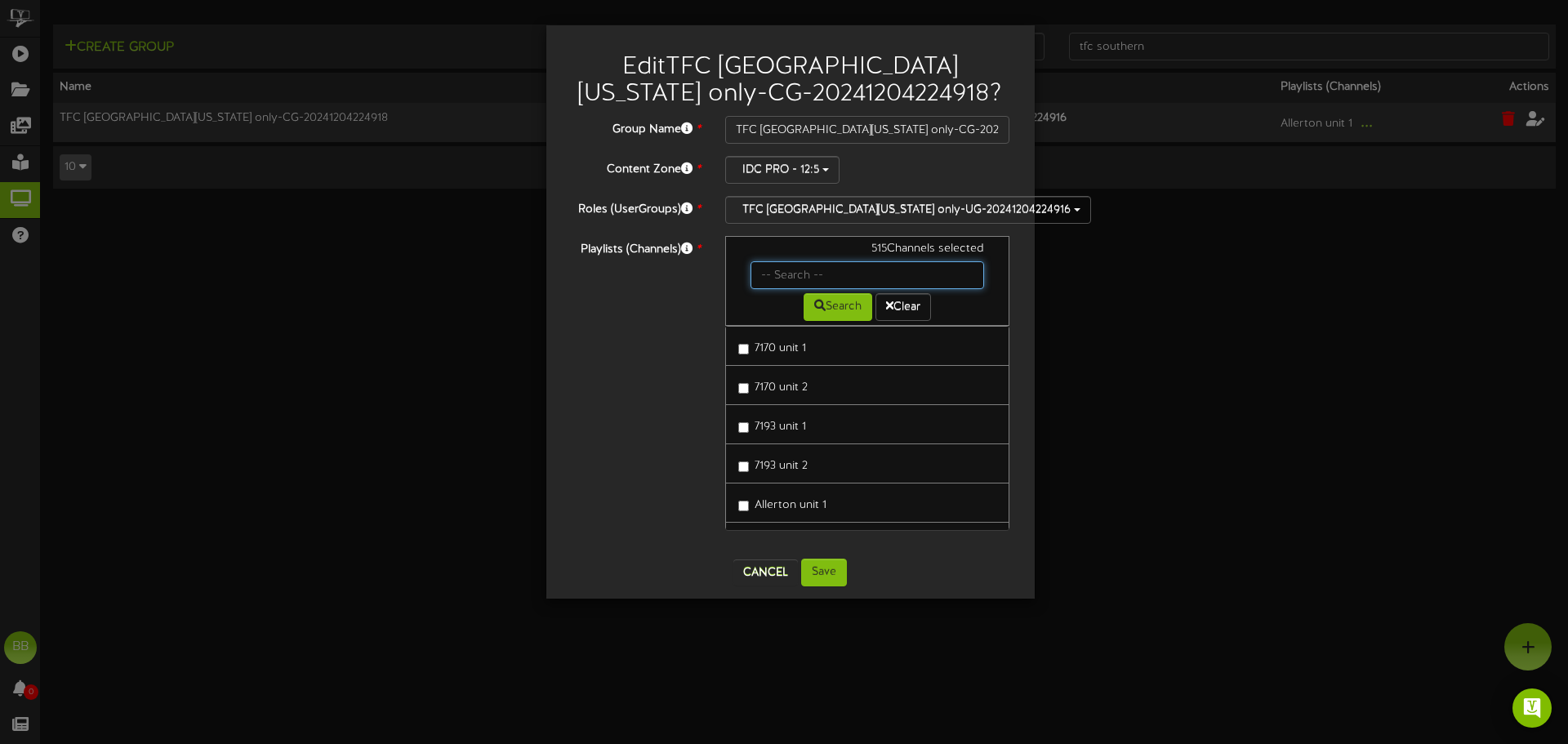
click at [786, 277] on input "text" at bounding box center [868, 275] width 235 height 28
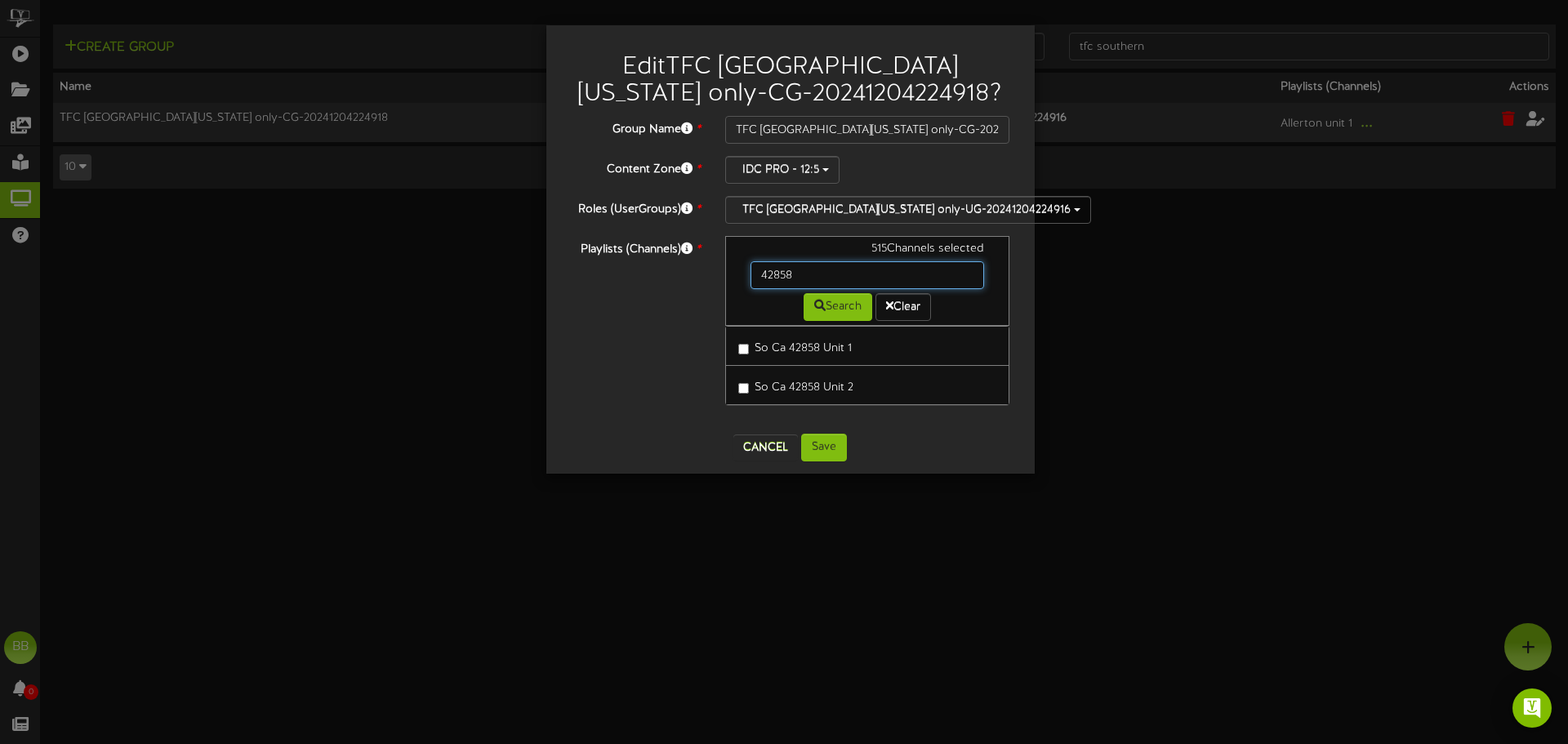
drag, startPoint x: 812, startPoint y: 277, endPoint x: 618, endPoint y: 272, distance: 194.1
click at [623, 272] on div "Playlists (Channels) * 515 Channels selected 42858 Search Clear So Ca 42858 Uni…" at bounding box center [790, 329] width 464 height 186
drag, startPoint x: 822, startPoint y: 273, endPoint x: 596, endPoint y: 263, distance: 226.2
click at [596, 263] on div "Playlists (Channels) * 515 Channels selected 42923 Search Clear So Ca 42923 Uni…" at bounding box center [790, 329] width 464 height 186
drag, startPoint x: 802, startPoint y: 278, endPoint x: 655, endPoint y: 276, distance: 147.0
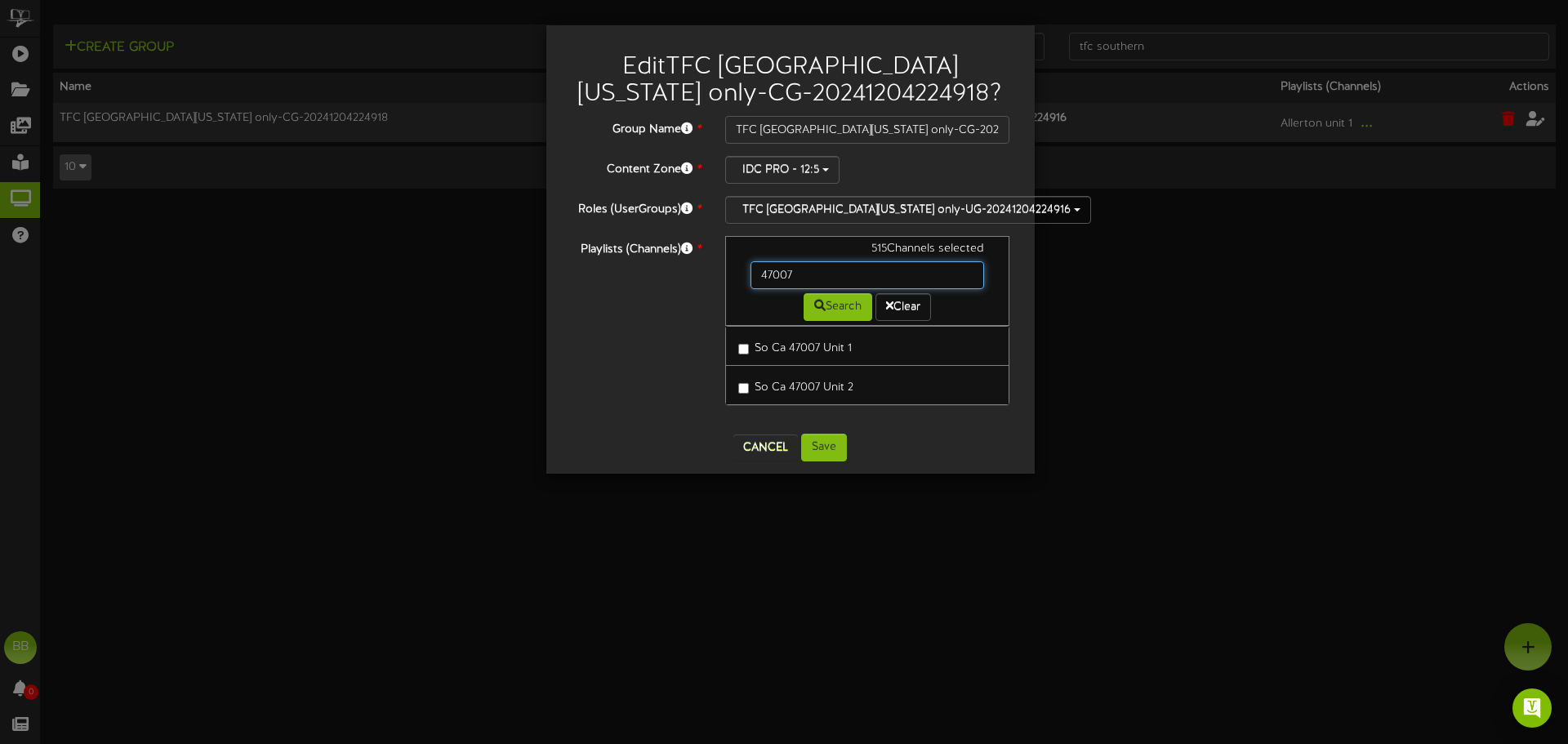
click at [655, 276] on div "Playlists (Channels) * 515 Channels selected 47007 Search Clear So Ca 47007 Uni…" at bounding box center [790, 329] width 464 height 186
type input "47023"
click at [778, 447] on button "Cancel" at bounding box center [765, 447] width 64 height 26
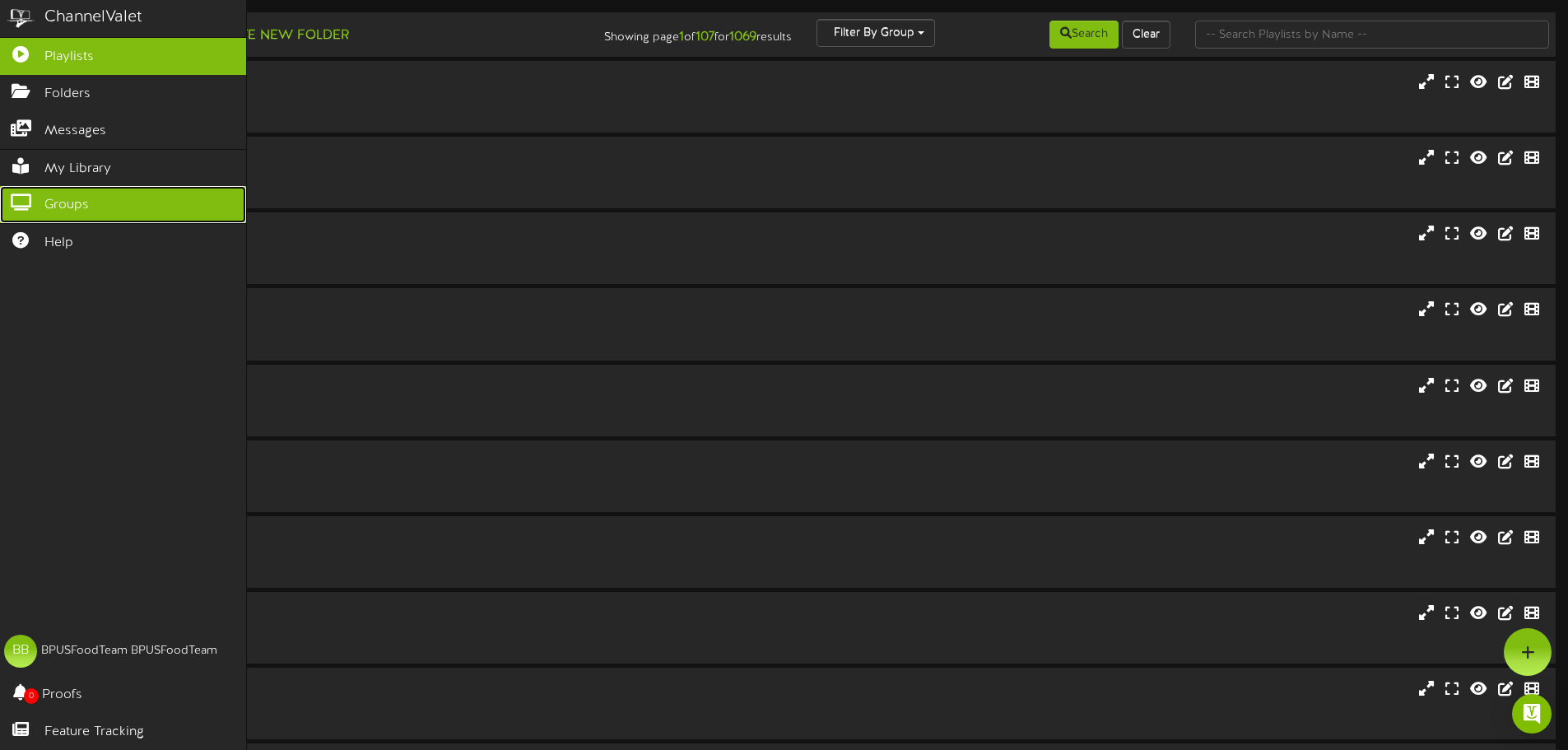
click at [32, 194] on icon at bounding box center [20, 200] width 41 height 12
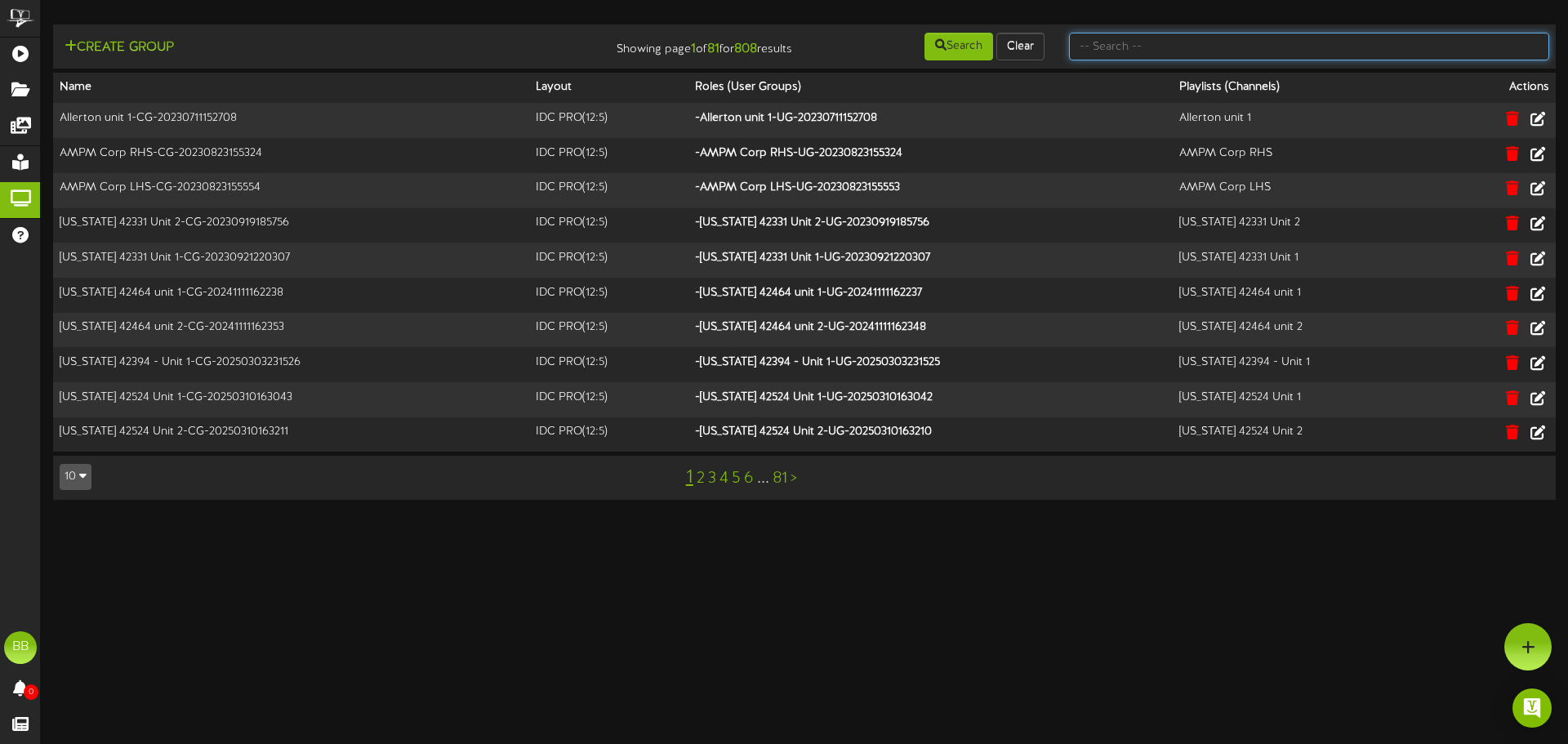
click at [1303, 52] on input "text" at bounding box center [1309, 46] width 481 height 28
type input "tfc southern"
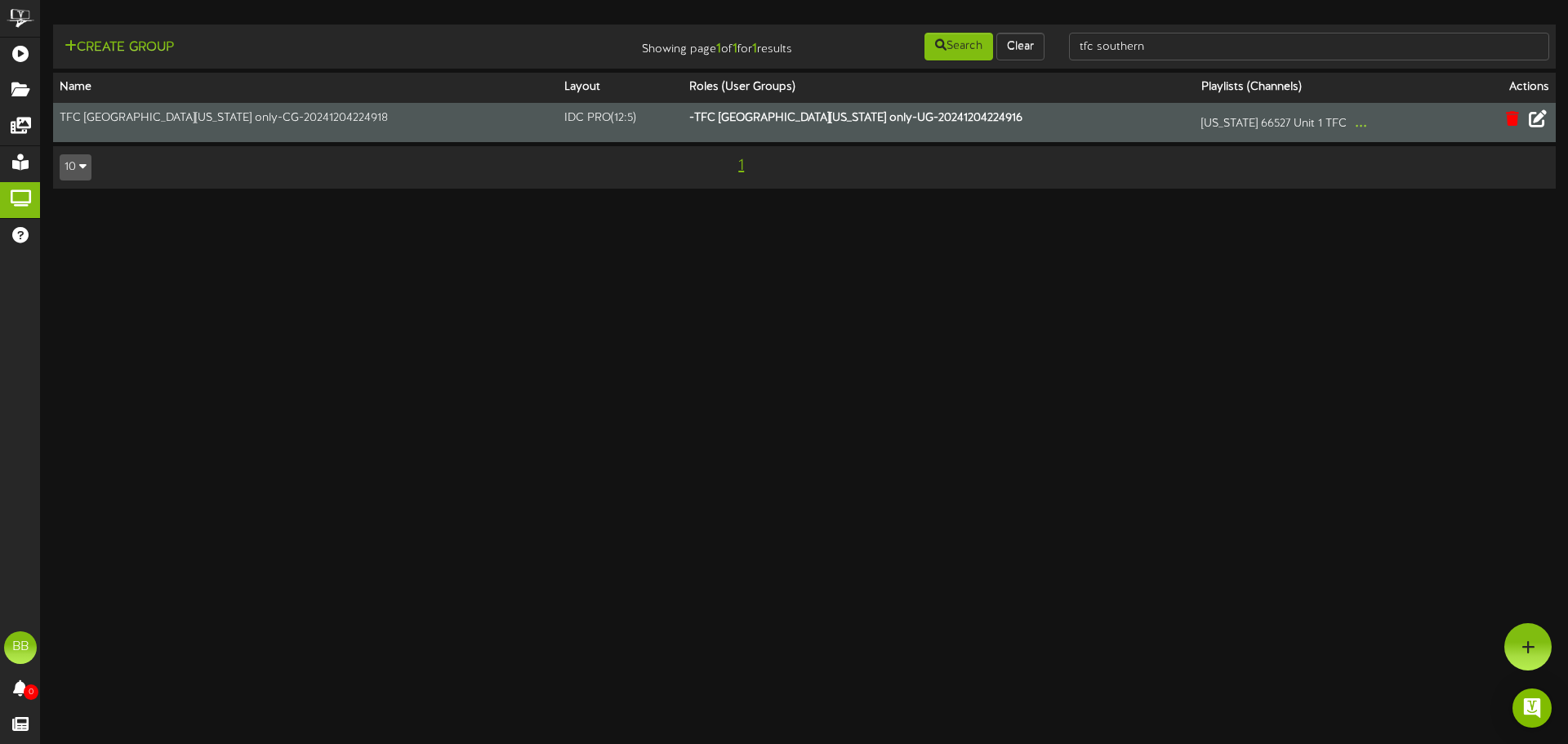
click at [1545, 117] on icon at bounding box center [1538, 118] width 18 height 18
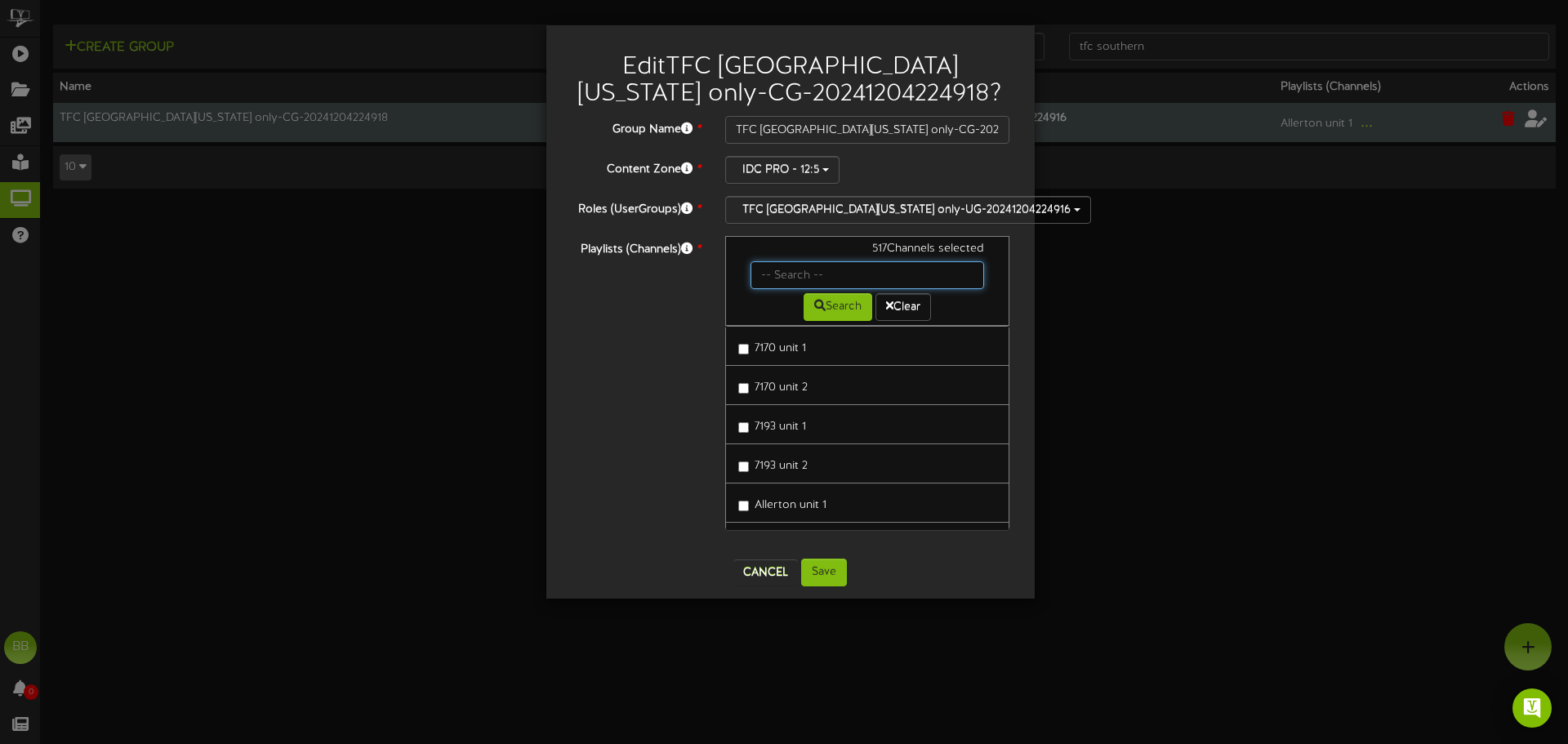
click at [822, 276] on input "text" at bounding box center [868, 275] width 235 height 28
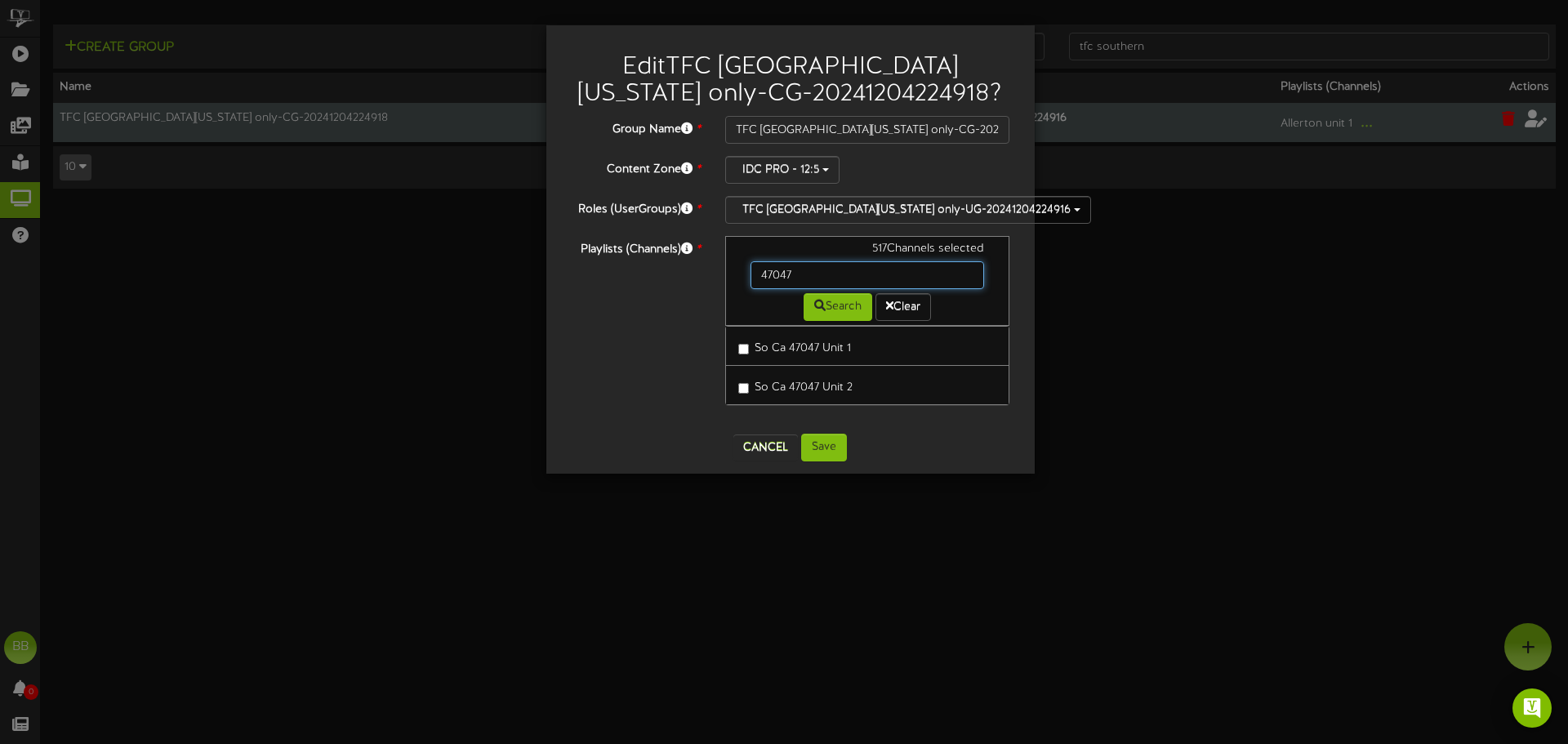
drag, startPoint x: 824, startPoint y: 286, endPoint x: 576, endPoint y: 280, distance: 248.1
click at [583, 283] on div "Playlists (Channels) * 517 Channels selected 47047 Search Clear So Ca 47047 Uni…" at bounding box center [790, 329] width 464 height 186
type input "42092"
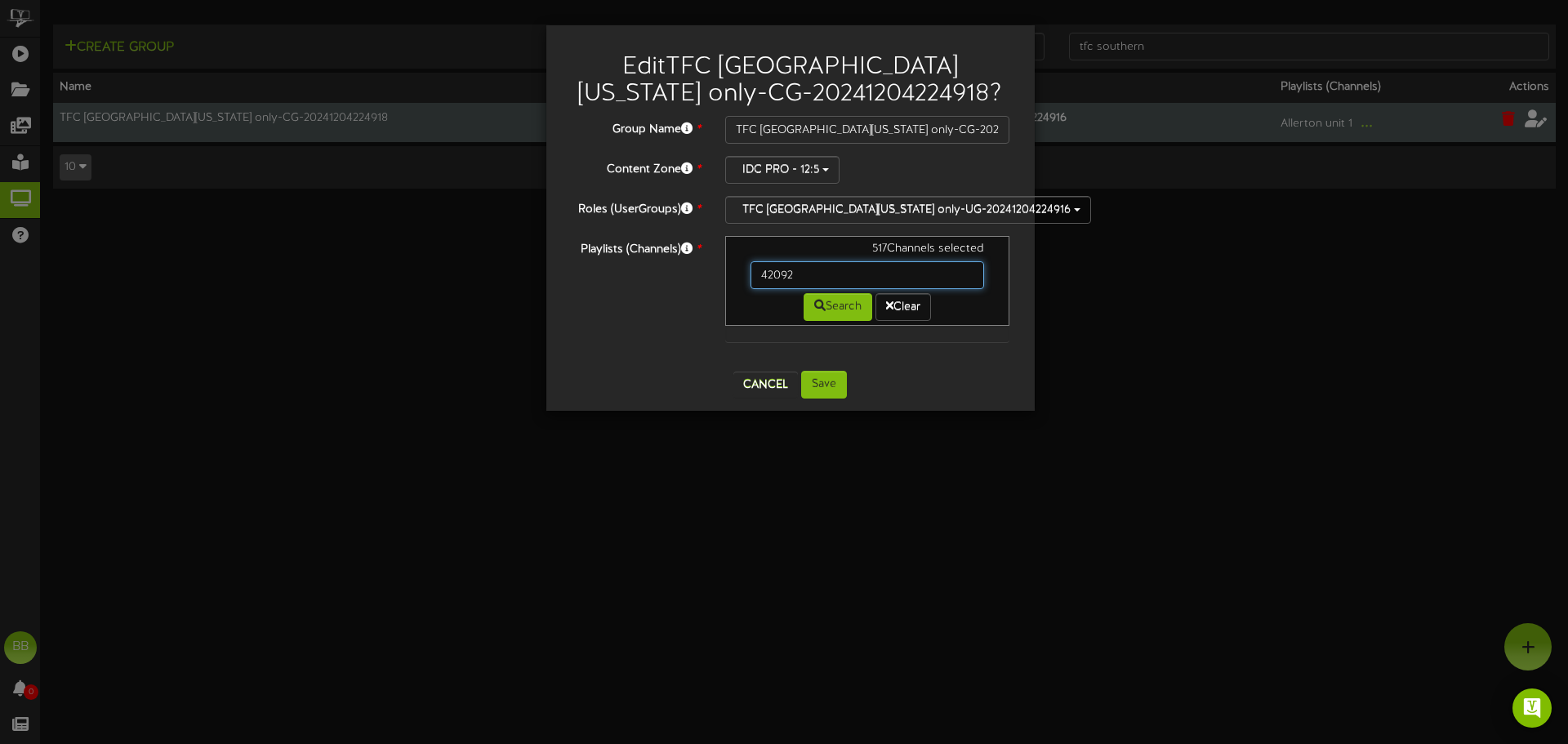
drag, startPoint x: 828, startPoint y: 275, endPoint x: 534, endPoint y: 264, distance: 294.2
click at [534, 264] on div "Edit TFC Southern California only-CG-20241204224918 ? Group Name * TFC Southern…" at bounding box center [784, 372] width 1568 height 744
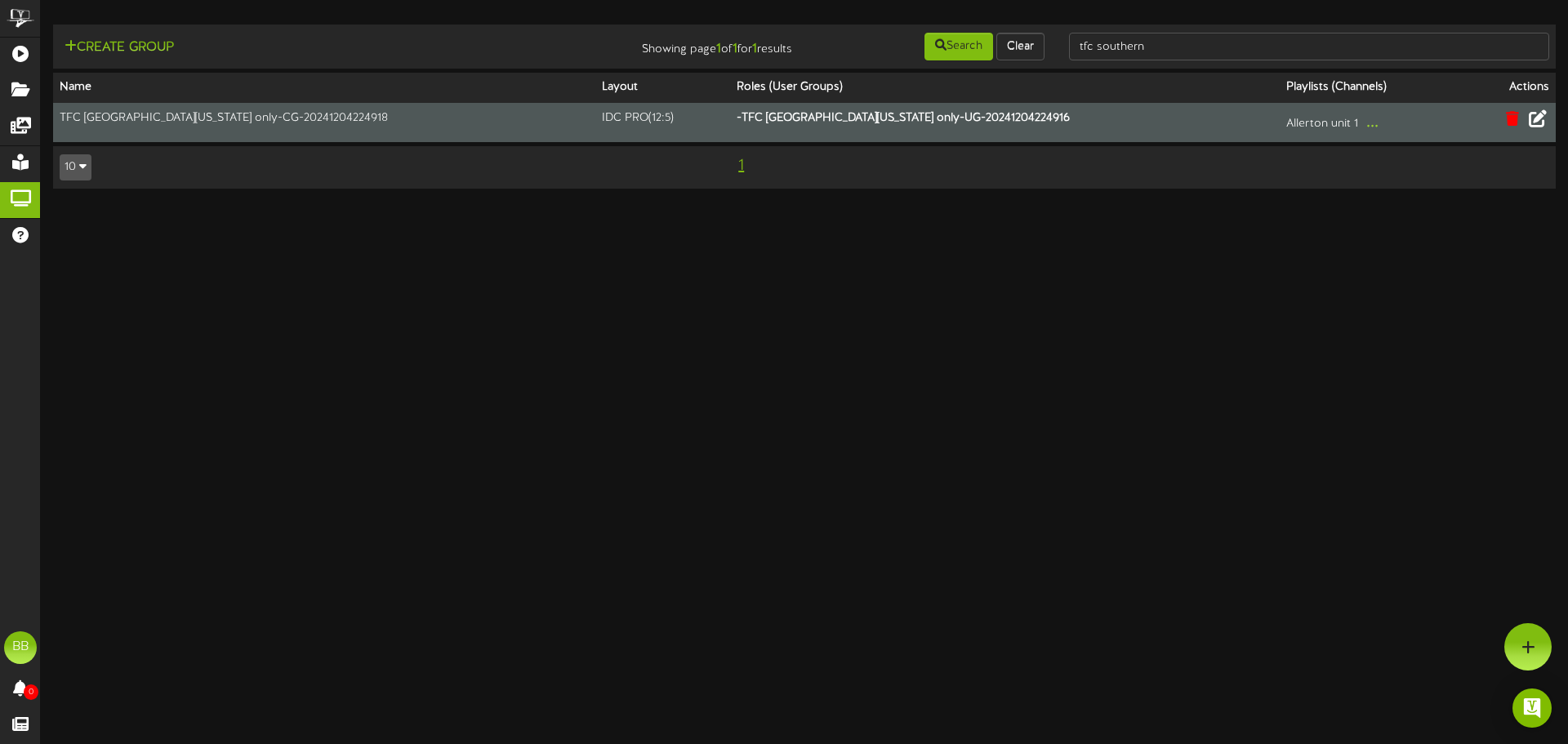
click at [1542, 123] on icon at bounding box center [1538, 118] width 18 height 18
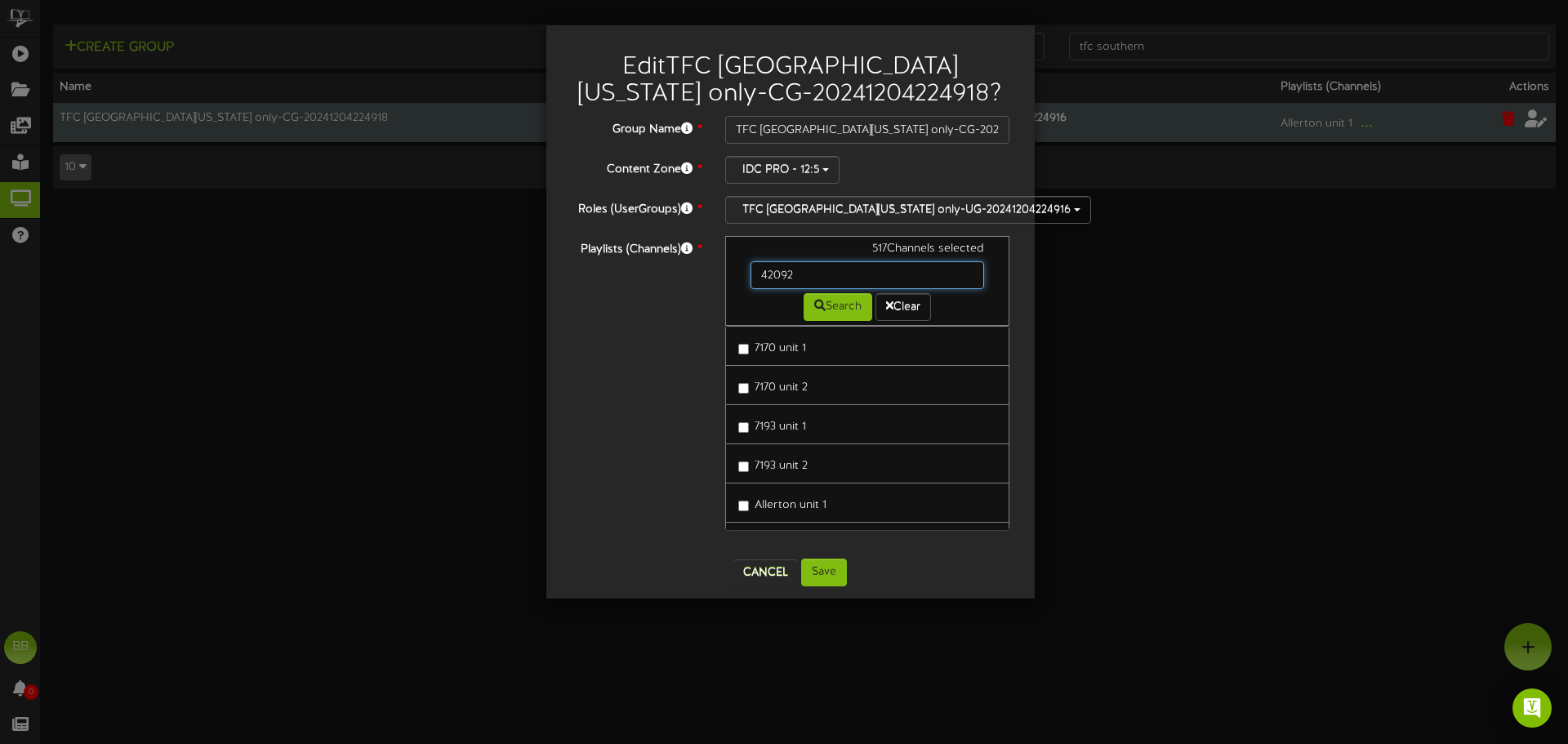
drag, startPoint x: 834, startPoint y: 273, endPoint x: 584, endPoint y: 263, distance: 250.2
click at [584, 263] on div "Playlists (Channels) * 517 Channels selected 42092 Search Clear 7170 unit 1 717…" at bounding box center [790, 391] width 464 height 311
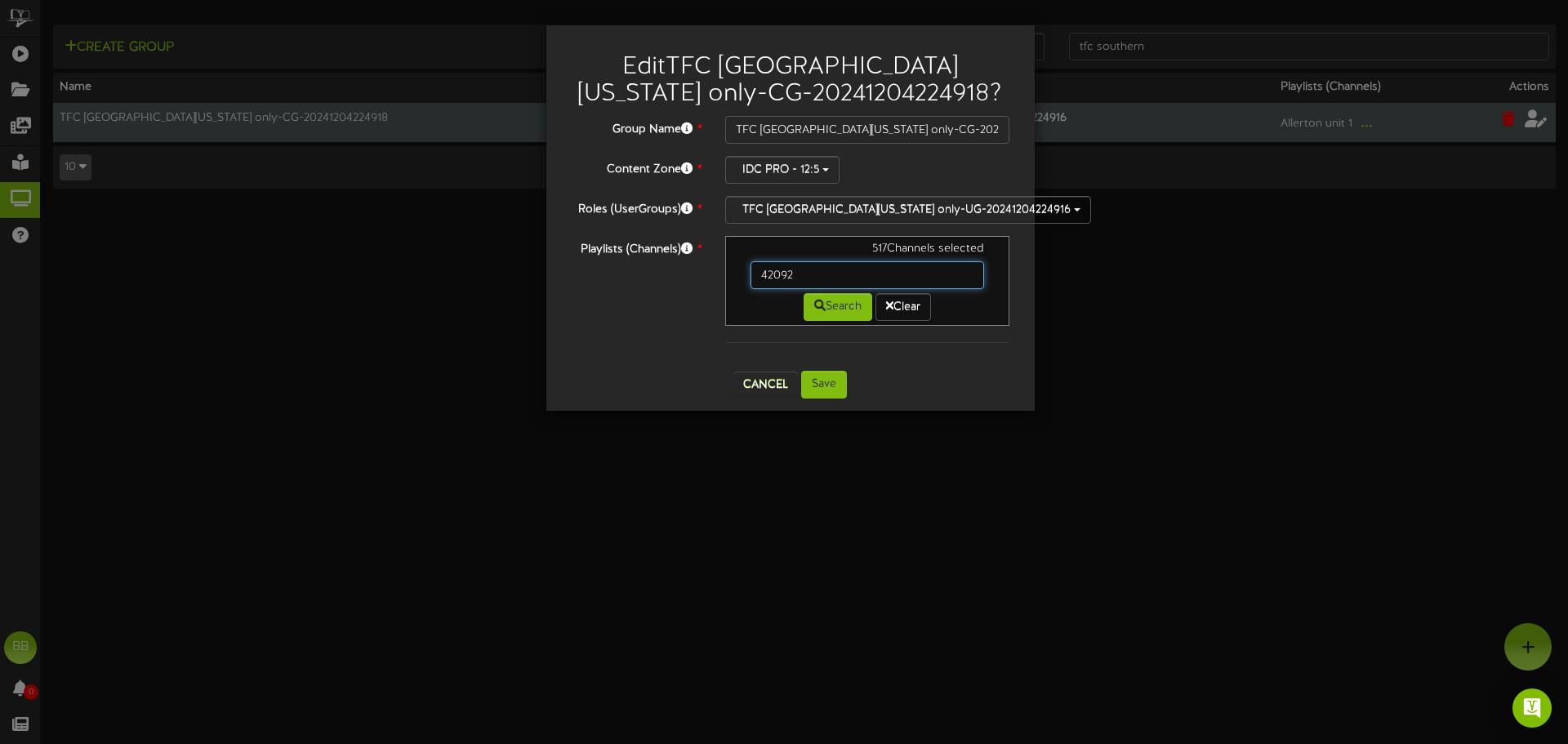
drag, startPoint x: 802, startPoint y: 272, endPoint x: 709, endPoint y: 276, distance: 93.1
click at [709, 276] on div "Playlists (Channels) * 517 Channels selected 42092 Search Clear" at bounding box center [790, 297] width 464 height 122
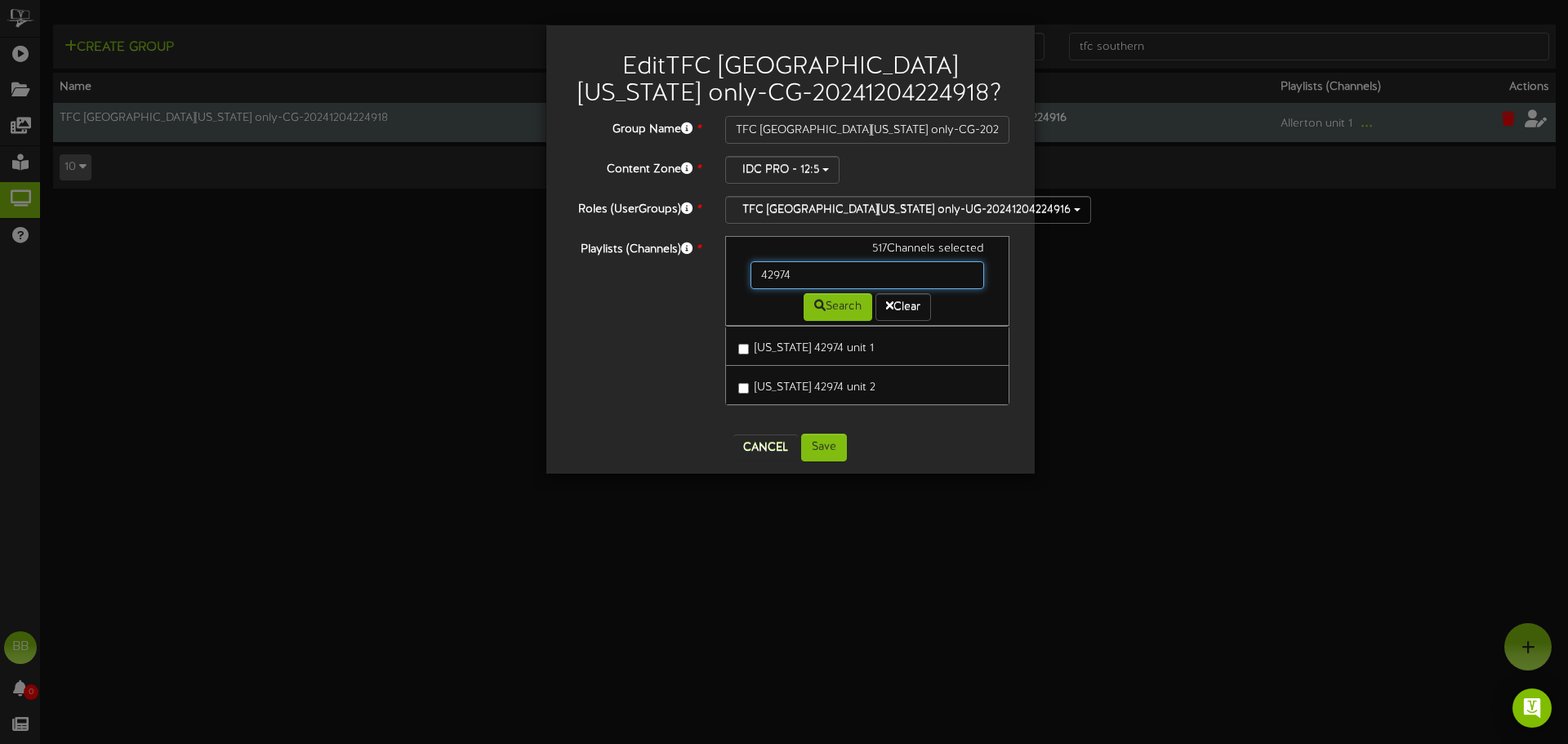
drag, startPoint x: 705, startPoint y: 280, endPoint x: 630, endPoint y: 276, distance: 75.1
click at [635, 279] on div "Playlists (Channels) * 517 Channels selected 42974 Search Clear Arizona 42974 u…" at bounding box center [790, 329] width 464 height 186
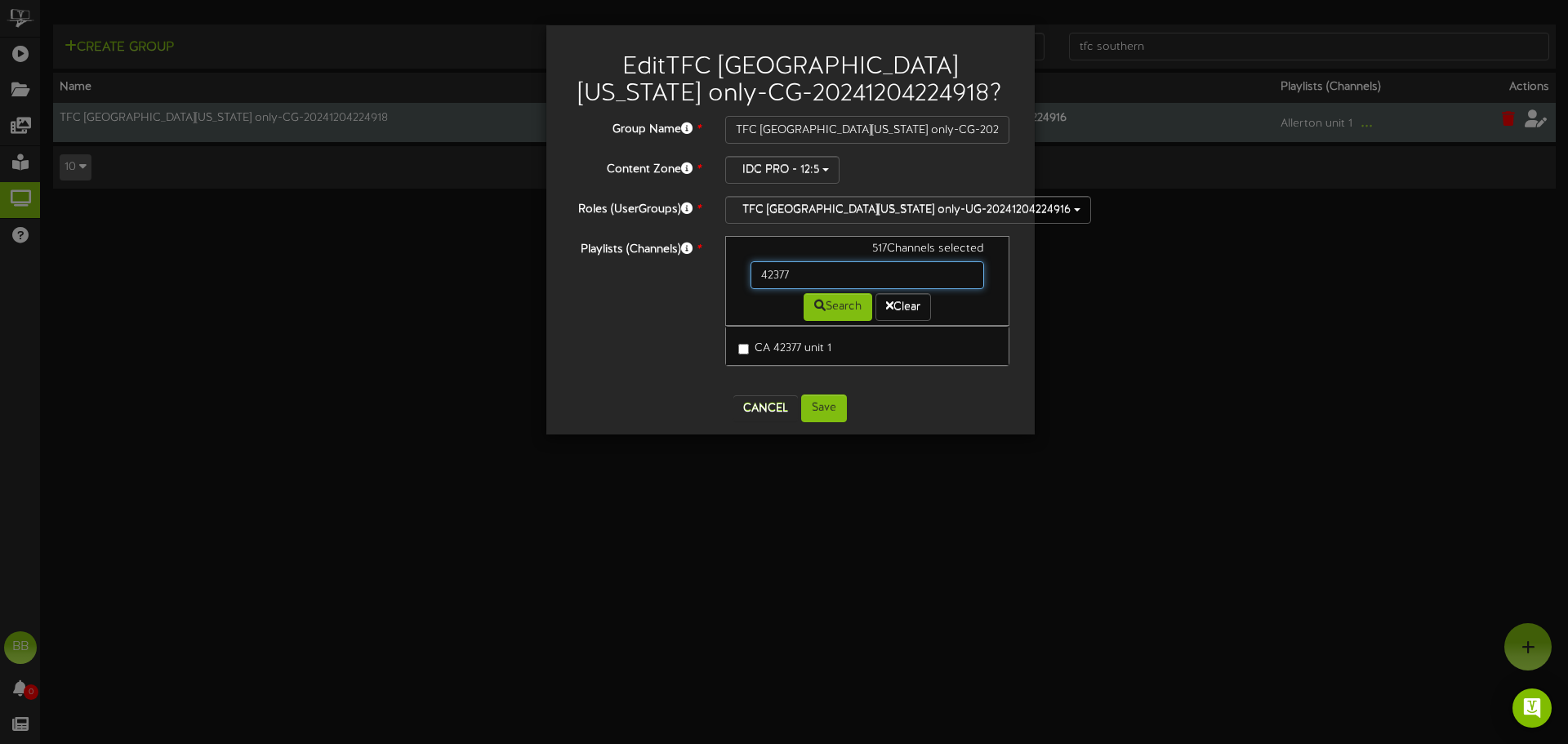
drag, startPoint x: 809, startPoint y: 272, endPoint x: 601, endPoint y: 271, distance: 208.0
click at [601, 271] on div "Playlists (Channels) * 517 Channels selected 42377 Search Clear CA 42377 unit 1" at bounding box center [790, 309] width 464 height 146
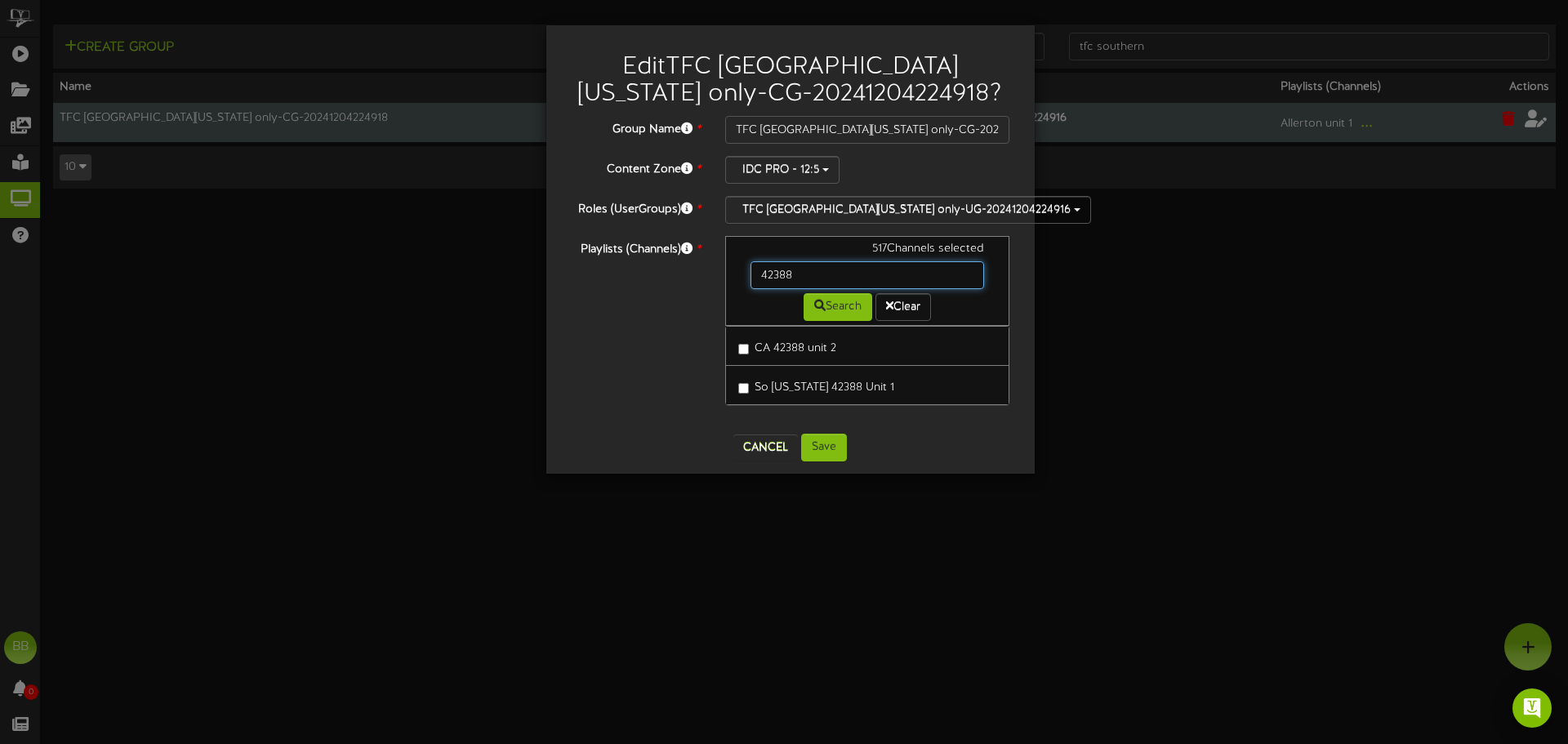
drag, startPoint x: 828, startPoint y: 272, endPoint x: 659, endPoint y: 272, distance: 169.0
click at [659, 272] on div "Playlists (Channels) * 517 Channels selected 42388 Search Clear CA 42388 unit 2…" at bounding box center [790, 329] width 464 height 186
type input "42506"
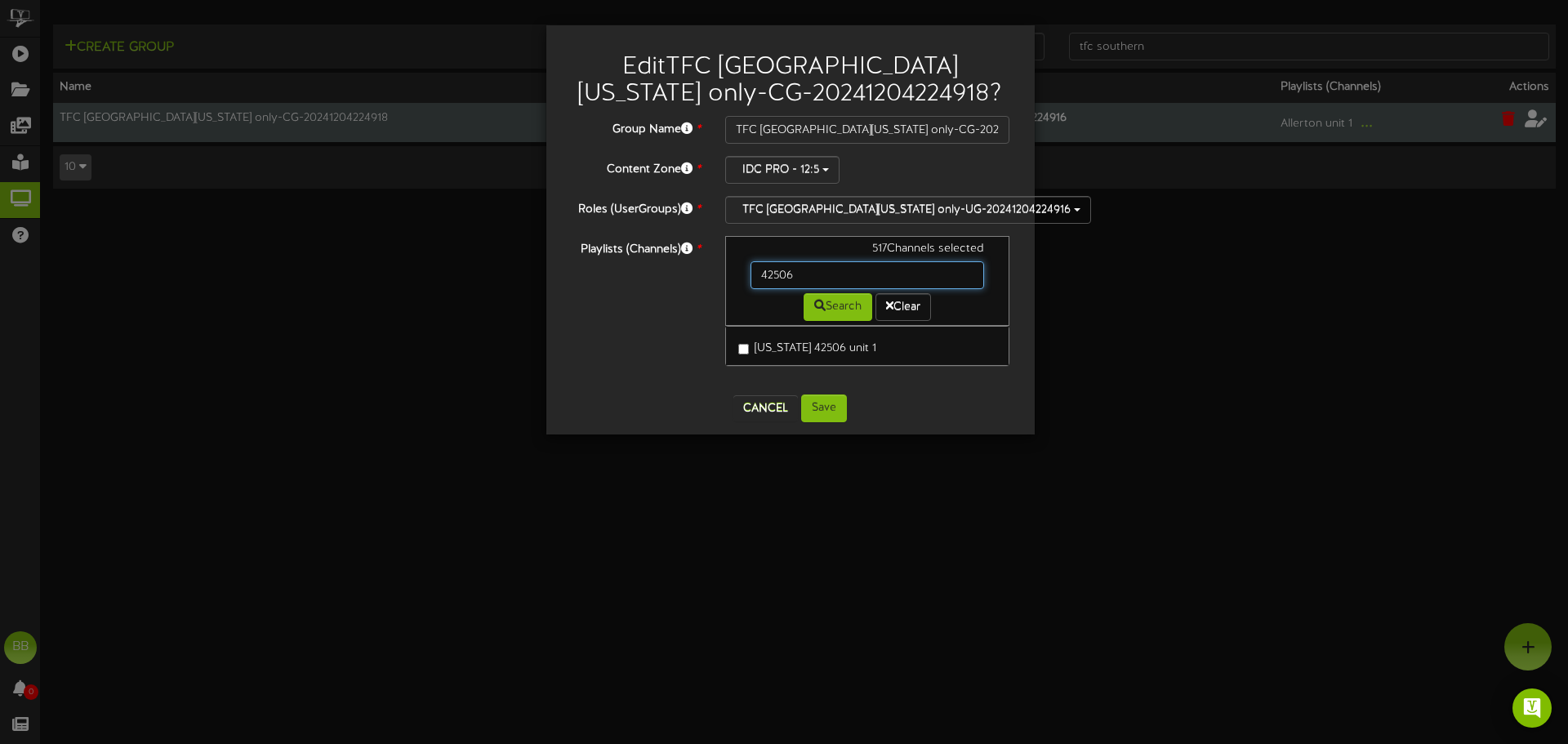
drag, startPoint x: 867, startPoint y: 282, endPoint x: 456, endPoint y: 272, distance: 411.1
click at [456, 272] on div "Edit TFC Southern California only-CG-20241204224918 ? Group Name * TFC Southern…" at bounding box center [784, 372] width 1568 height 744
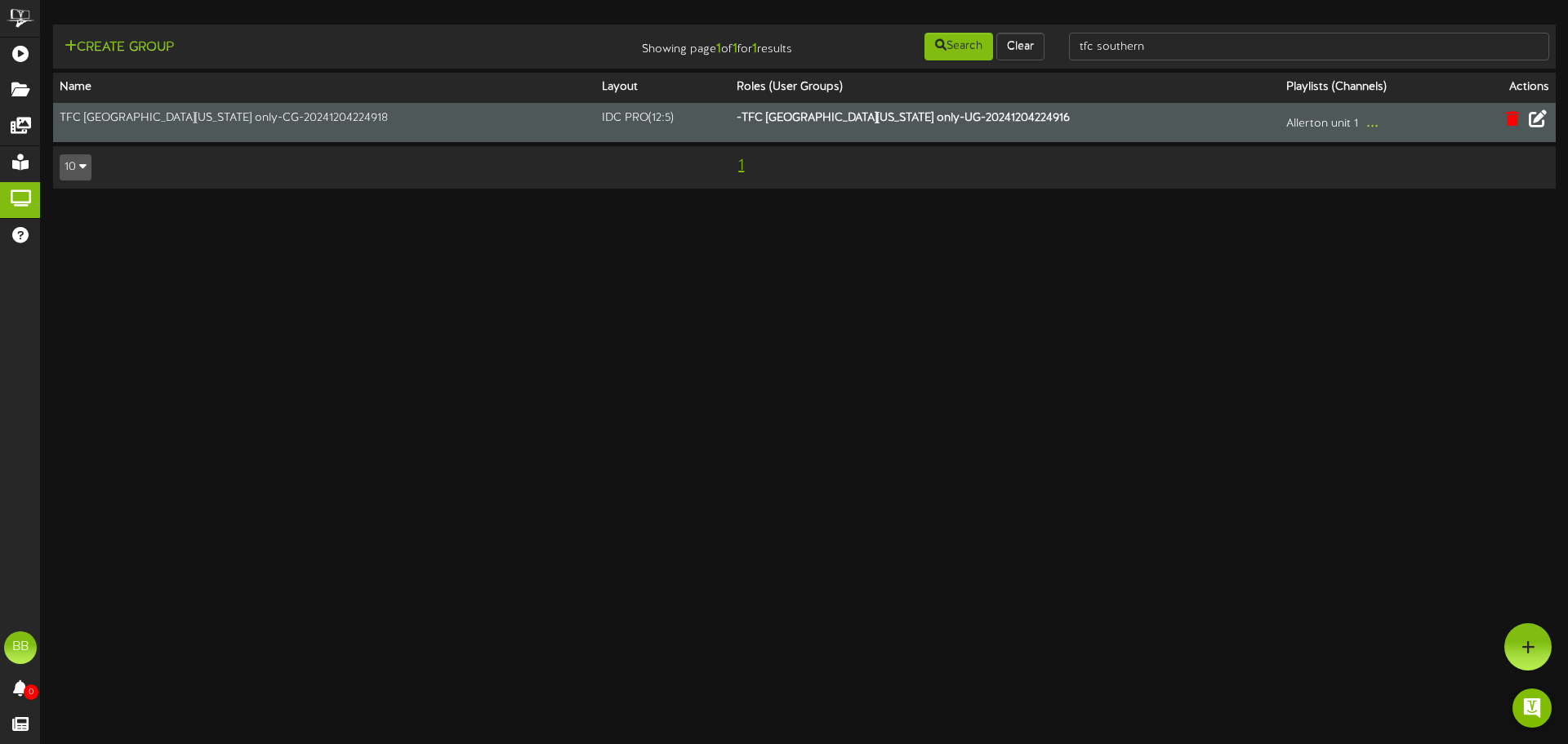
click at [450, 205] on html "ChannelValet Playlists Folders Messages My Library Groups Help BB BPUSFoodTeam …" at bounding box center [784, 103] width 1568 height 205
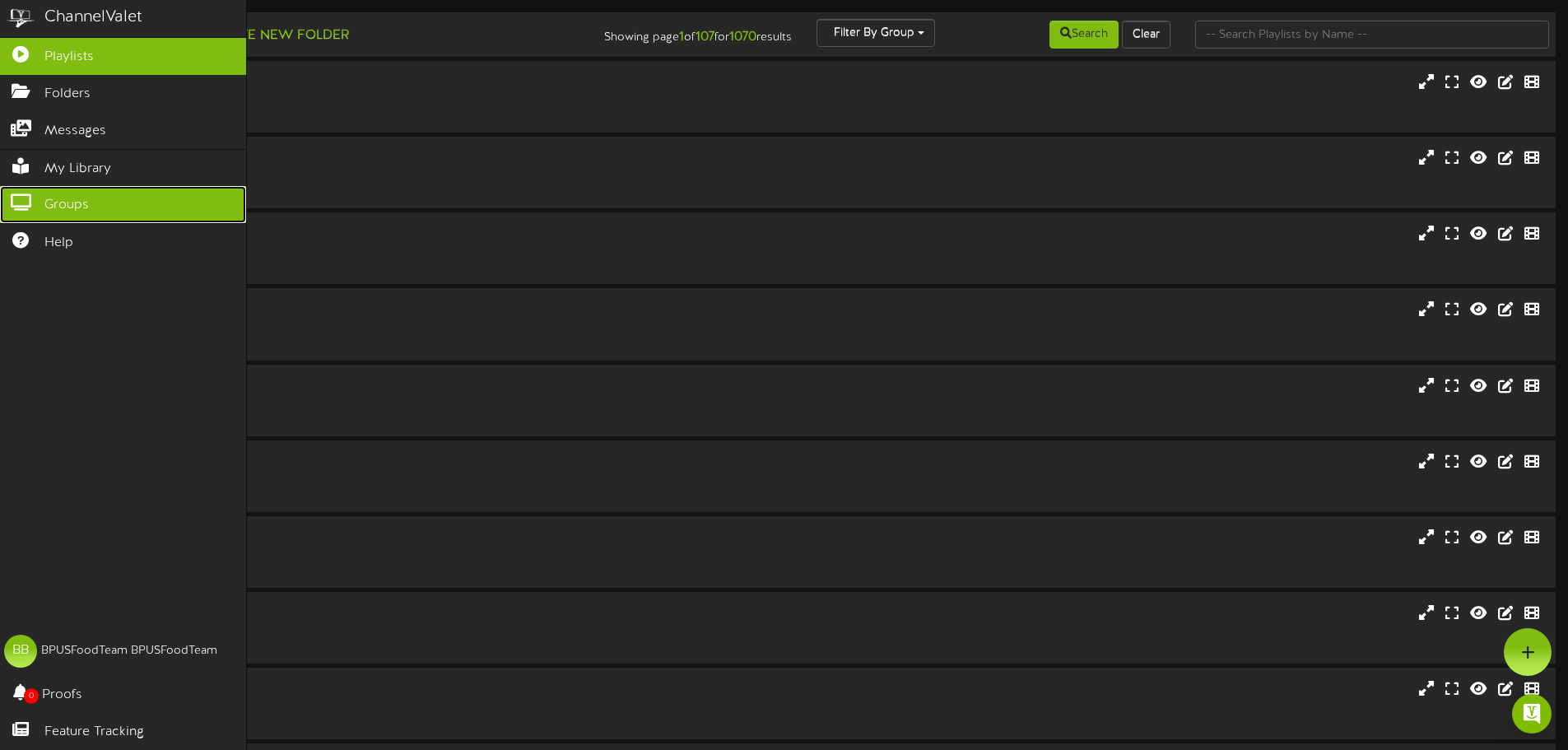
click at [22, 201] on icon at bounding box center [20, 200] width 41 height 12
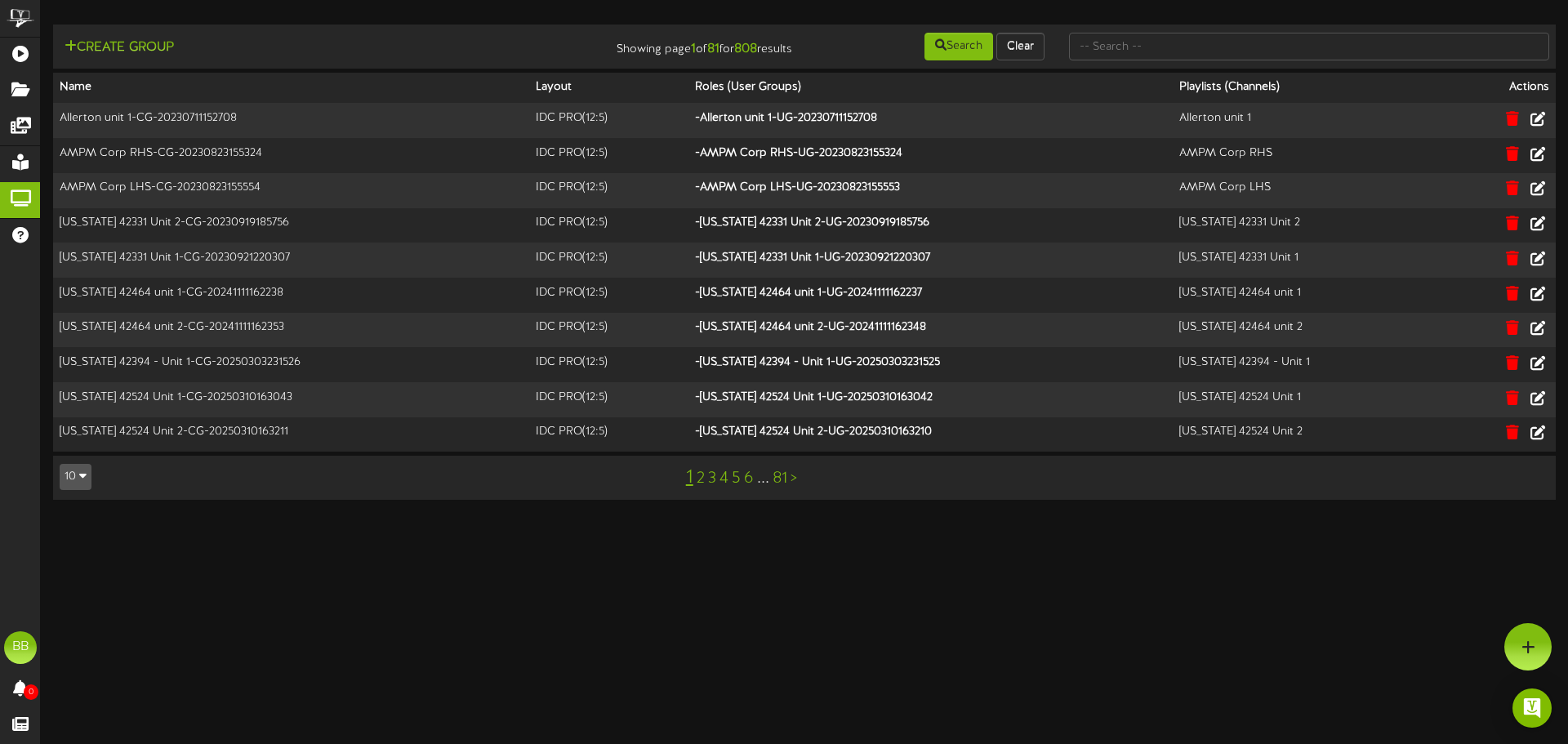
click at [1352, 60] on div at bounding box center [1309, 45] width 505 height 31
click at [1342, 40] on input "text" at bounding box center [1309, 46] width 481 height 28
type input "tfc southern"
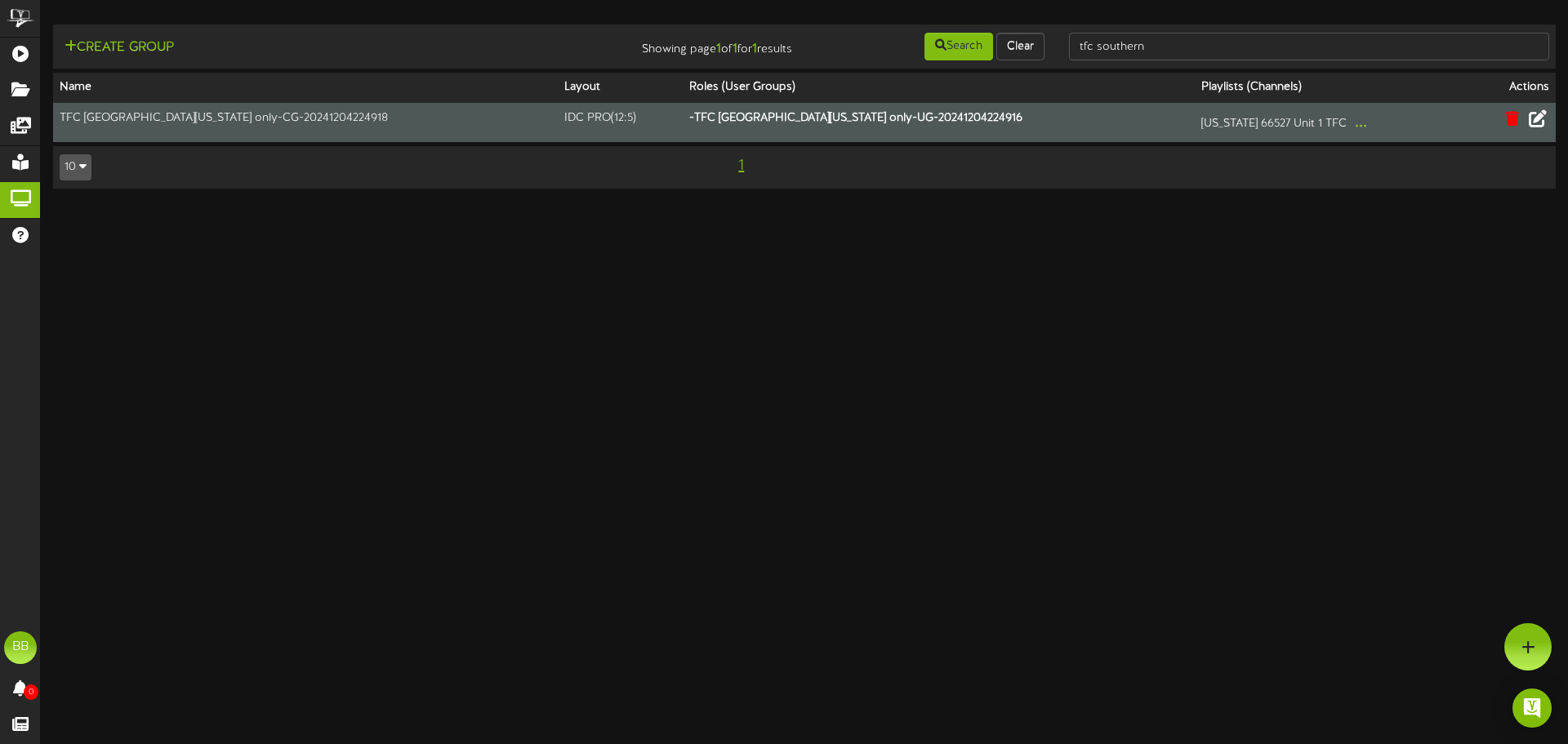
click at [1547, 116] on button at bounding box center [1538, 120] width 28 height 26
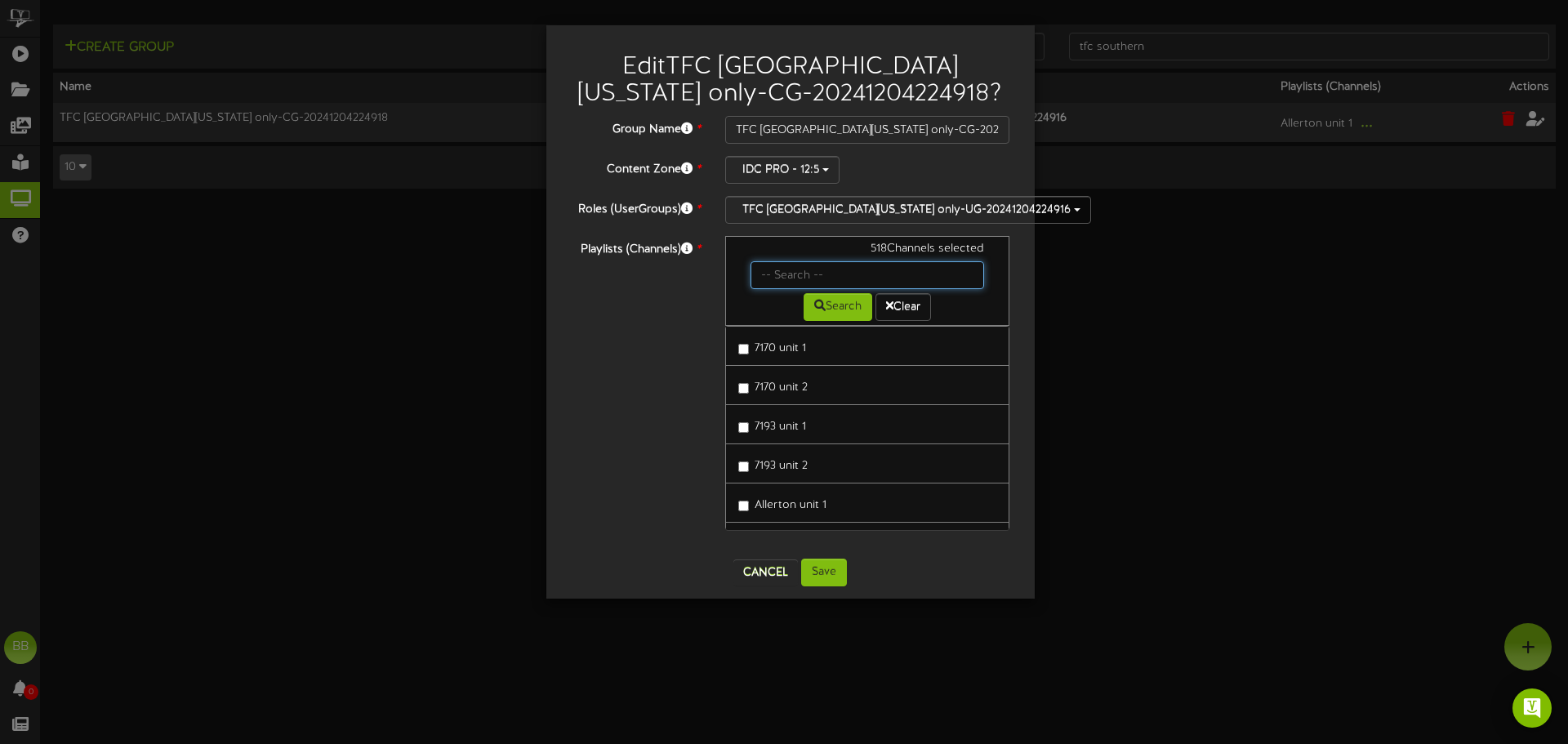
click at [787, 272] on input "text" at bounding box center [868, 275] width 235 height 28
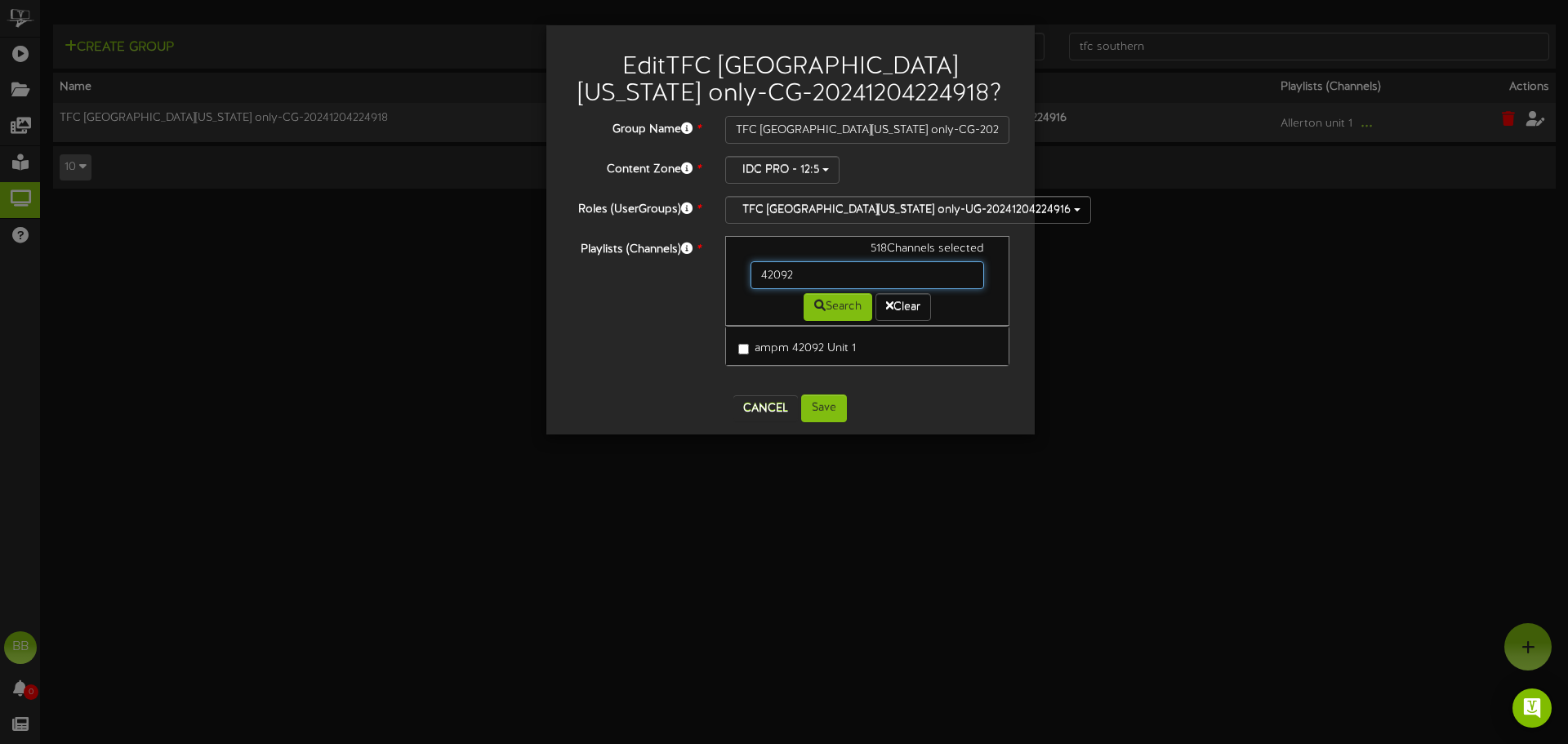
drag, startPoint x: 809, startPoint y: 280, endPoint x: 692, endPoint y: 280, distance: 117.0
click at [692, 280] on div "Playlists (Channels) * 518 Channels selected 42092 Search Clear ampm 42092 Unit…" at bounding box center [790, 309] width 464 height 146
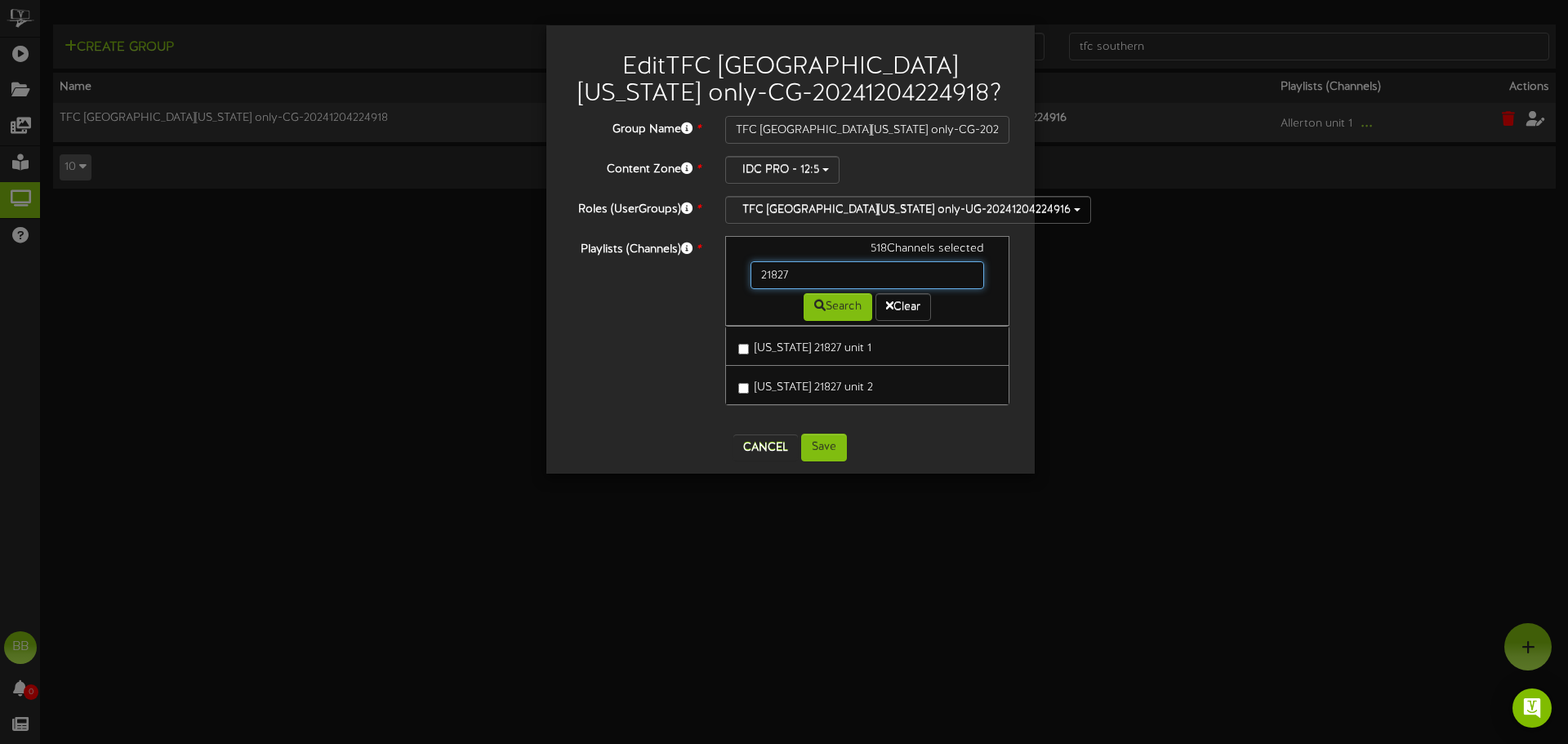
drag, startPoint x: 801, startPoint y: 270, endPoint x: 577, endPoint y: 263, distance: 224.1
click at [577, 263] on div "Playlists (Channels) * 518 Channels selected 21827 Search Clear California 2182…" at bounding box center [790, 329] width 464 height 186
type input "21994"
drag, startPoint x: 826, startPoint y: 275, endPoint x: 535, endPoint y: 267, distance: 291.1
click at [535, 267] on div "Edit TFC Southern California only-CG-20241204224918 ? Group Name * TFC Southern…" at bounding box center [784, 372] width 1568 height 744
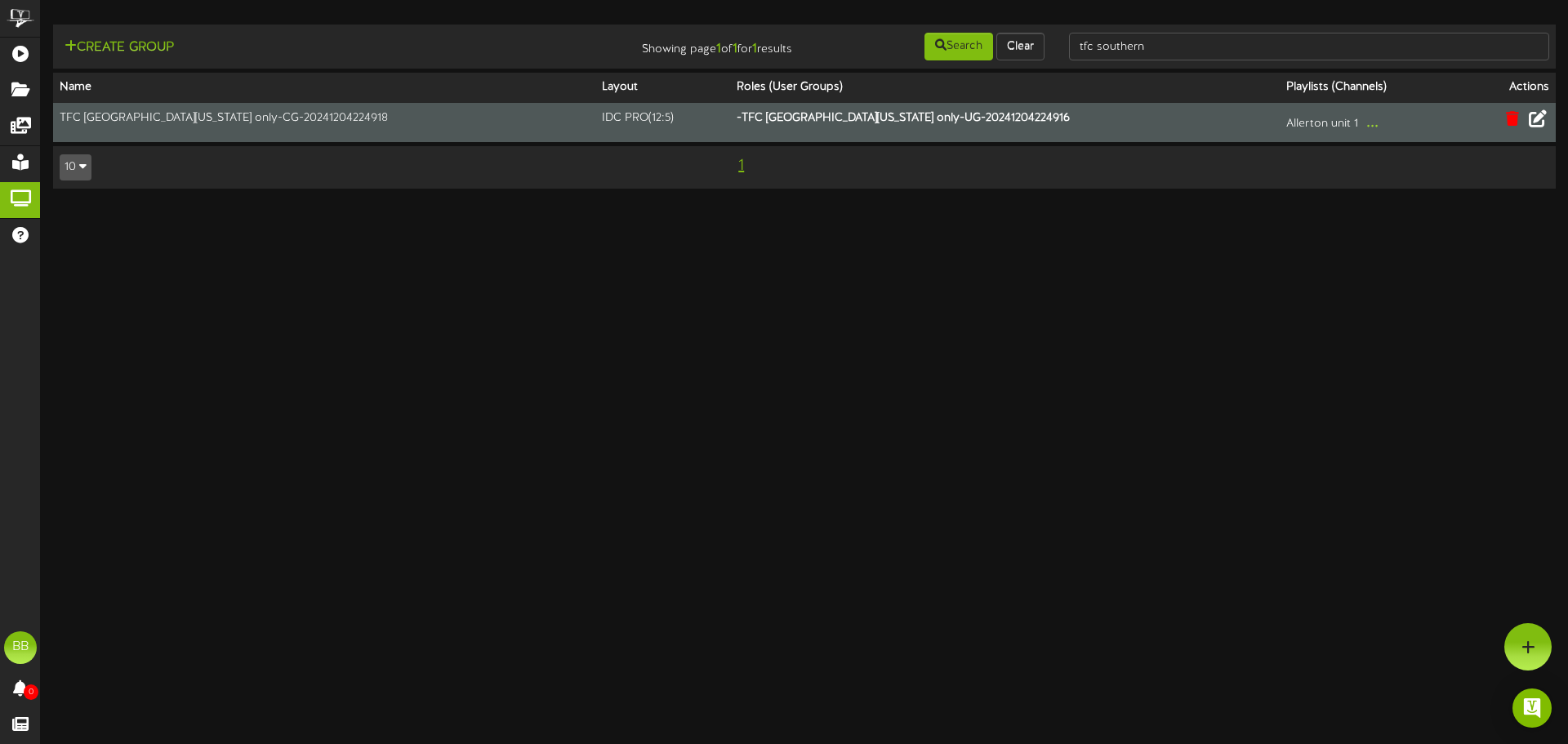
click at [1539, 114] on icon at bounding box center [1538, 118] width 18 height 18
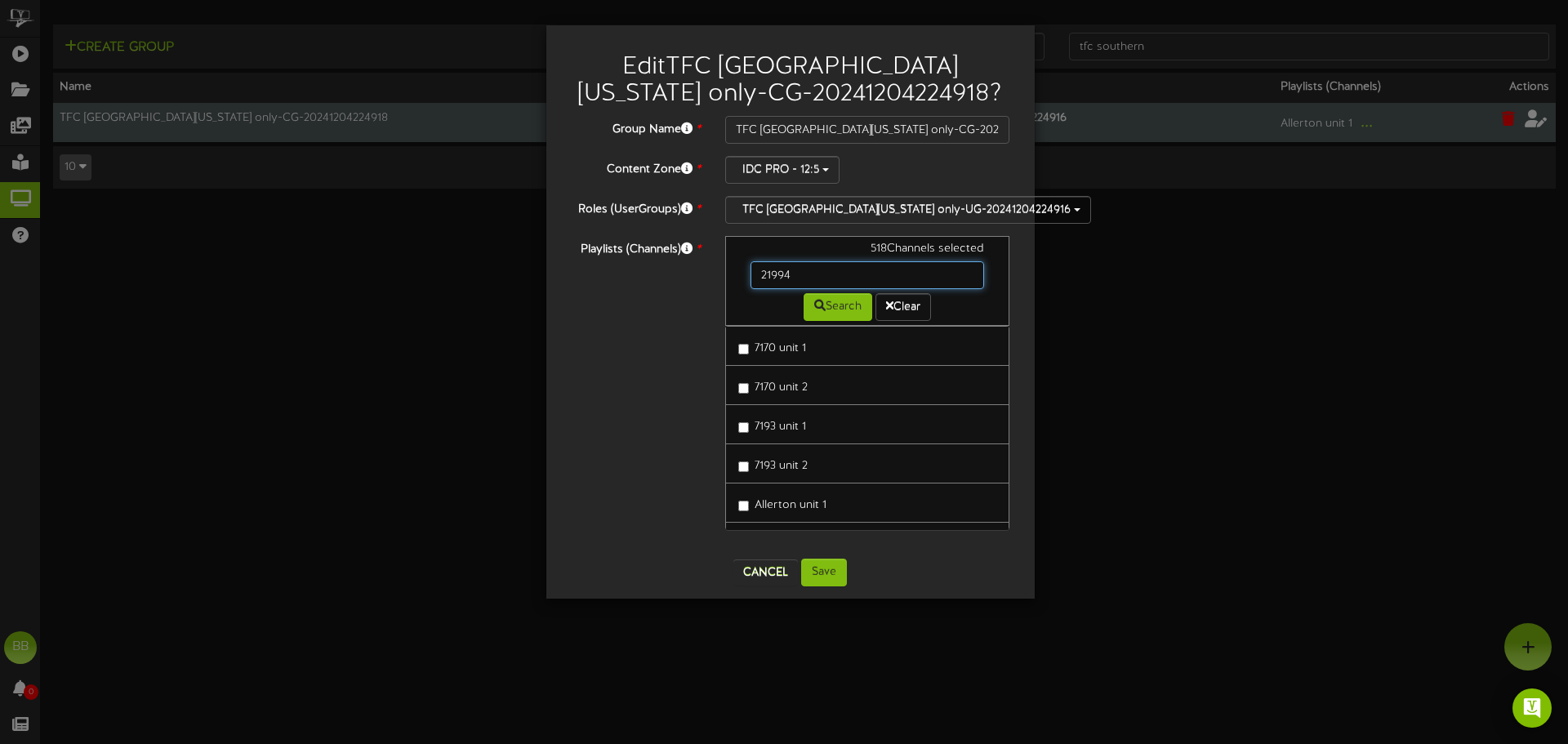
drag, startPoint x: 809, startPoint y: 276, endPoint x: 669, endPoint y: 263, distance: 140.6
click at [669, 263] on div "Playlists (Channels) * 518 Channels selected 21994 Search Clear 7170 unit 1 717…" at bounding box center [790, 391] width 464 height 311
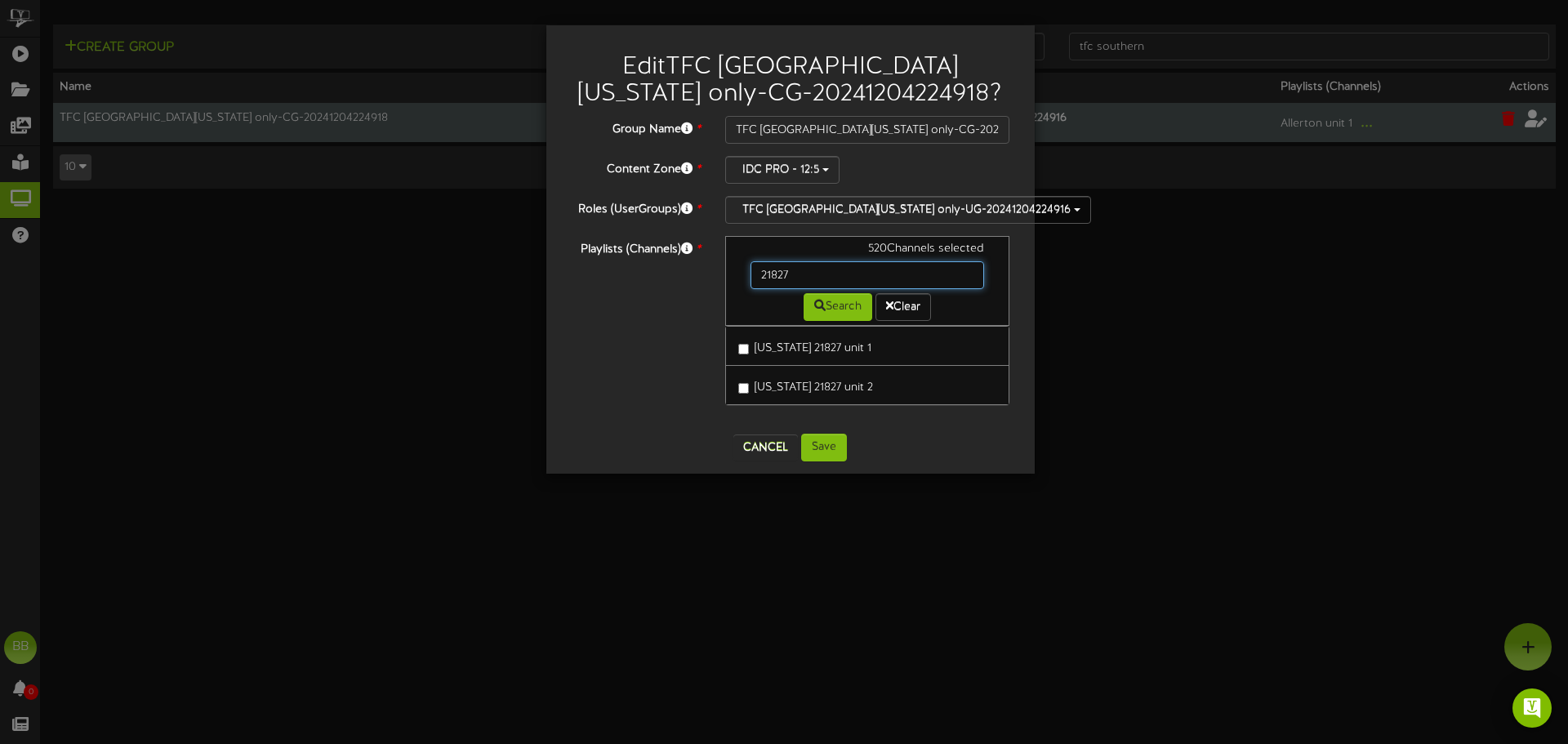
drag, startPoint x: 737, startPoint y: 268, endPoint x: 691, endPoint y: 268, distance: 46.0
click at [691, 268] on div "Playlists (Channels) * 520 Channels selected 21827 Search Clear California 2182…" at bounding box center [790, 329] width 464 height 186
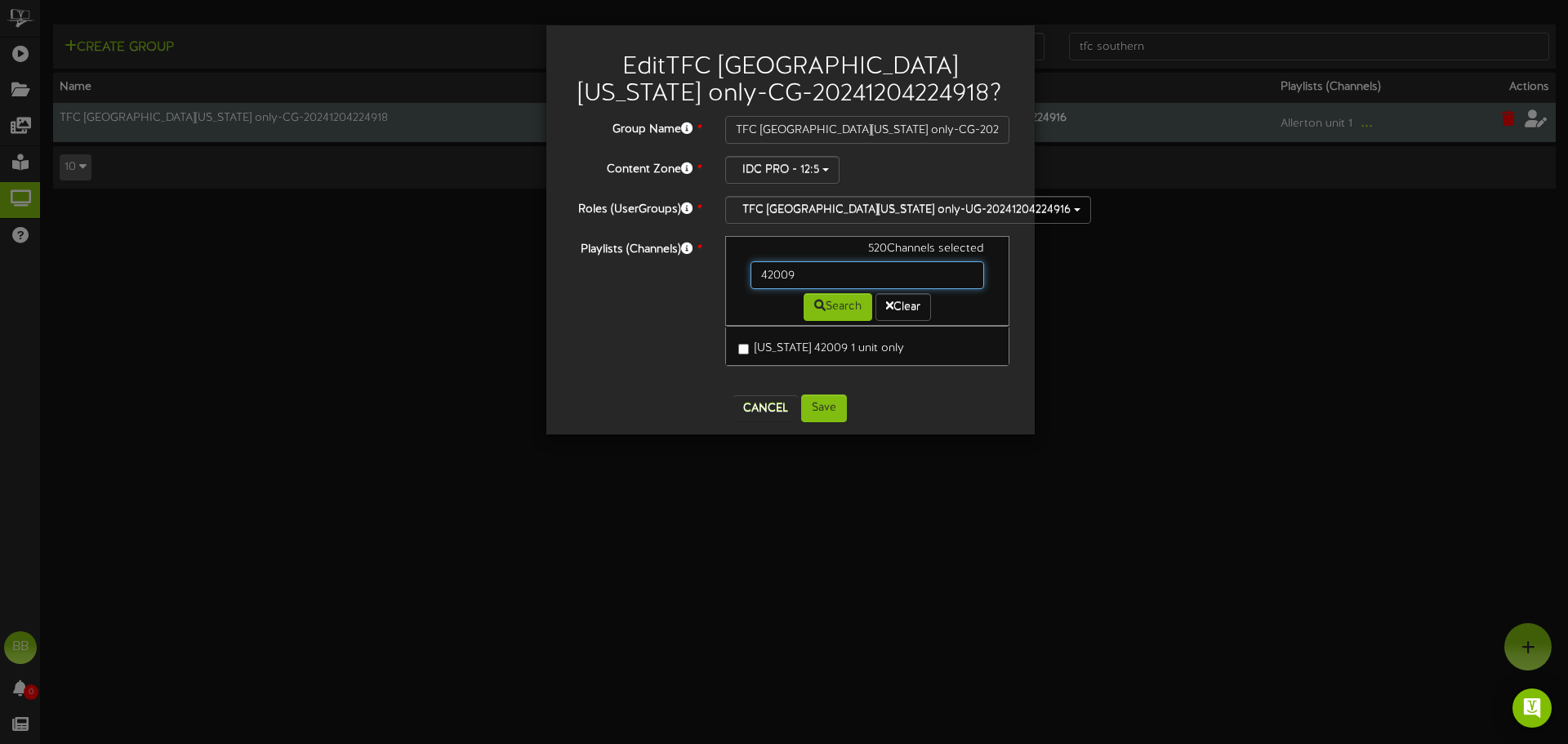
drag, startPoint x: 783, startPoint y: 281, endPoint x: 666, endPoint y: 270, distance: 117.5
click at [666, 270] on div "Playlists (Channels) * 520 Channels selected 42009 Search Clear California 4200…" at bounding box center [790, 309] width 464 height 146
drag, startPoint x: 815, startPoint y: 272, endPoint x: 629, endPoint y: 269, distance: 186.0
click at [630, 269] on div "Playlists (Channels) * 520 Channels selected 42010 Search Clear California 4200…" at bounding box center [790, 309] width 464 height 146
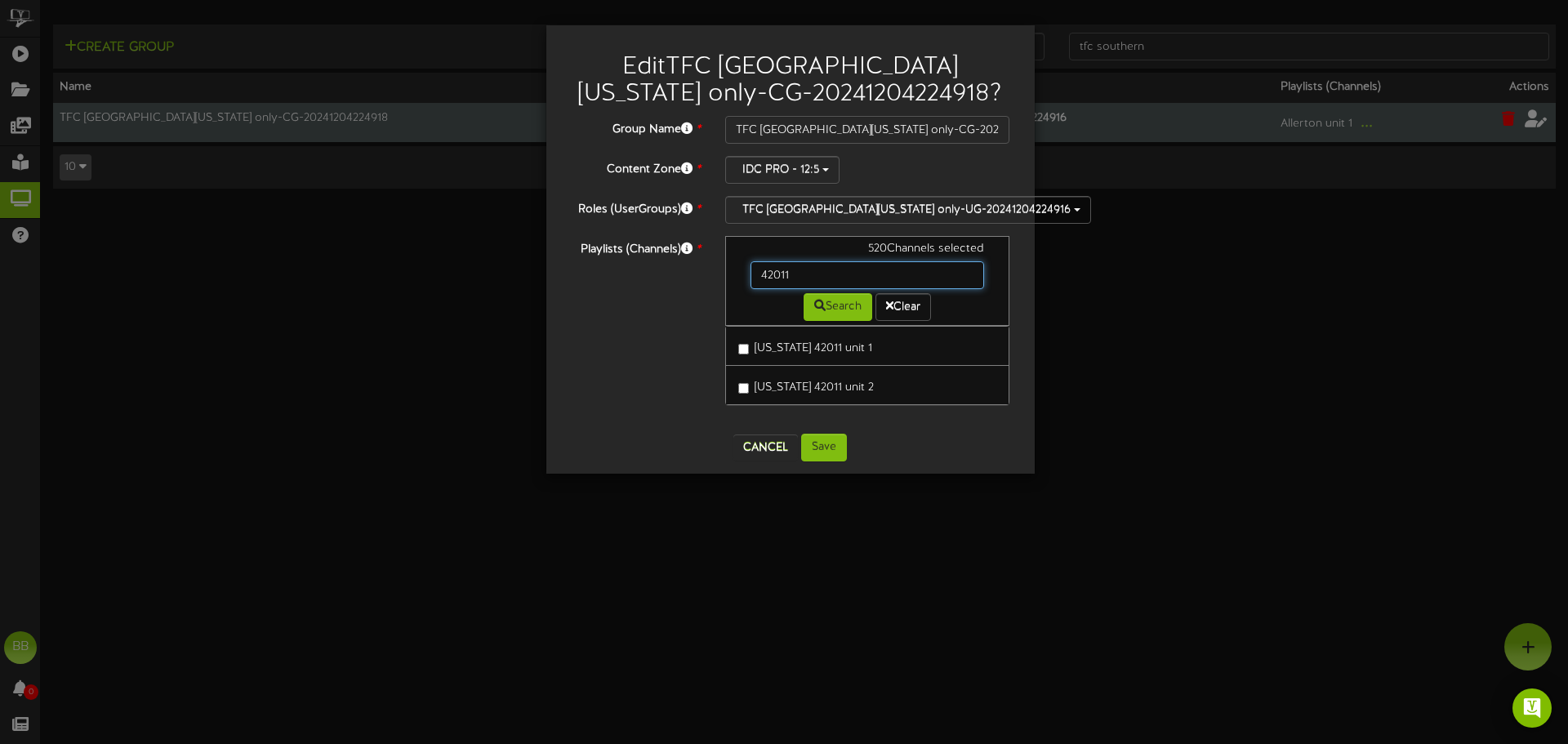
click at [816, 272] on input "42011" at bounding box center [868, 275] width 235 height 28
click at [816, 272] on input "42012" at bounding box center [868, 275] width 235 height 28
click at [819, 269] on input "42014" at bounding box center [868, 275] width 235 height 28
type input "42015"
click at [836, 440] on button "Save" at bounding box center [824, 448] width 45 height 28
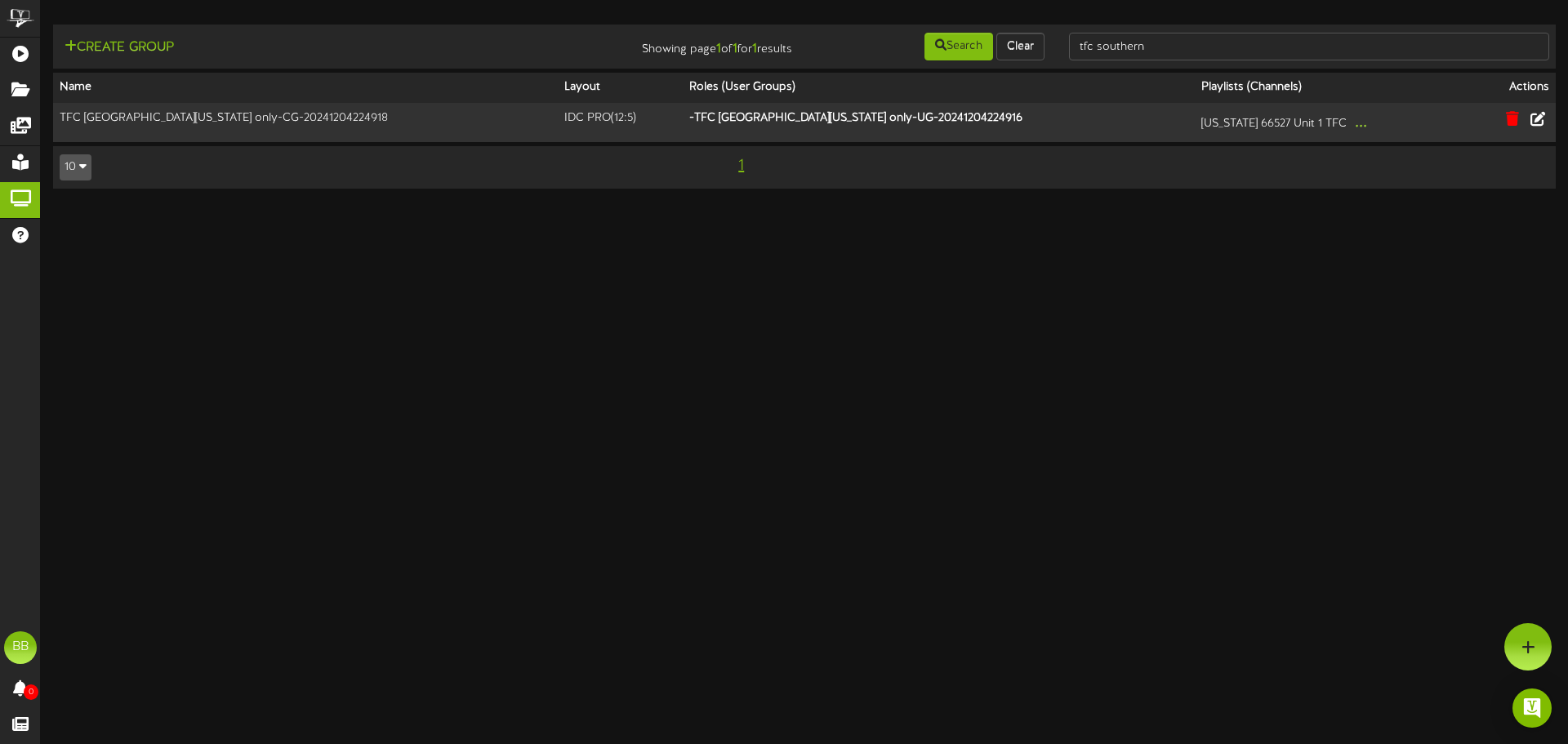
click at [538, 205] on html "ChannelValet Playlists Folders Messages My Library Groups Help BB BPUSFoodTeam …" at bounding box center [784, 103] width 1568 height 205
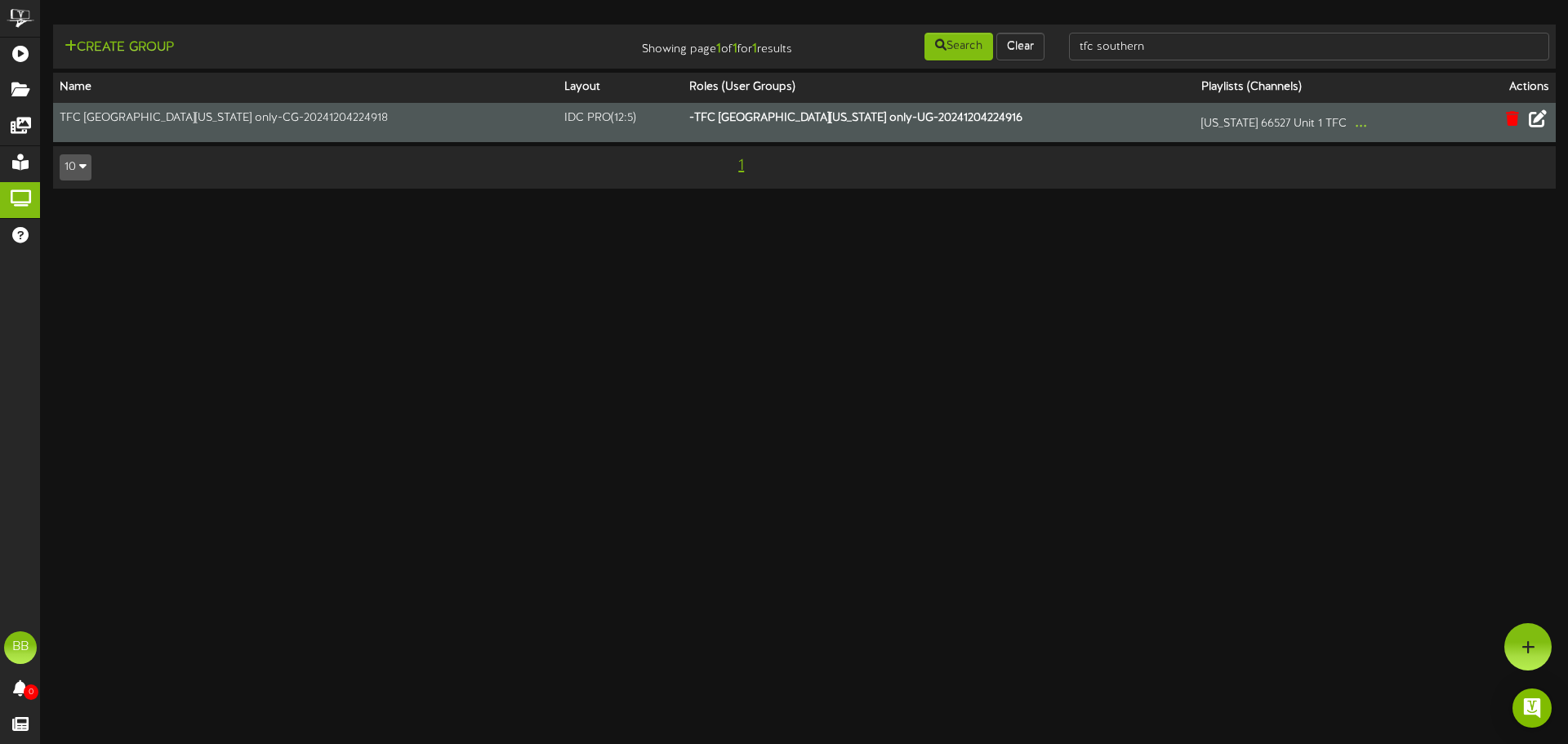
click at [1535, 118] on icon at bounding box center [1538, 118] width 18 height 18
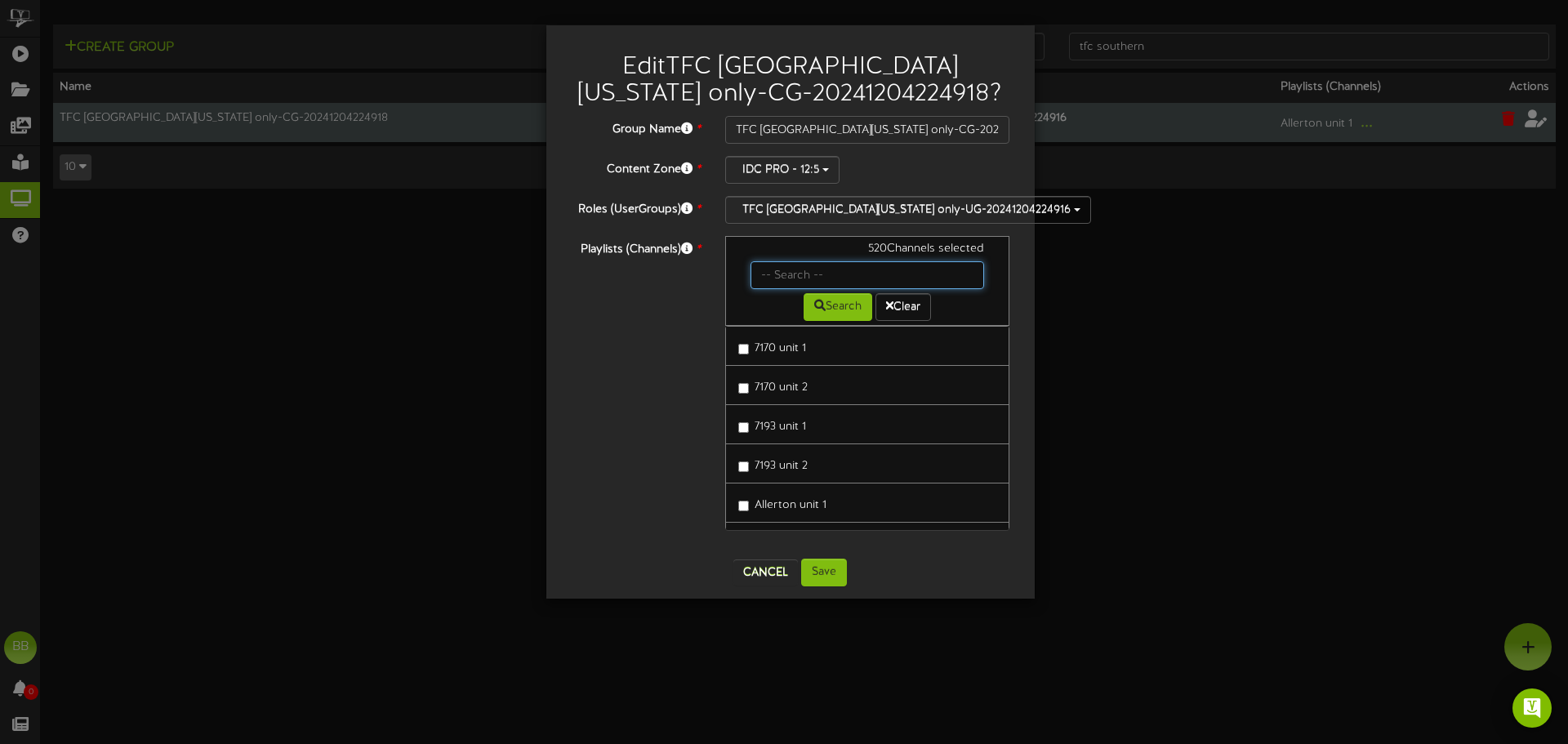
click at [798, 274] on input "text" at bounding box center [868, 275] width 235 height 28
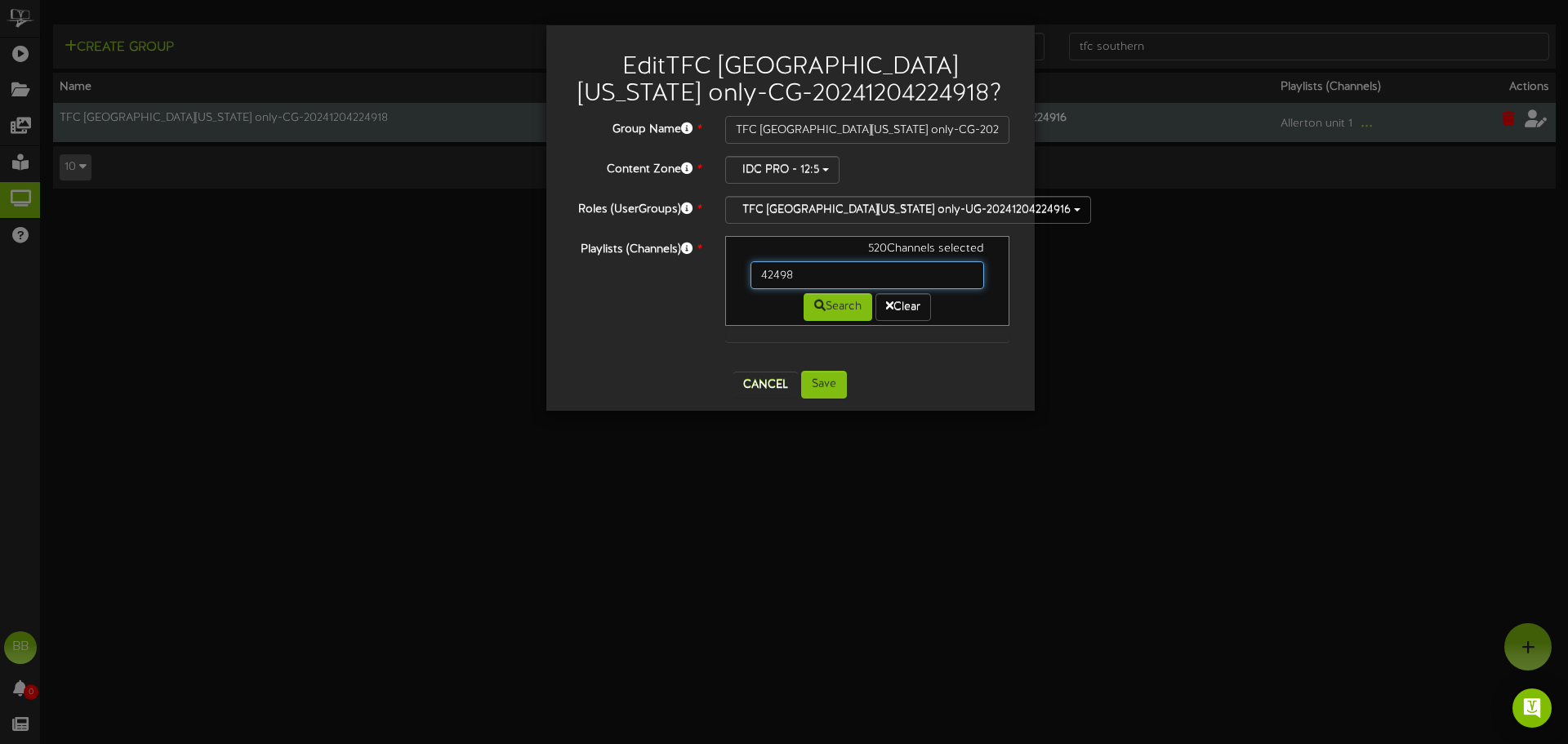
drag, startPoint x: 828, startPoint y: 277, endPoint x: 657, endPoint y: 277, distance: 171.0
click at [671, 277] on div "Playlists (Channels) * 520 Channels selected 42498 Search Clear" at bounding box center [790, 297] width 464 height 122
type input "47050"
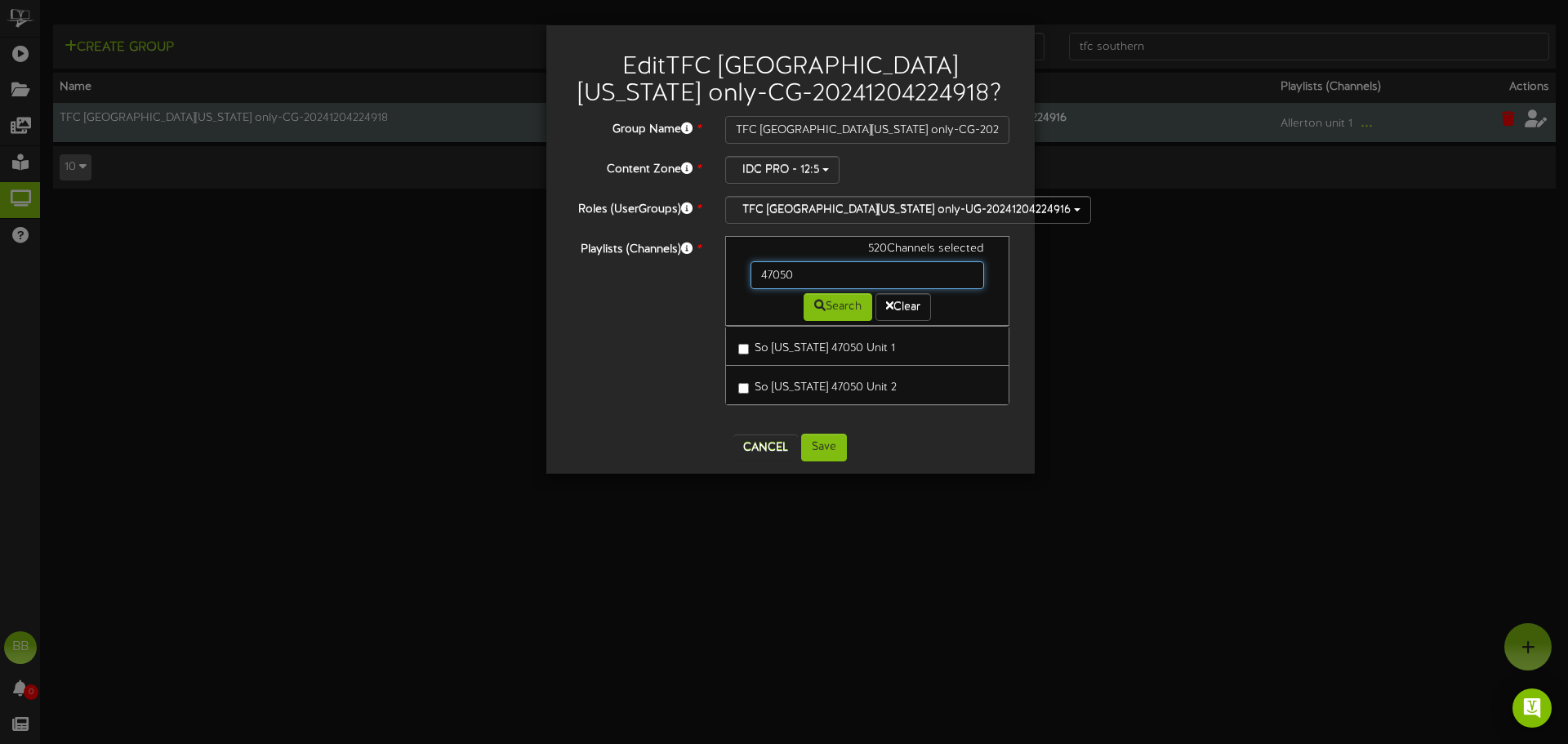
drag, startPoint x: 817, startPoint y: 272, endPoint x: 573, endPoint y: 277, distance: 244.1
click at [573, 277] on div "Playlists (Channels) * 520 Channels selected 47050 Search Clear So California 4…" at bounding box center [790, 329] width 464 height 186
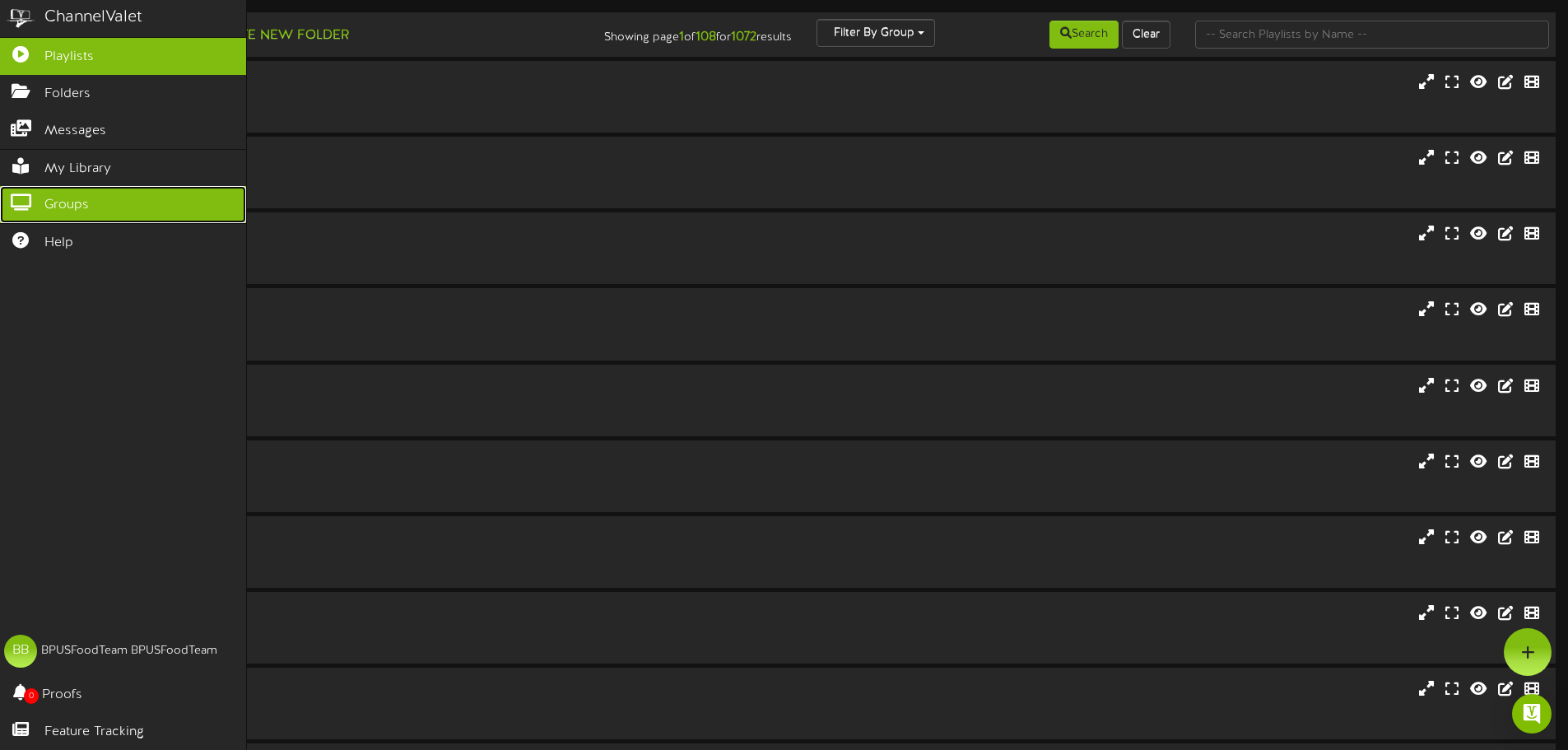
click at [35, 199] on icon at bounding box center [20, 200] width 41 height 12
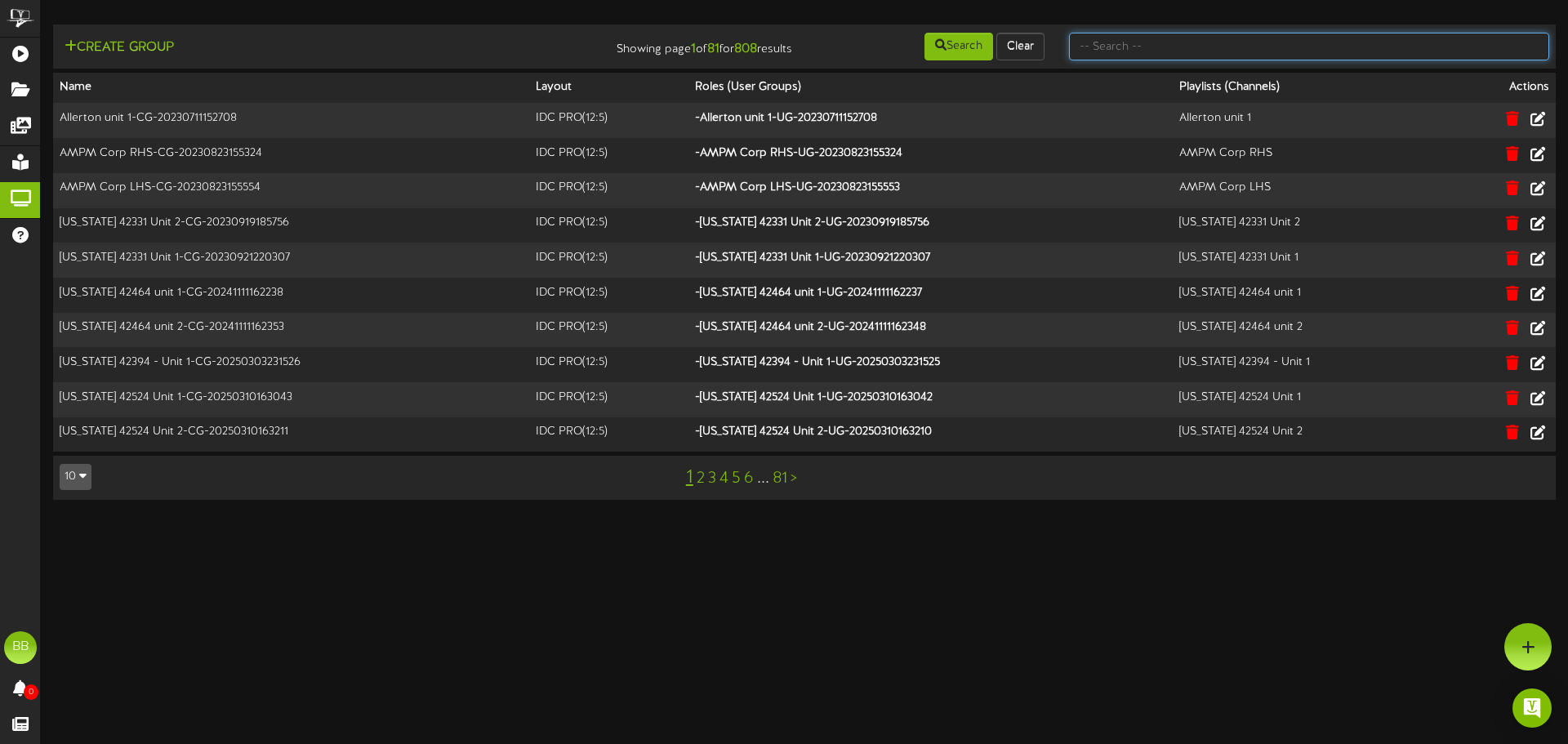
click at [1356, 48] on input "text" at bounding box center [1309, 46] width 481 height 28
type input "tfc southern"
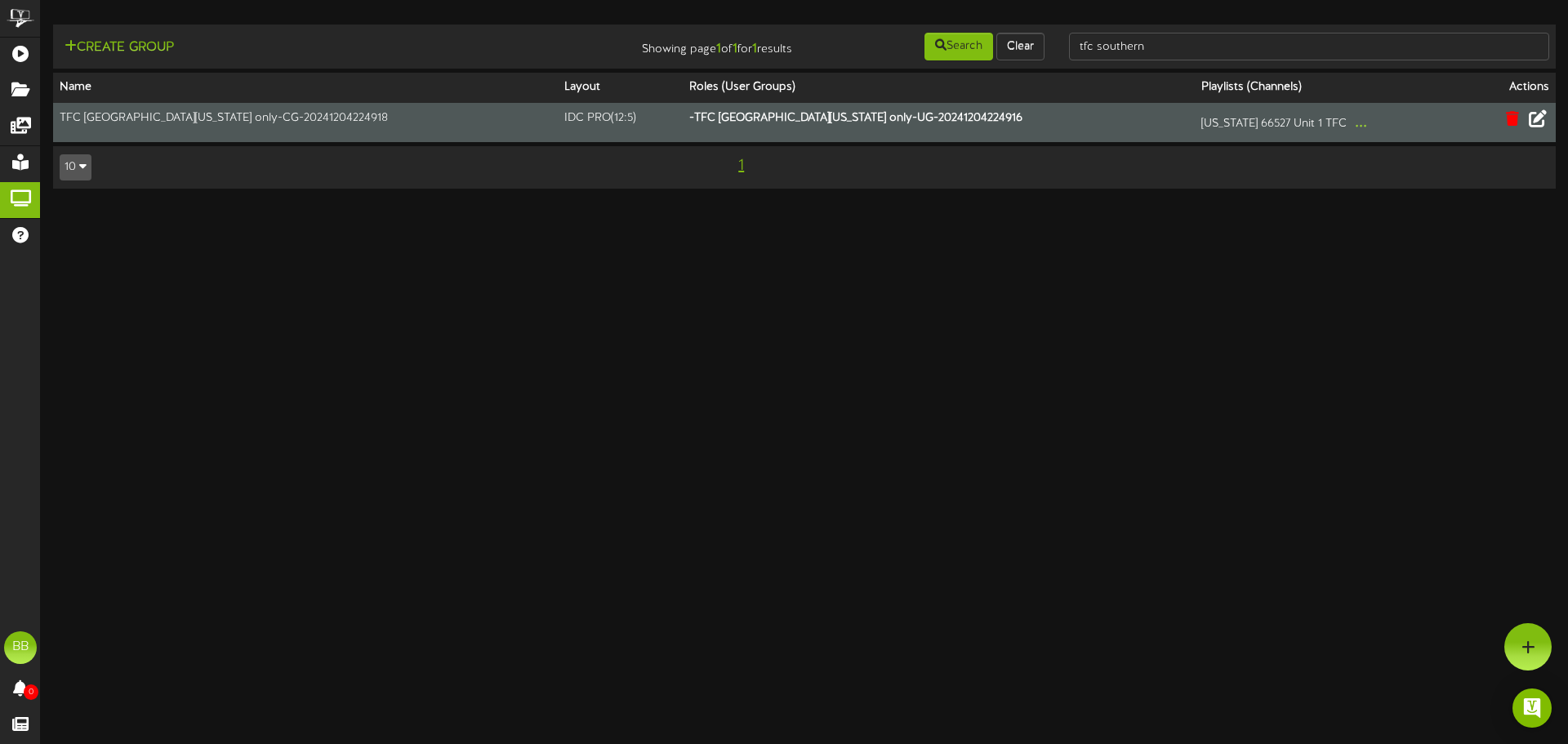
click at [1540, 121] on icon at bounding box center [1538, 118] width 18 height 18
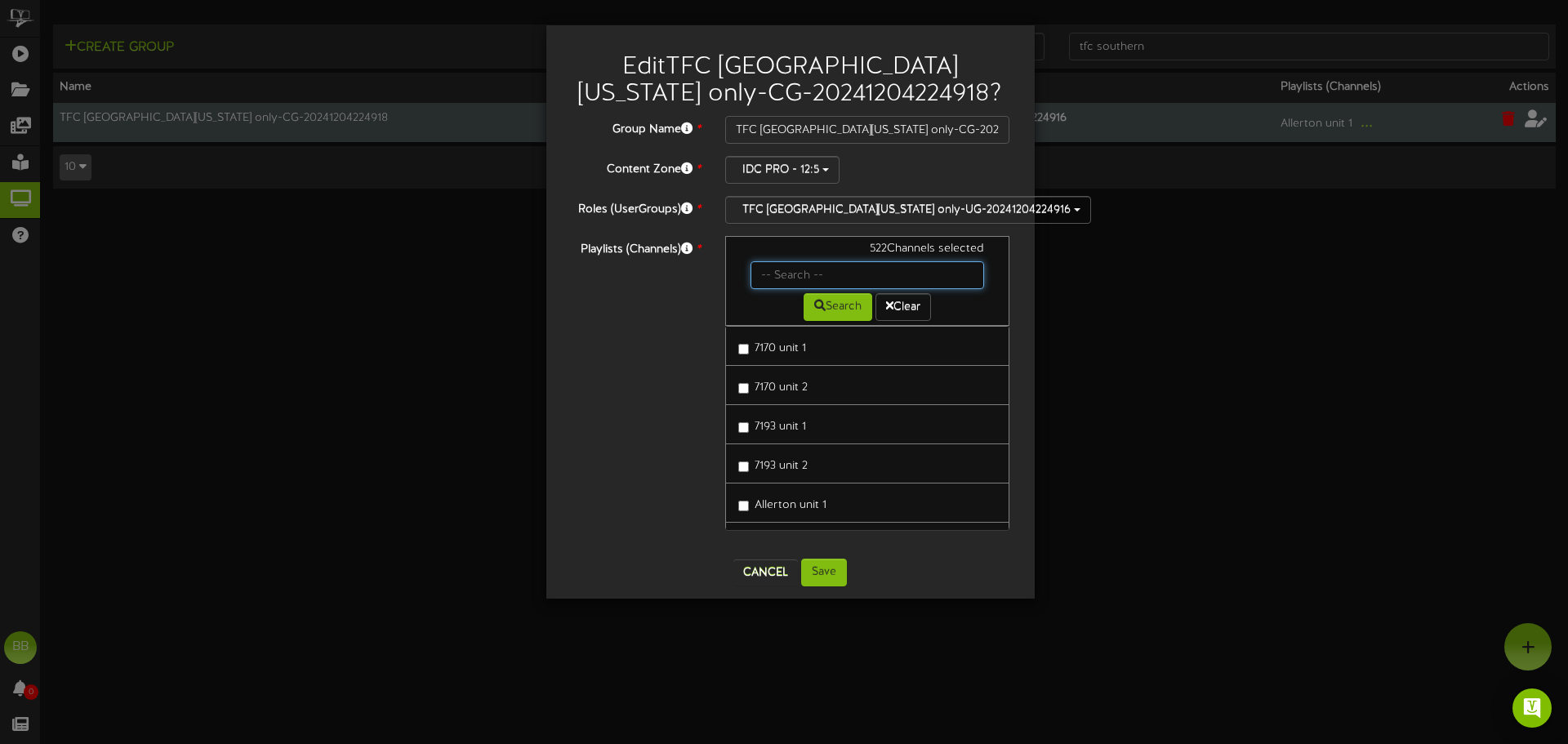
click at [799, 272] on input "text" at bounding box center [868, 275] width 235 height 28
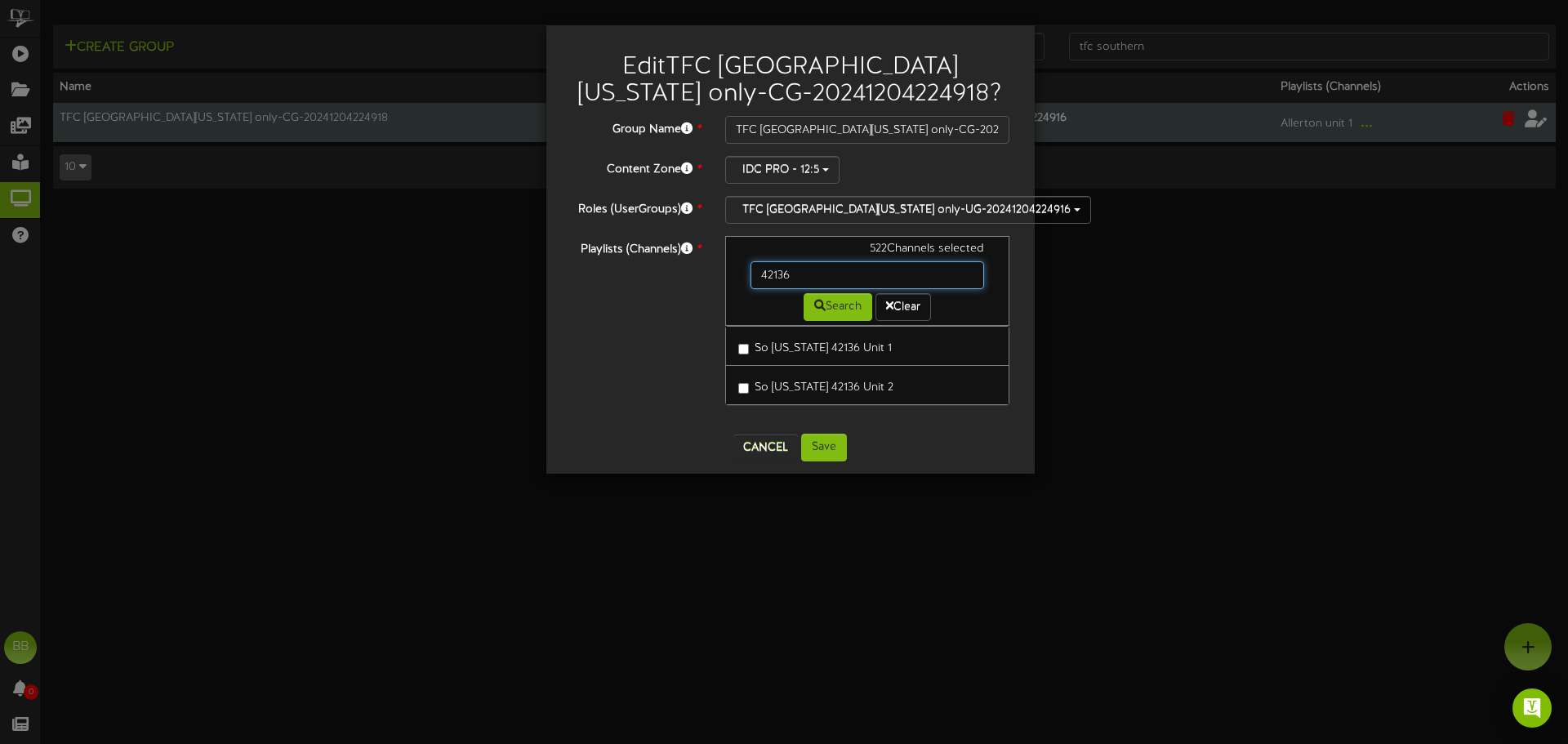
drag, startPoint x: 796, startPoint y: 279, endPoint x: 691, endPoint y: 290, distance: 105.6
click at [691, 290] on div "Playlists (Channels) * 522 Channels selected 42136 Search Clear So [US_STATE] 4…" at bounding box center [790, 329] width 464 height 186
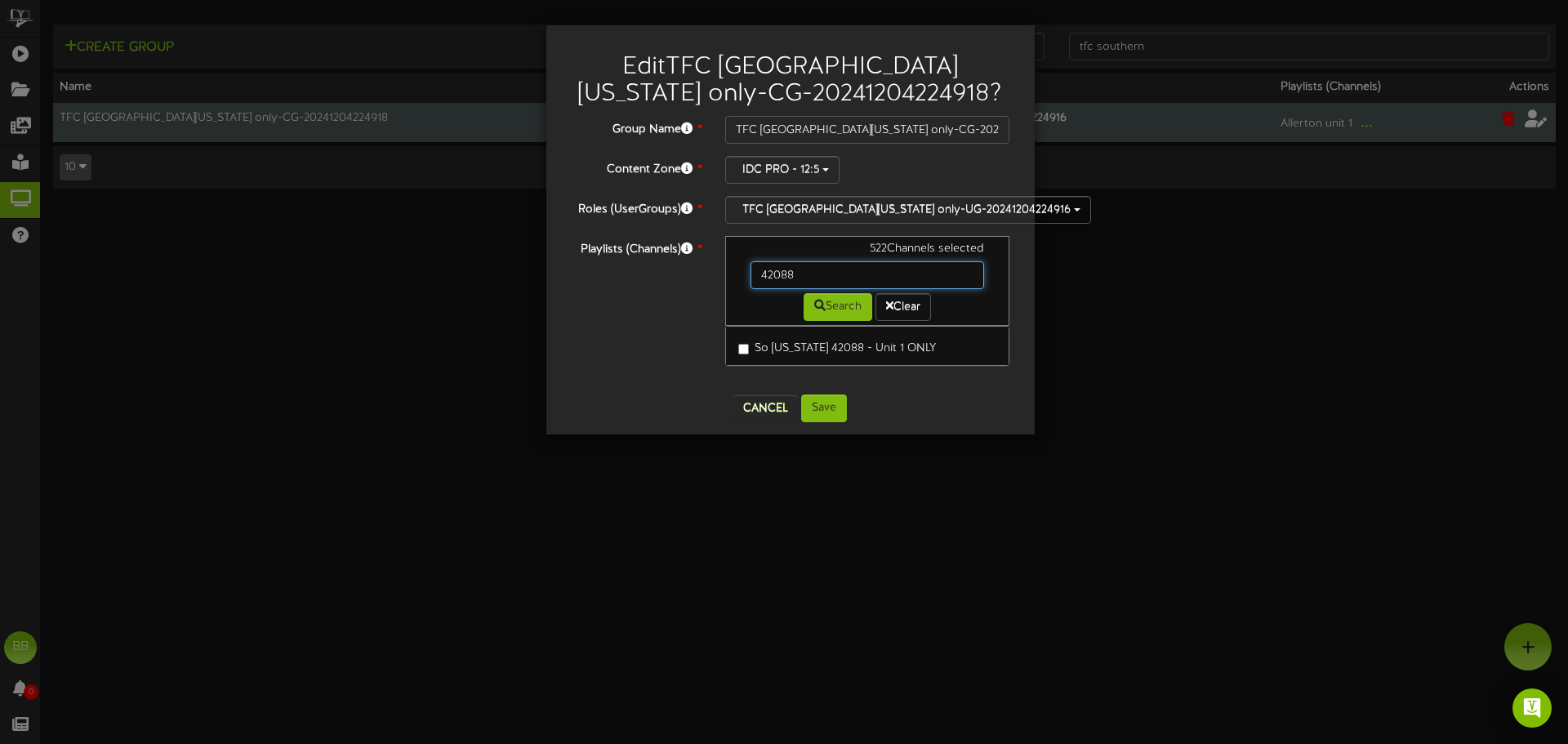
drag, startPoint x: 821, startPoint y: 281, endPoint x: 697, endPoint y: 280, distance: 124.0
click at [726, 280] on div "522 Channels selected 42088 Search Clear" at bounding box center [867, 280] width 285 height 90
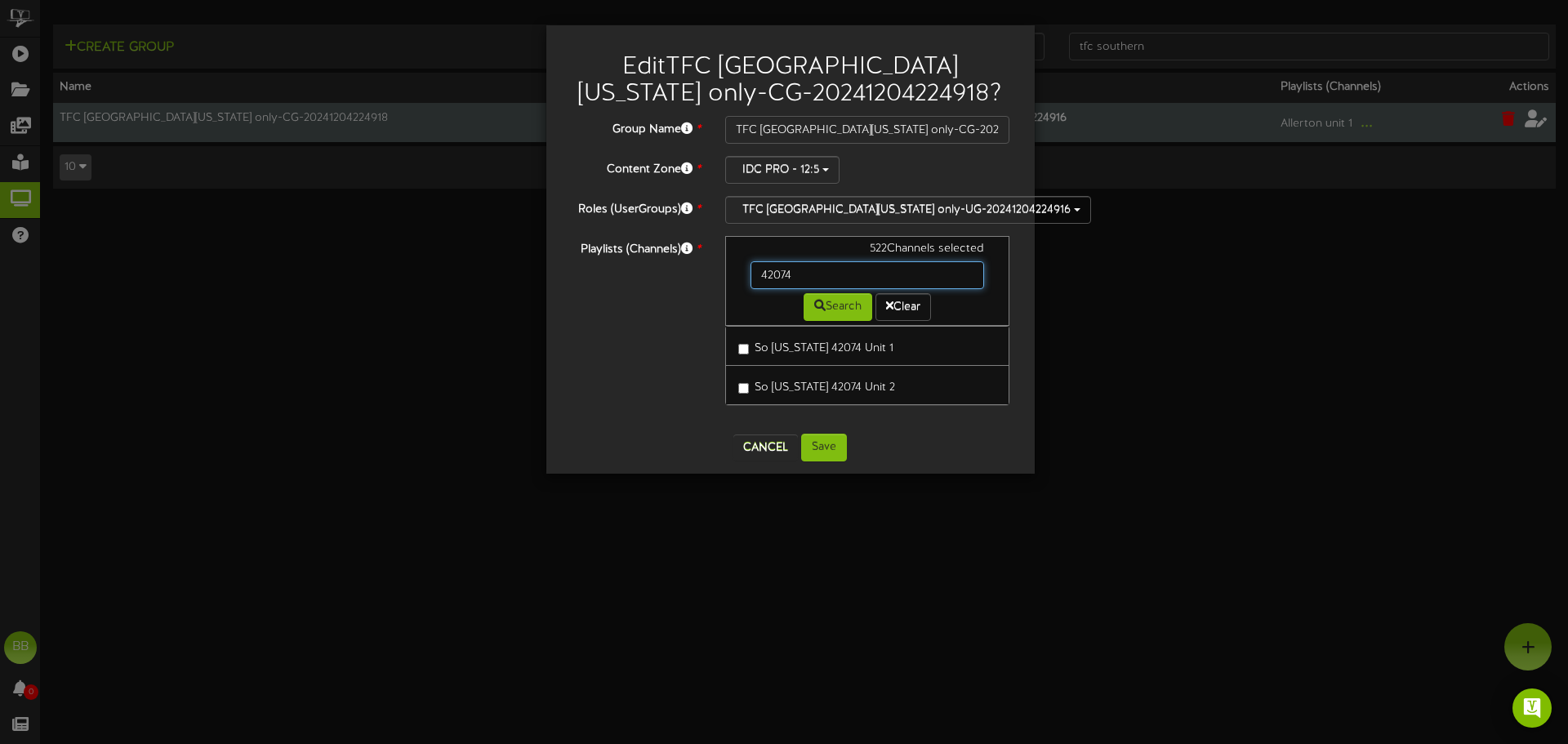
drag, startPoint x: 802, startPoint y: 280, endPoint x: 655, endPoint y: 286, distance: 147.1
click at [655, 286] on div "Playlists (Channels) * 522 Channels selected 42074 Search Clear So [US_STATE] 4…" at bounding box center [790, 329] width 464 height 186
drag, startPoint x: 821, startPoint y: 274, endPoint x: 541, endPoint y: 264, distance: 280.2
click at [548, 268] on div "Edit TFC [GEOGRAPHIC_DATA][US_STATE] only-CG-20241204224918 ? Group Name * TFC …" at bounding box center [790, 250] width 488 height 448
type input "47050"
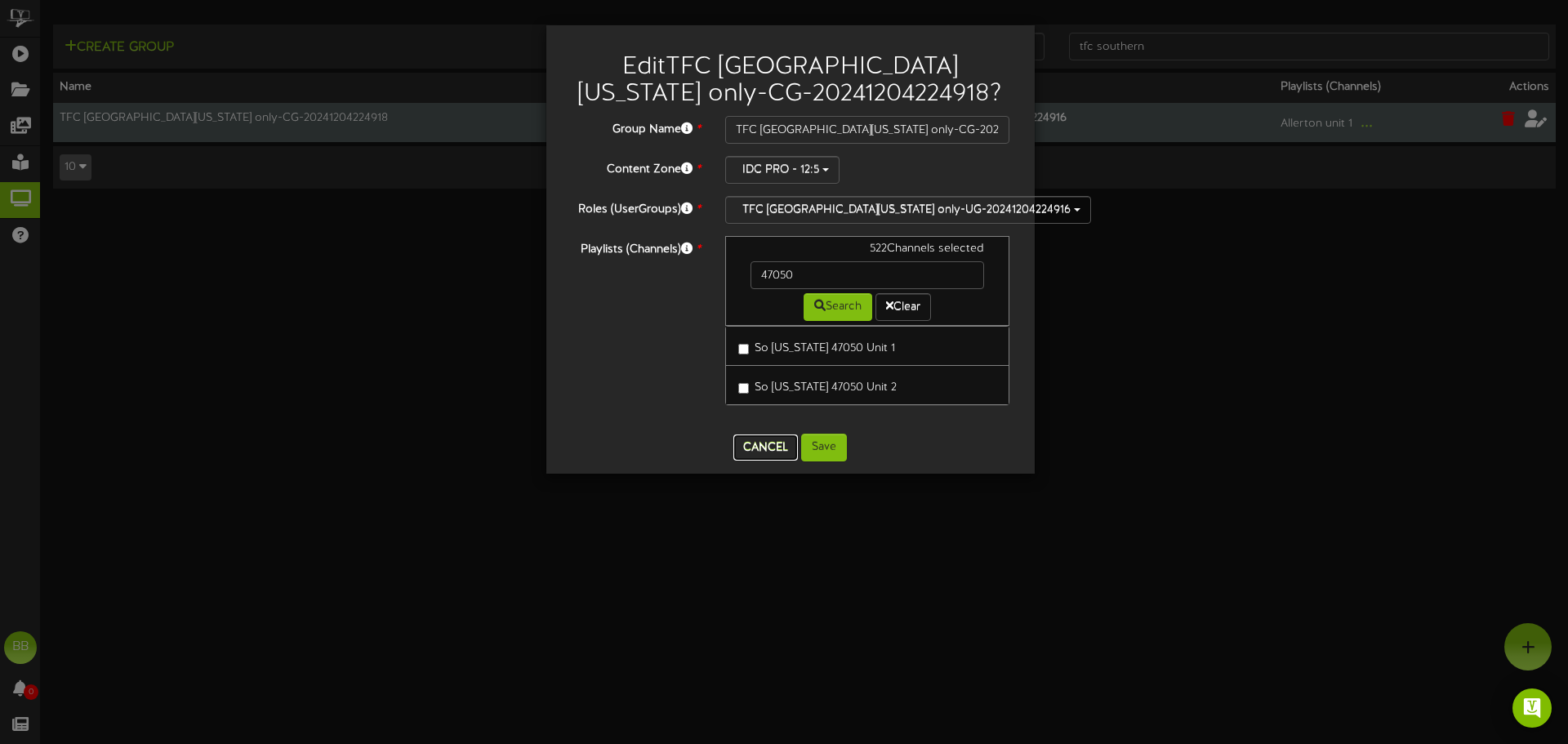
click at [769, 448] on button "Cancel" at bounding box center [765, 447] width 64 height 26
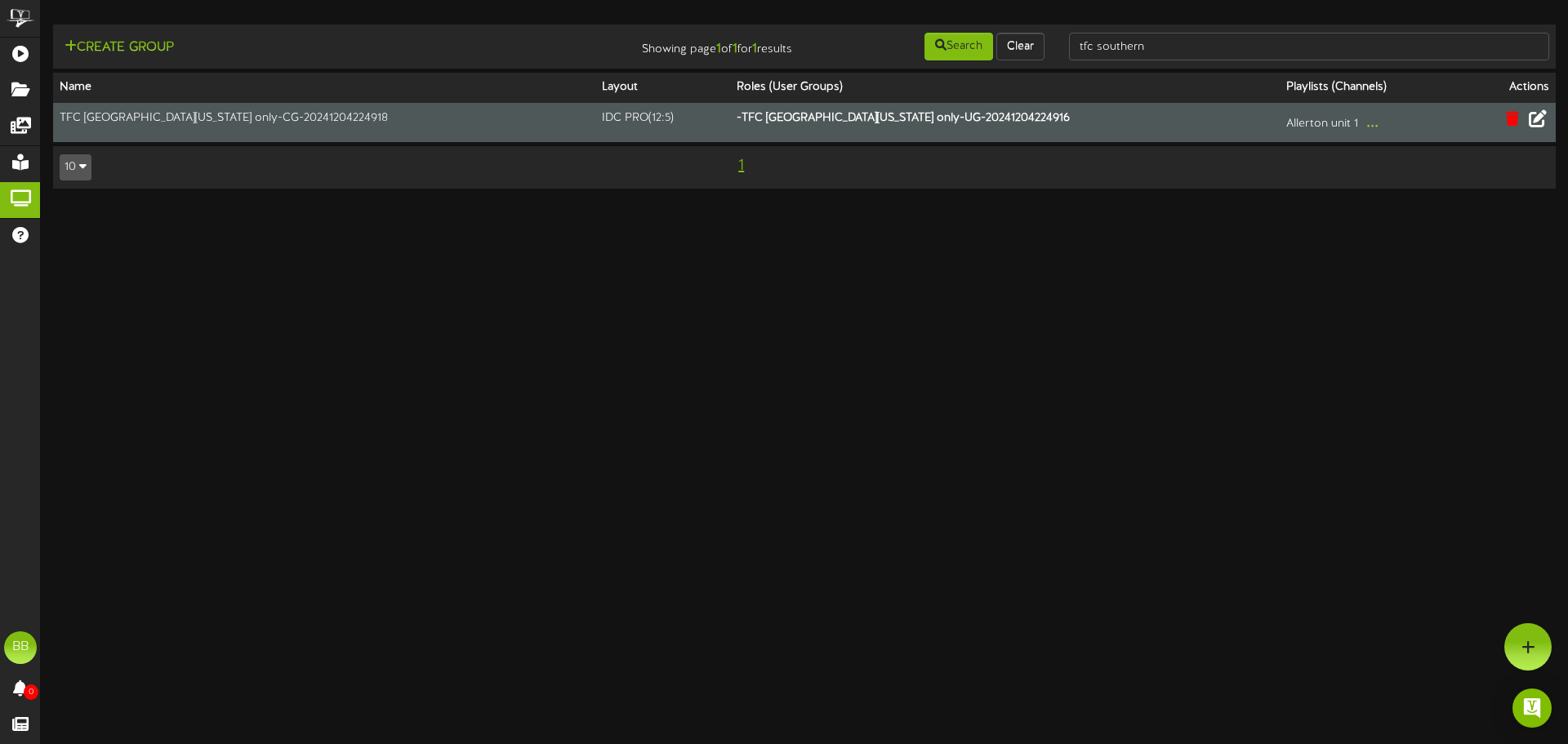
click at [769, 205] on html "ChannelValet Playlists Folders Messages My Library Groups Help BB BPUSFoodTeam …" at bounding box center [784, 103] width 1568 height 205
